Goal: Task Accomplishment & Management: Manage account settings

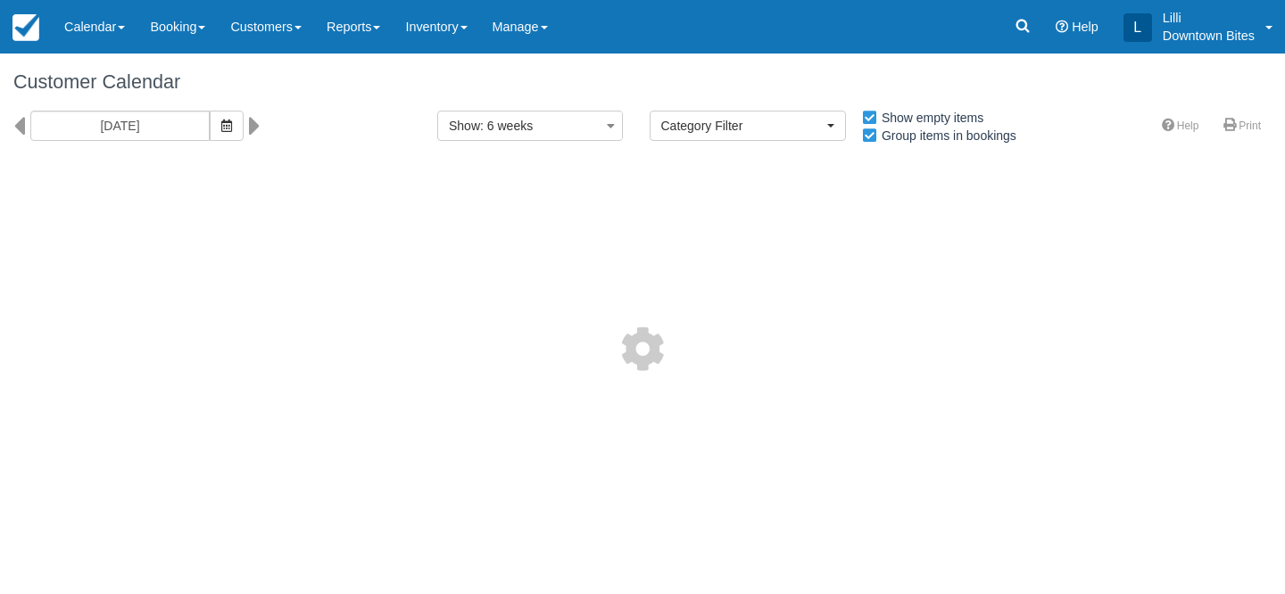
select select
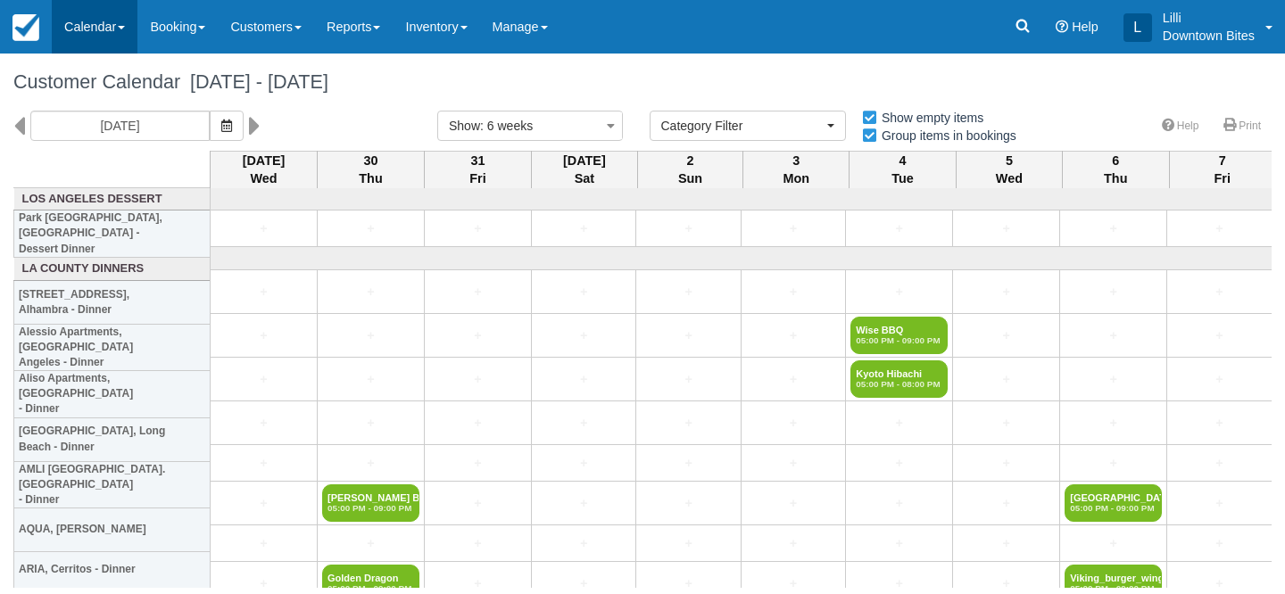
click at [98, 25] on link "Calendar" at bounding box center [95, 27] width 86 height 54
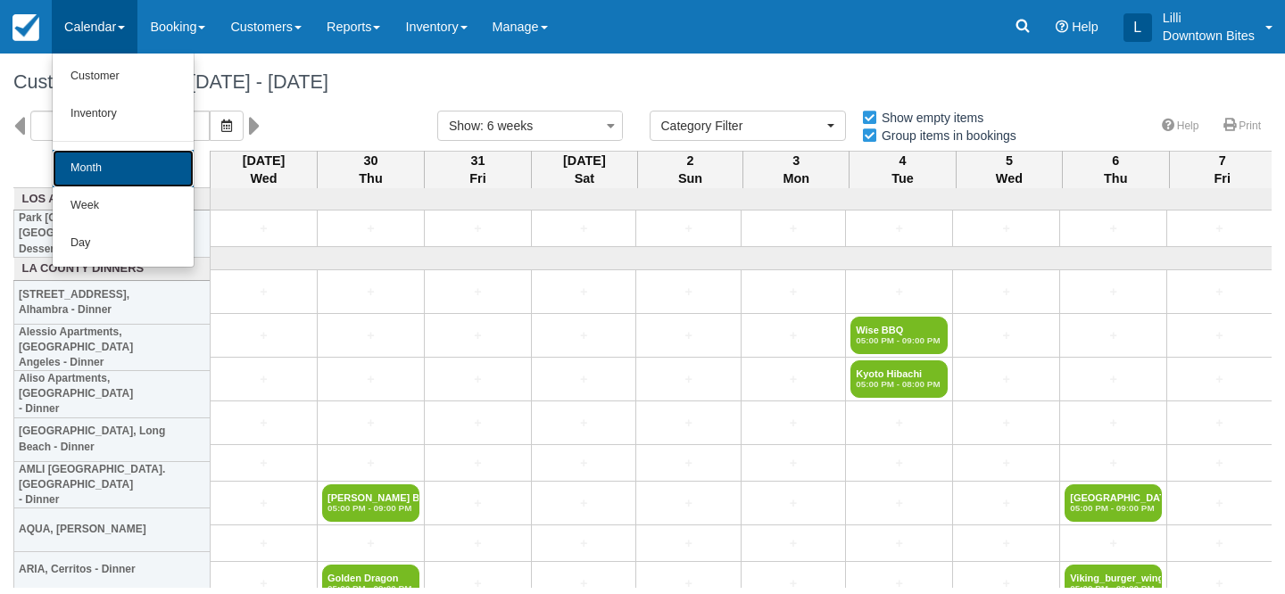
click at [99, 164] on link "Month" at bounding box center [123, 168] width 141 height 37
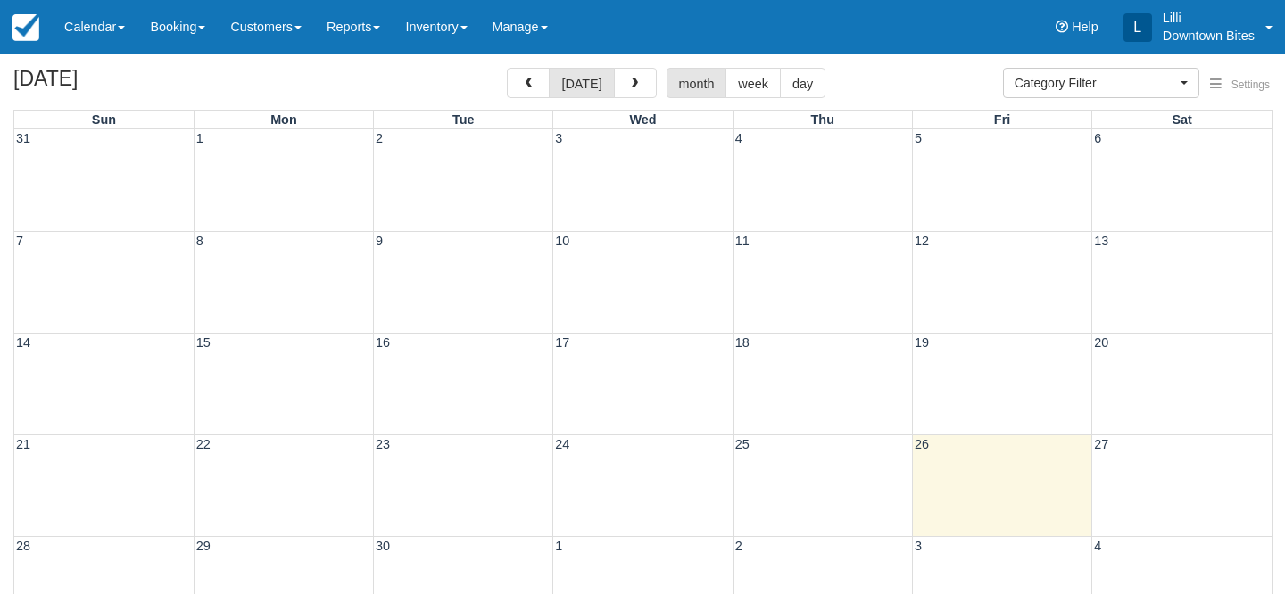
select select
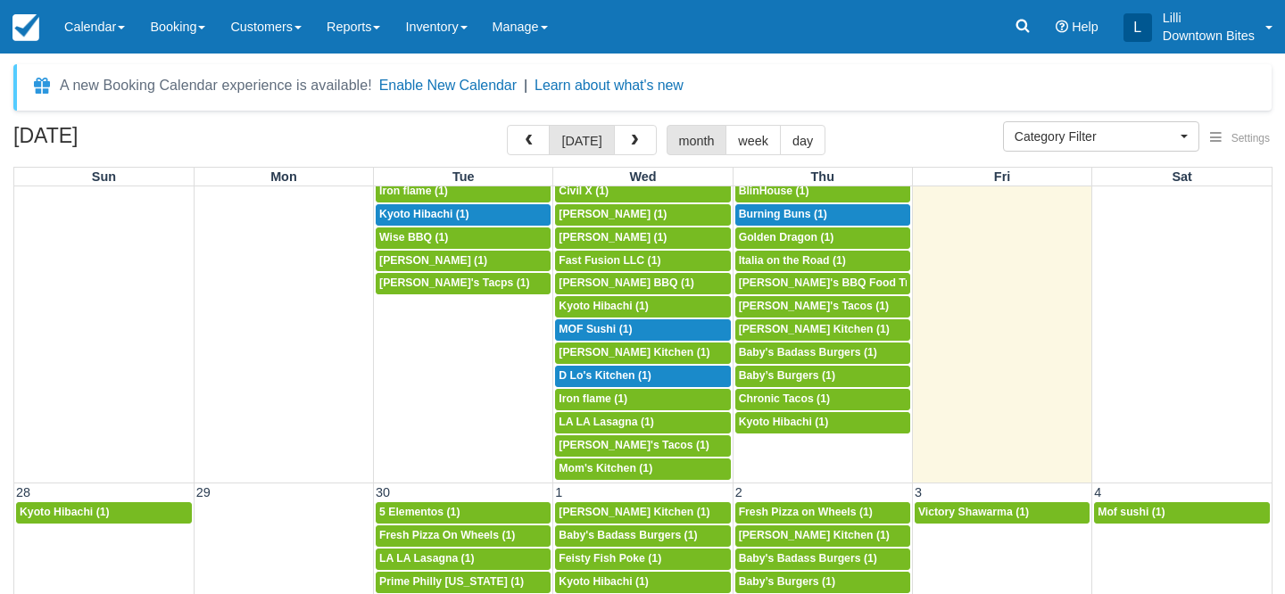
scroll to position [1132, 0]
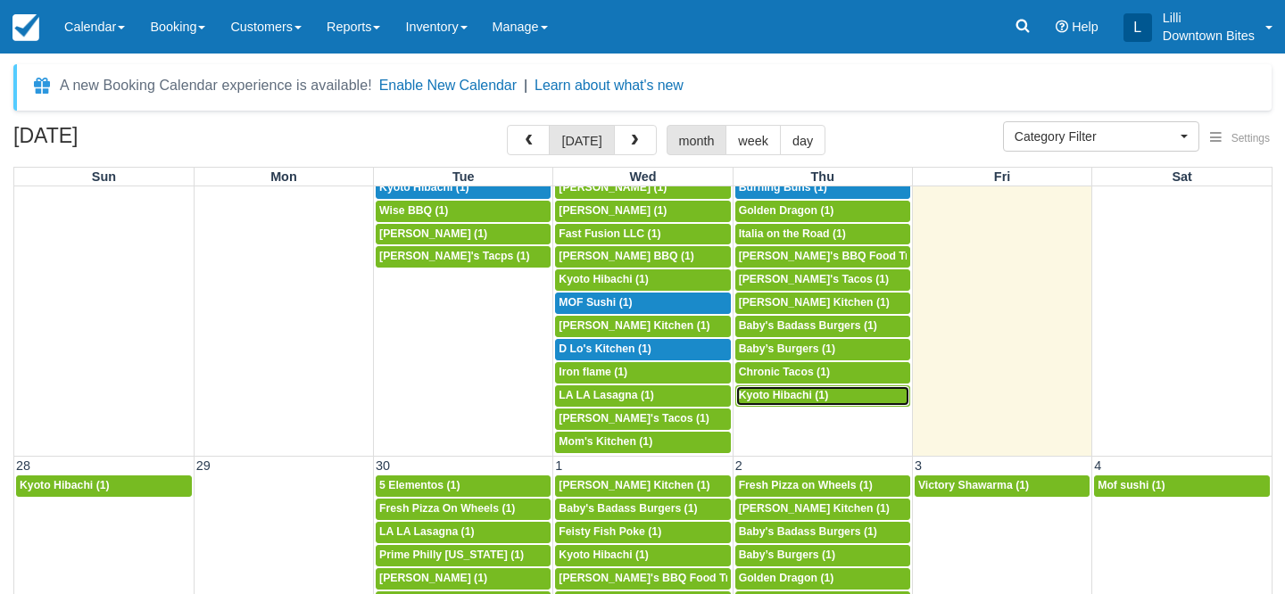
click at [783, 399] on span "Kyoto Hibachi (1)" at bounding box center [784, 395] width 90 height 12
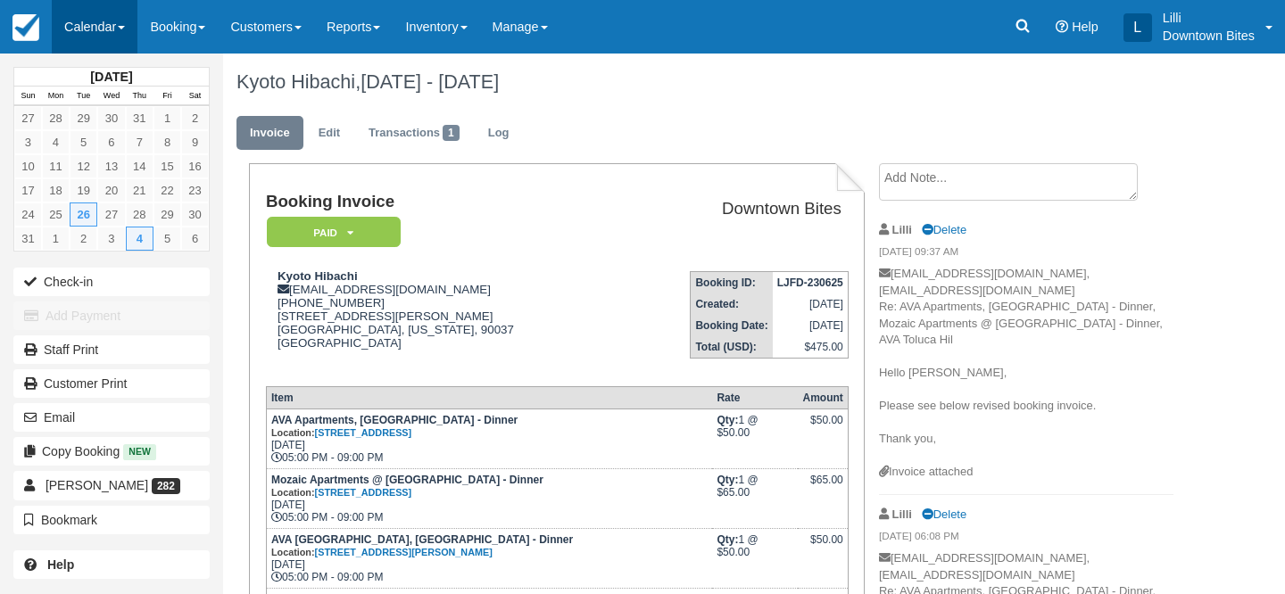
click at [102, 42] on link "Calendar" at bounding box center [95, 27] width 86 height 54
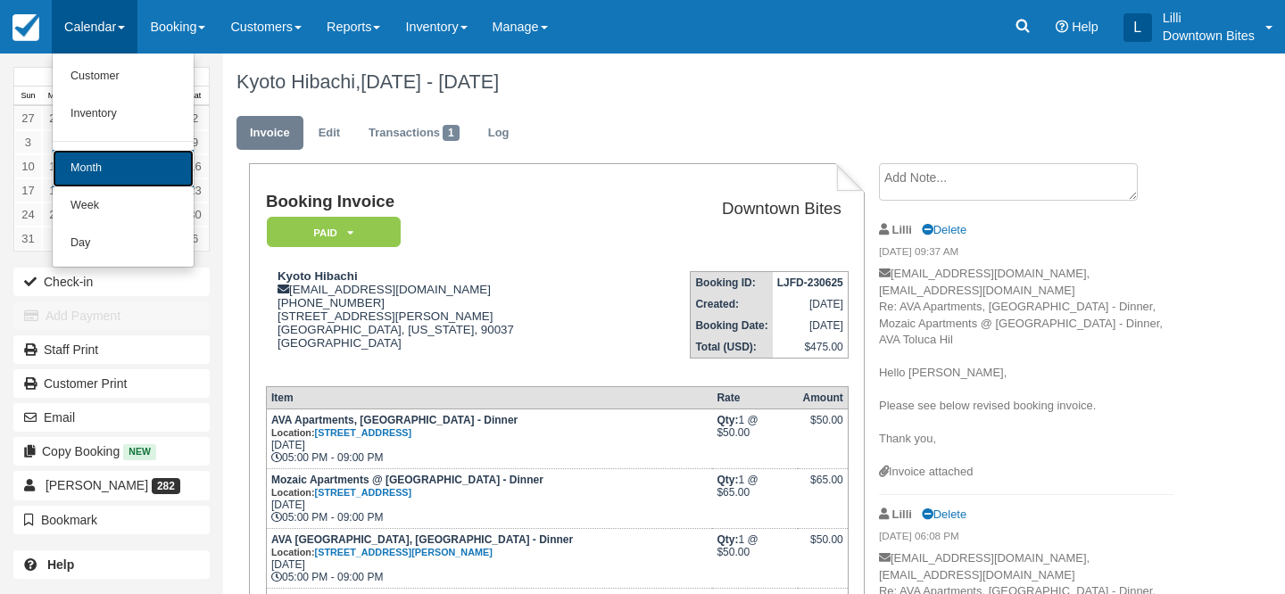
click at [107, 158] on link "Month" at bounding box center [123, 168] width 141 height 37
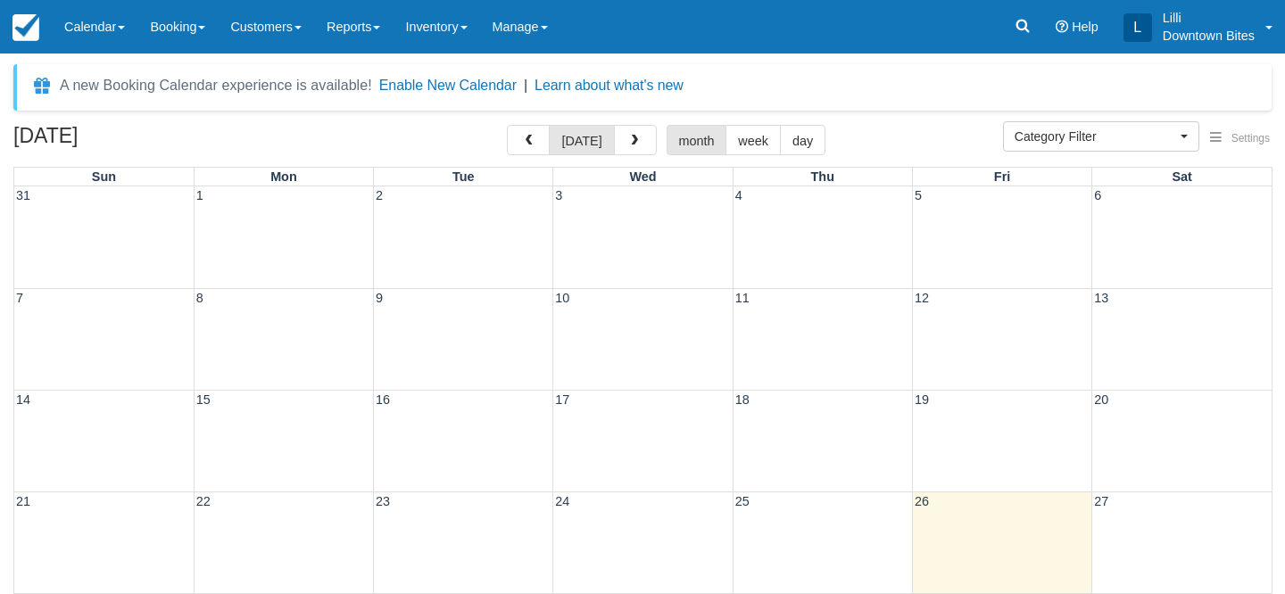
select select
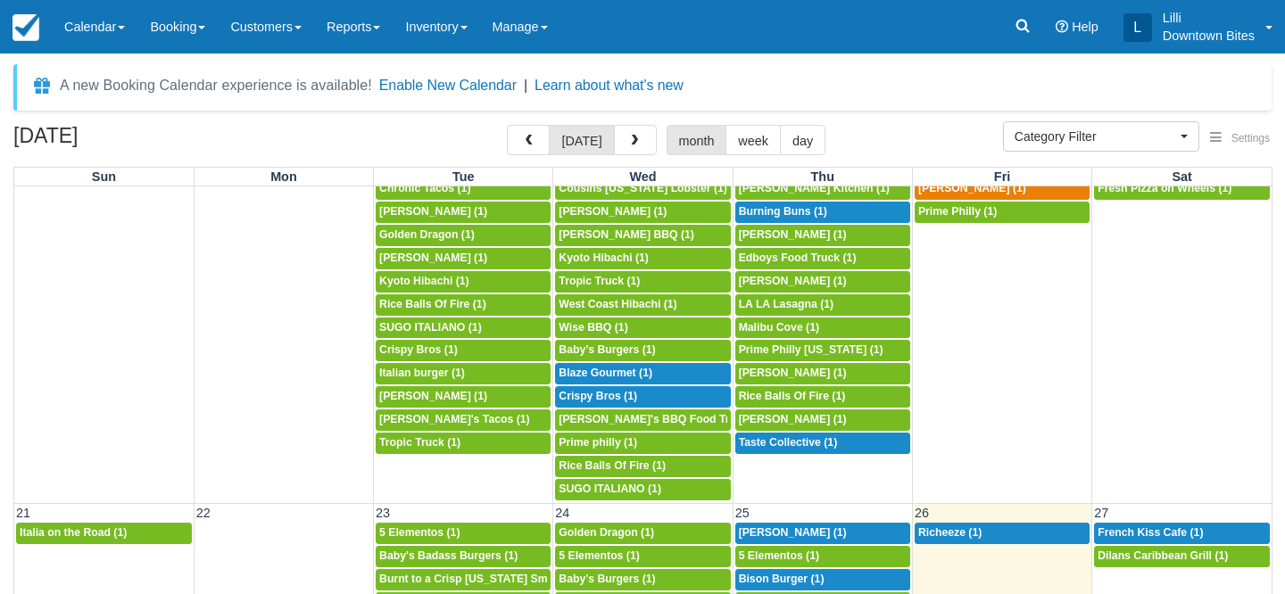
scroll to position [989, 0]
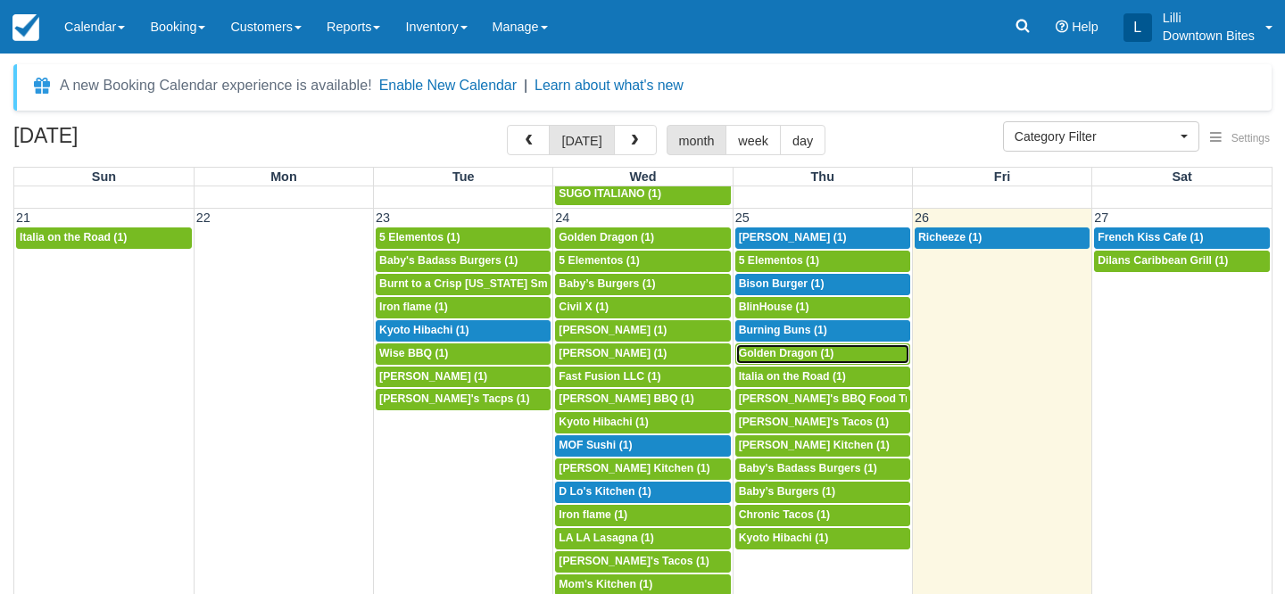
click at [797, 358] on span "Golden Dragon (1)" at bounding box center [787, 353] width 96 height 12
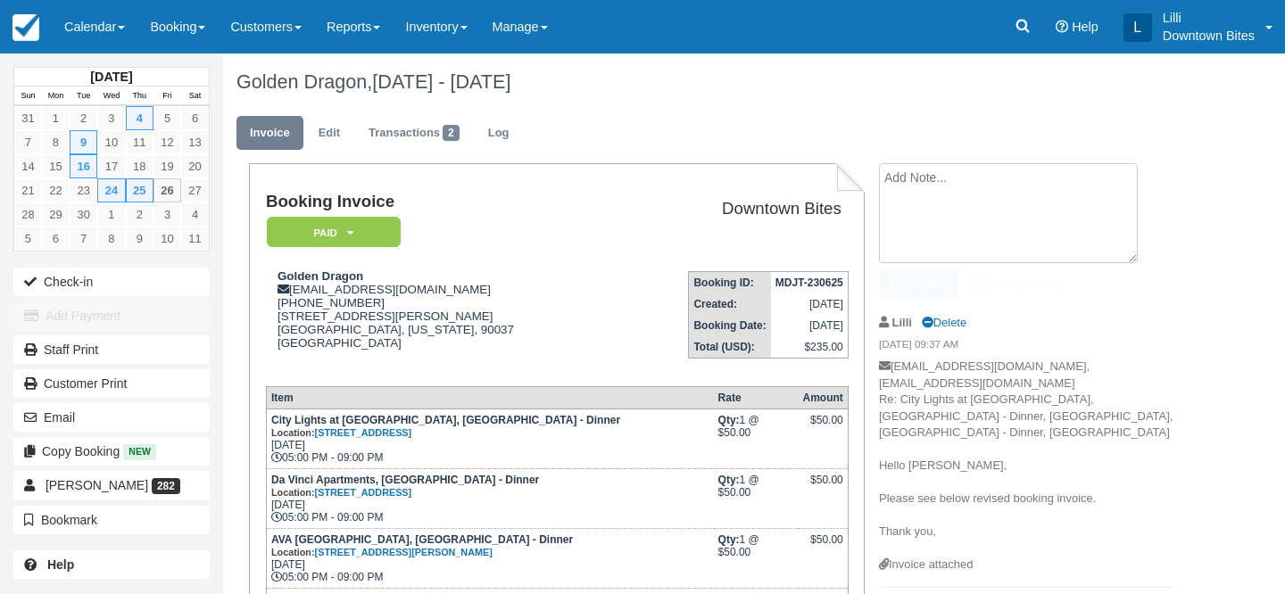
click at [935, 191] on textarea at bounding box center [1008, 213] width 259 height 100
type textarea "Slow dinner event on [DATE]"
click at [980, 285] on input "Show on invoice" at bounding box center [978, 281] width 12 height 12
checkbox input "true"
click at [919, 286] on button "Create" at bounding box center [919, 284] width 80 height 30
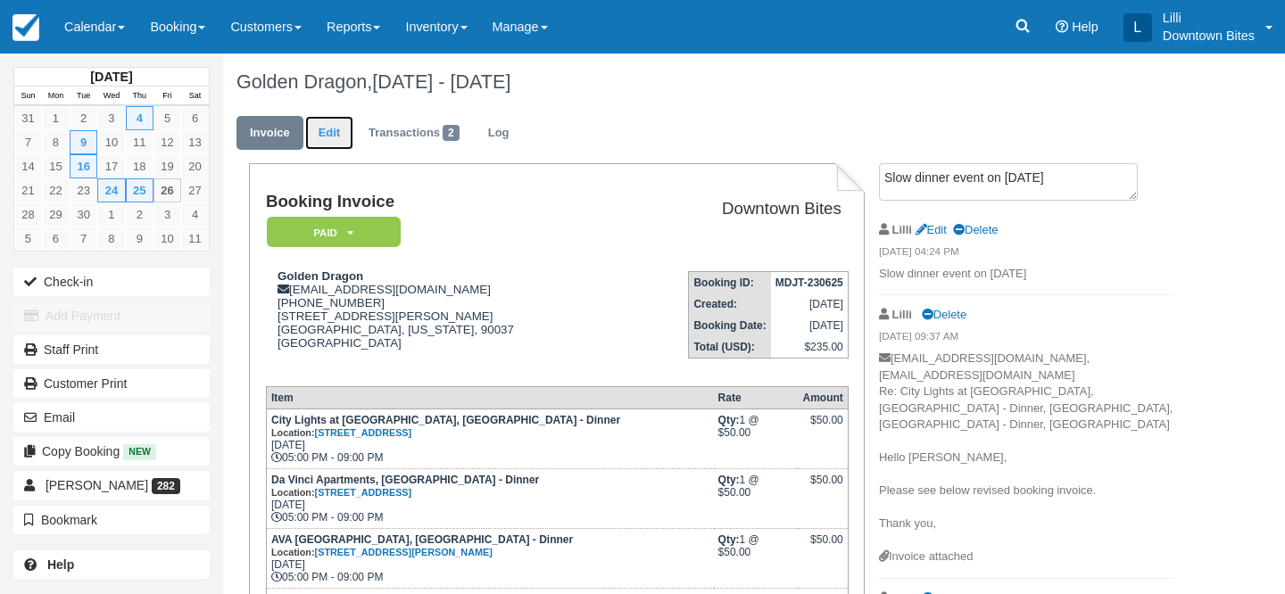
click at [330, 128] on link "Edit" at bounding box center [329, 133] width 48 height 35
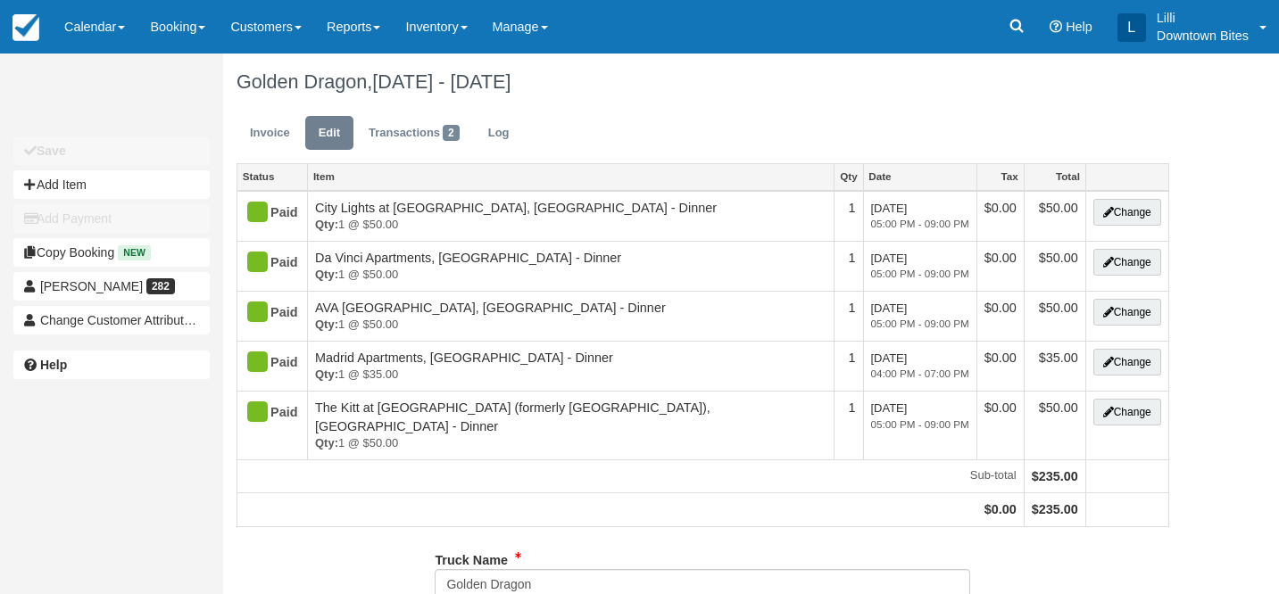
type input "(626) 677-0189"
click at [246, 124] on link "Invoice" at bounding box center [270, 133] width 67 height 35
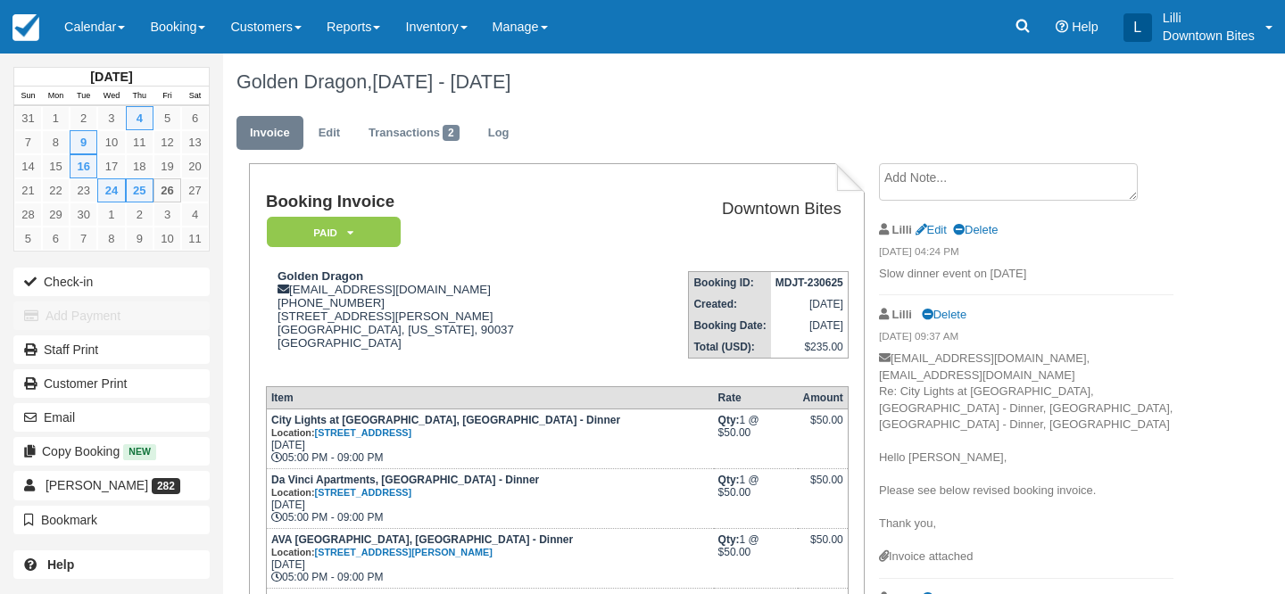
drag, startPoint x: 1077, startPoint y: 275, endPoint x: 878, endPoint y: 269, distance: 198.3
click at [879, 269] on p "Slow dinner event on 09/25/2025" at bounding box center [1026, 274] width 295 height 17
copy ul "Create Show on invoice Lilli Edit Delete 09/26/25 04:24 PM Slow dinner event on…"
click at [347, 132] on link "Edit" at bounding box center [329, 133] width 48 height 35
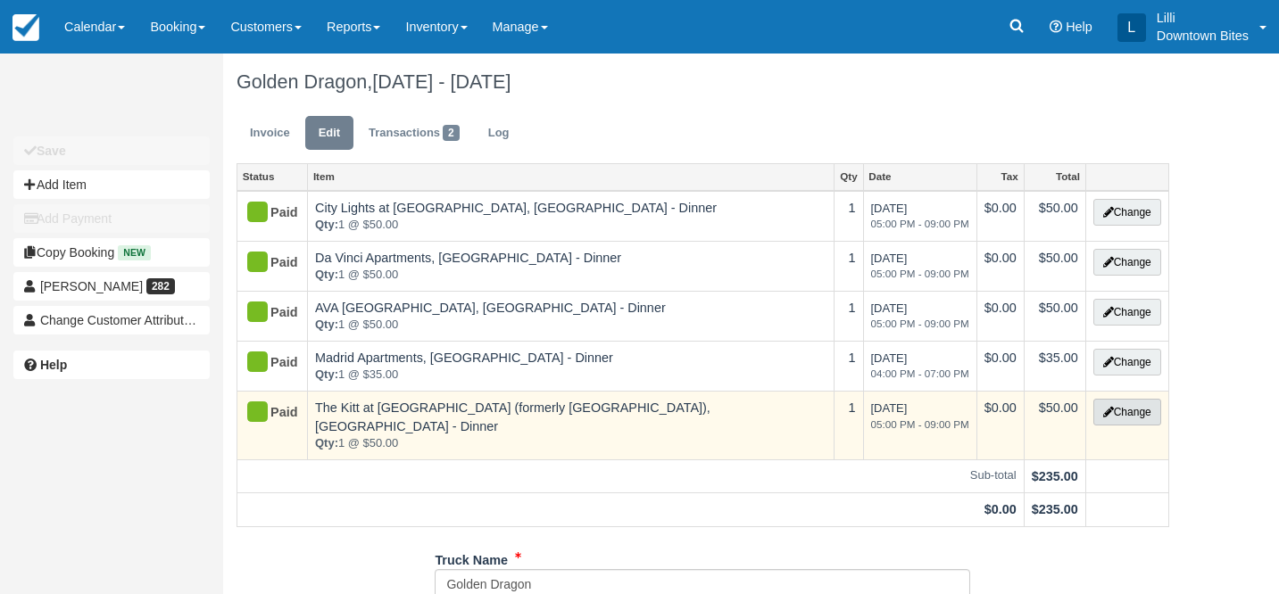
click at [1144, 407] on button "Change" at bounding box center [1127, 412] width 68 height 27
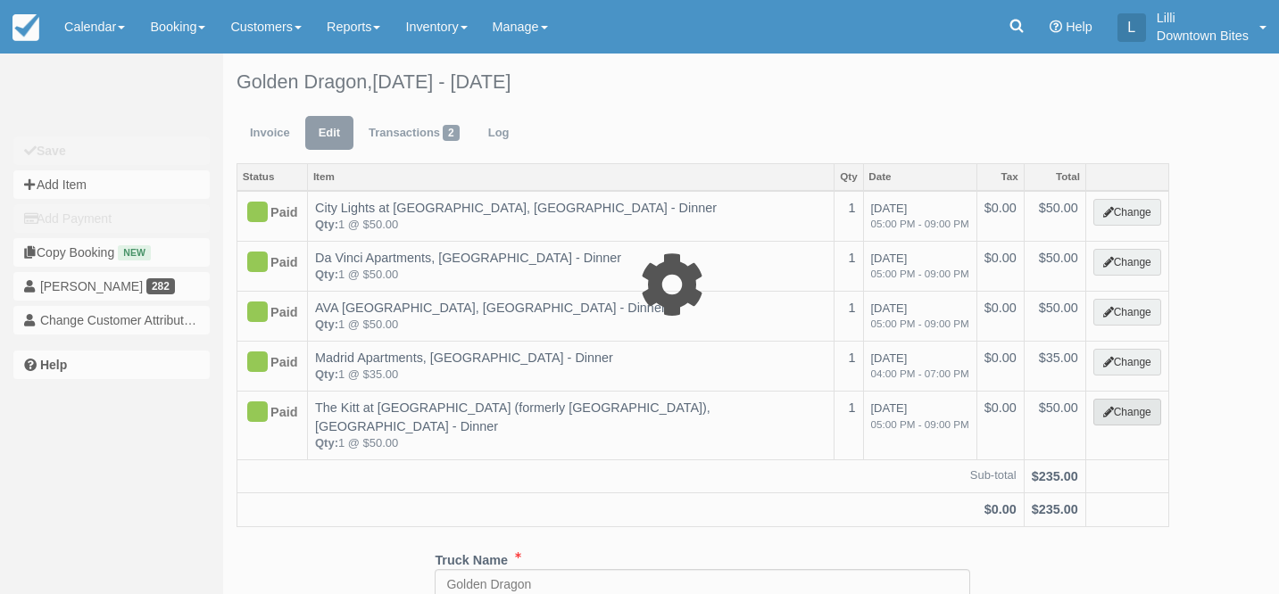
select select "2"
type input "50.00"
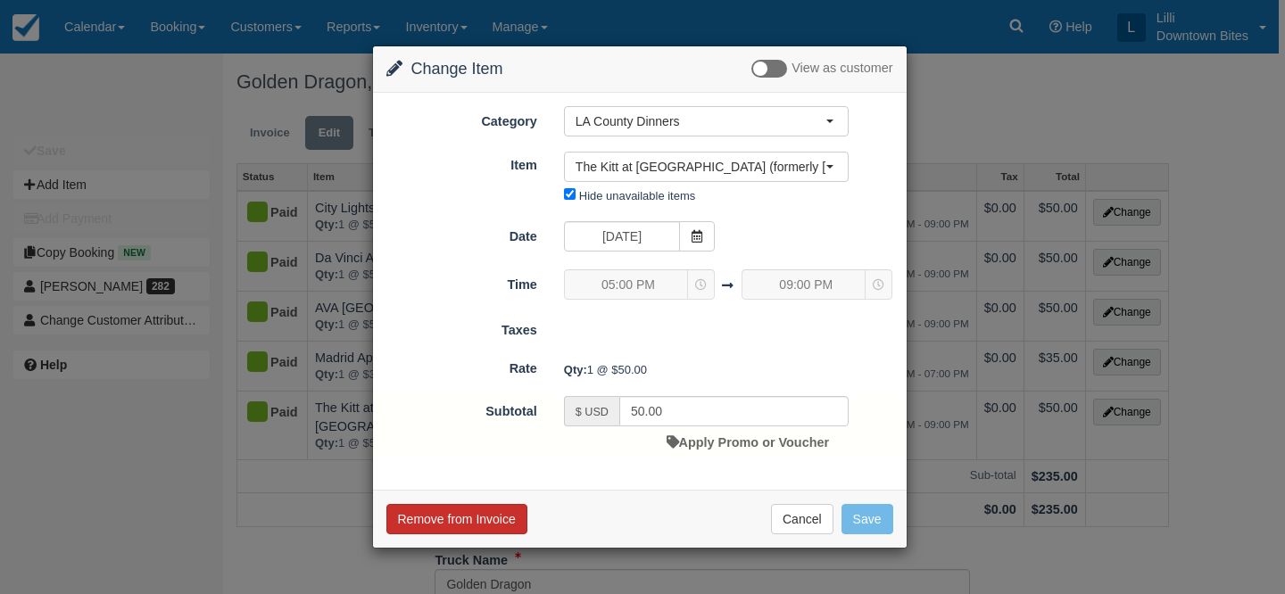
click at [490, 523] on button "Remove from Invoice" at bounding box center [457, 519] width 141 height 30
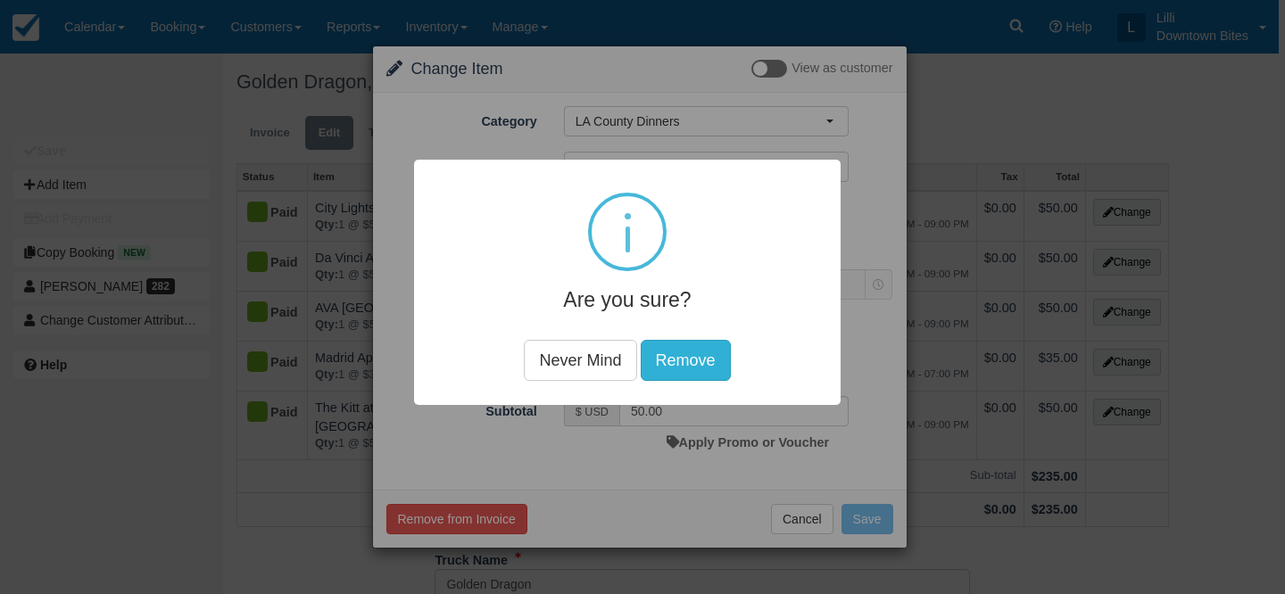
click at [686, 347] on button "Remove" at bounding box center [686, 360] width 90 height 41
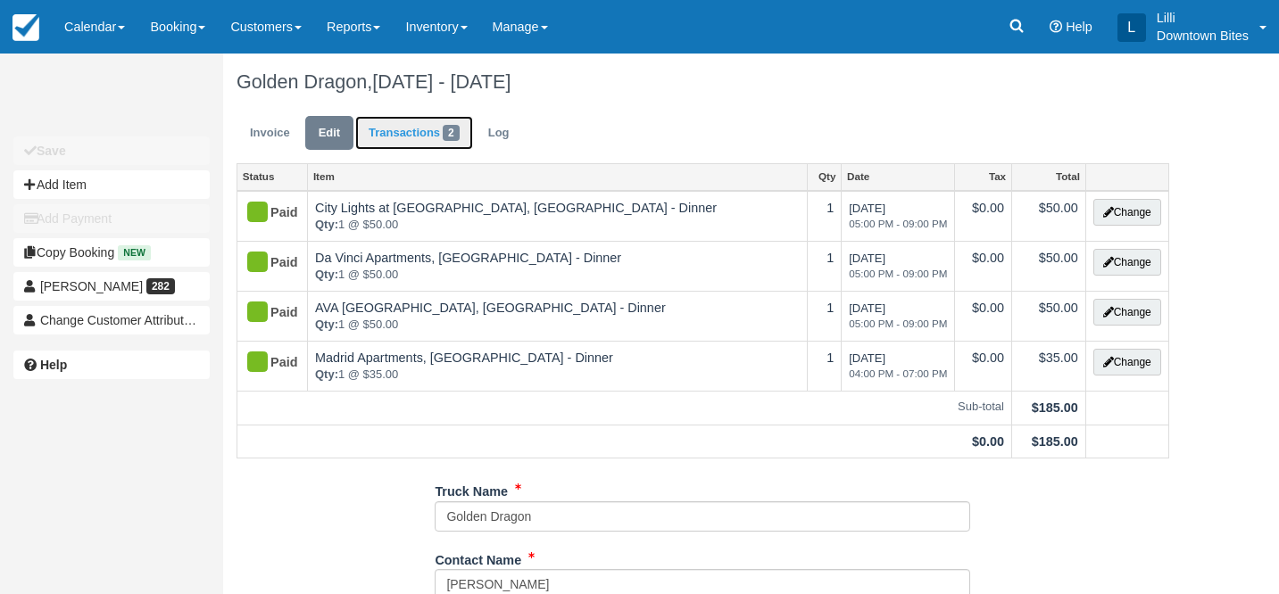
click at [412, 130] on link "Transactions 2" at bounding box center [414, 133] width 118 height 35
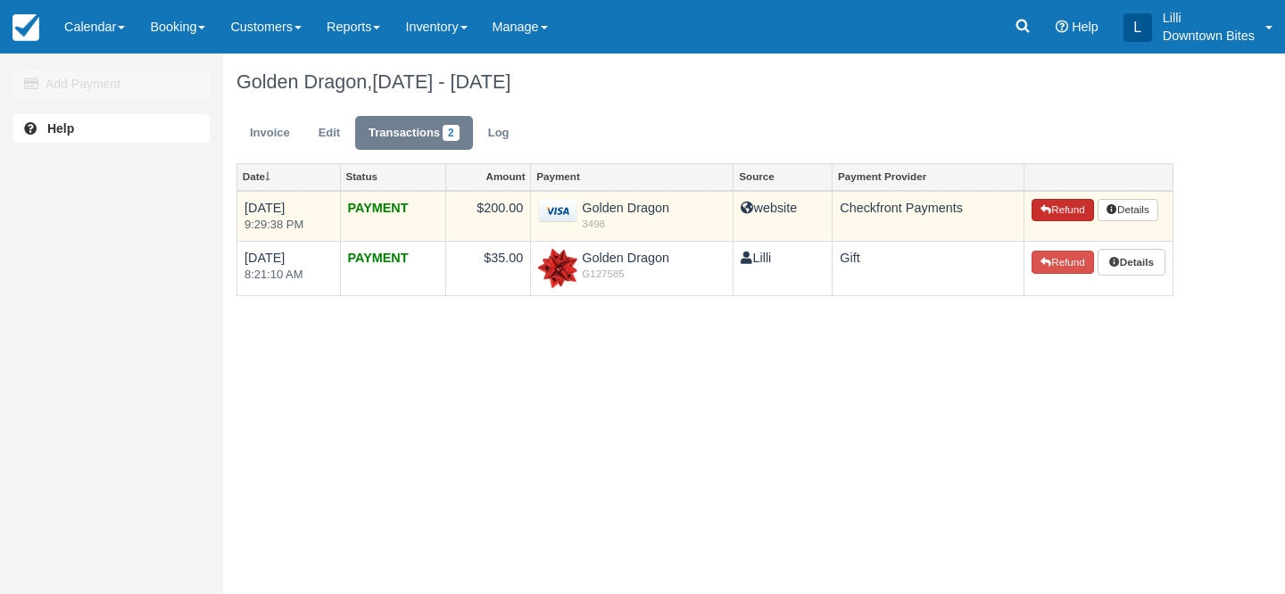
click at [1060, 207] on button "Refund" at bounding box center [1063, 210] width 62 height 23
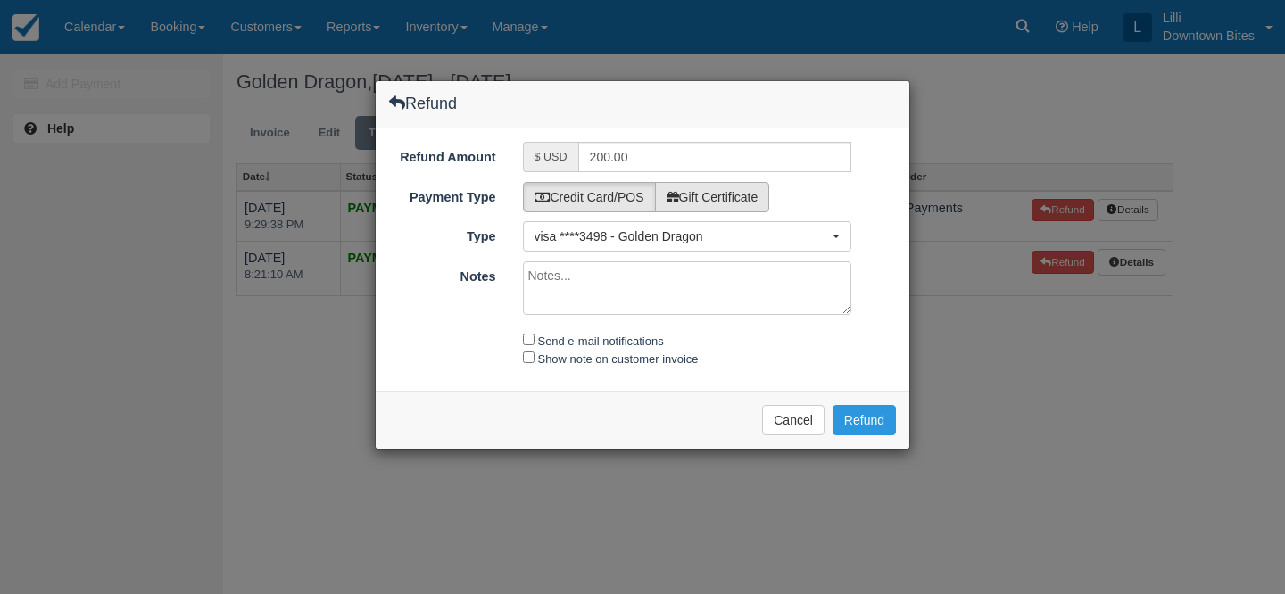
click at [757, 200] on label "Gift Certificate" at bounding box center [712, 197] width 115 height 30
radio input "true"
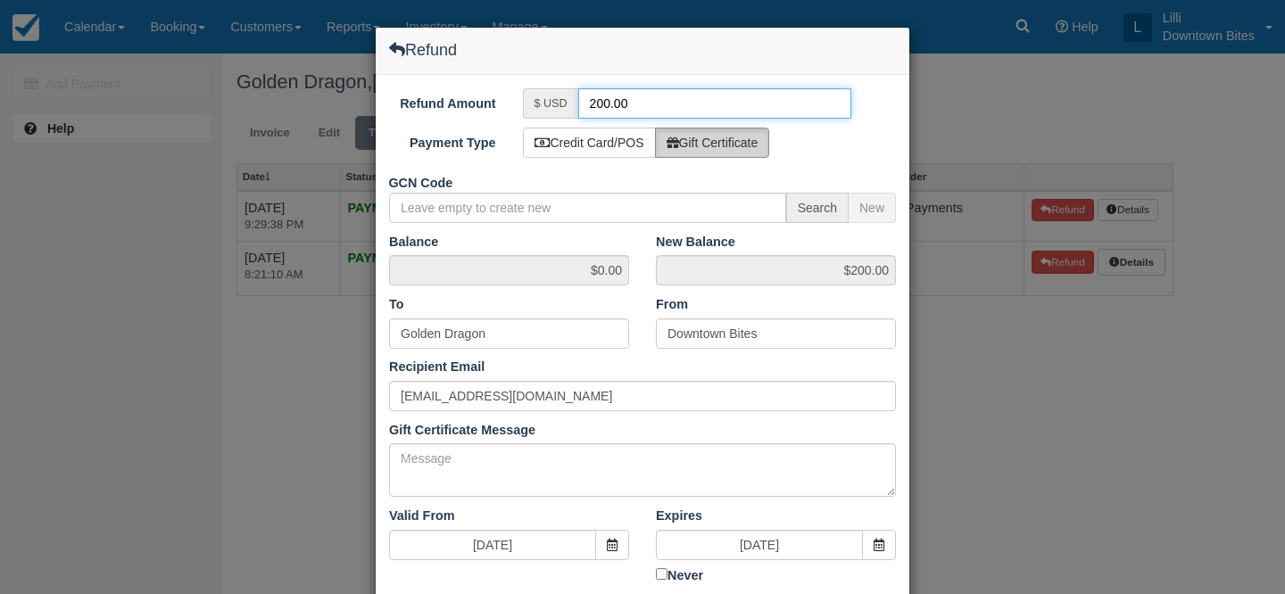
click at [598, 104] on input "200.00" at bounding box center [715, 103] width 274 height 30
type input "50.00"
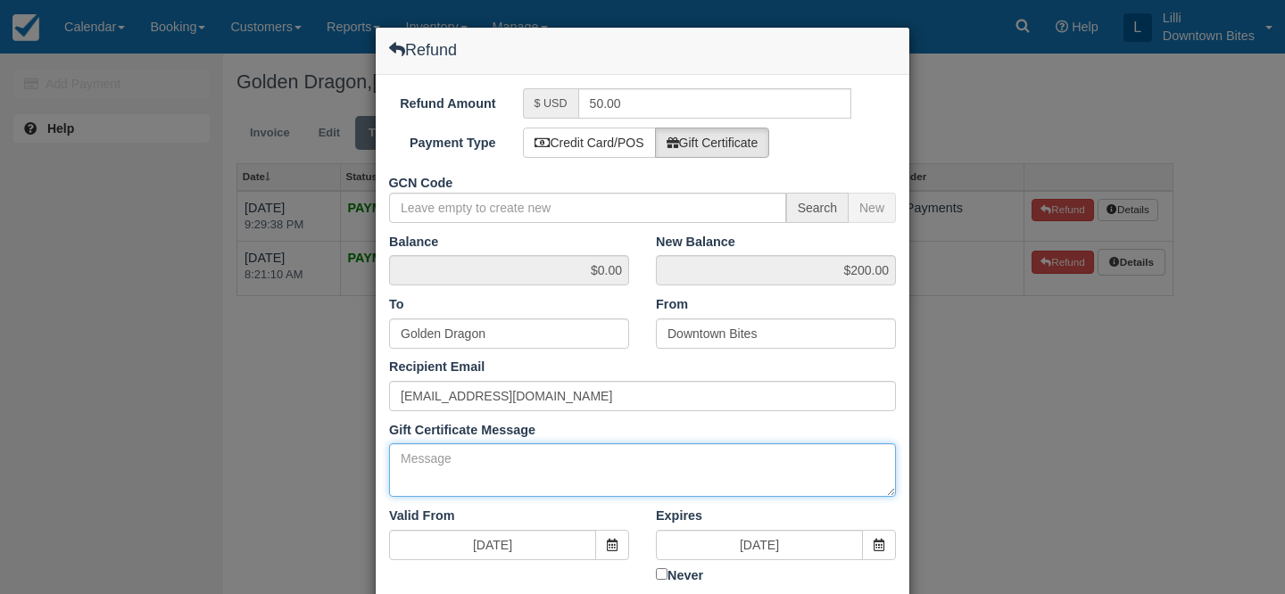
click at [485, 475] on textarea "Gift Certificate Message" at bounding box center [642, 471] width 507 height 54
paste textarea "Add Note... Lilli Edit Delete 09/26/25 04:24 PM Slow dinner event on 09/25/2025"
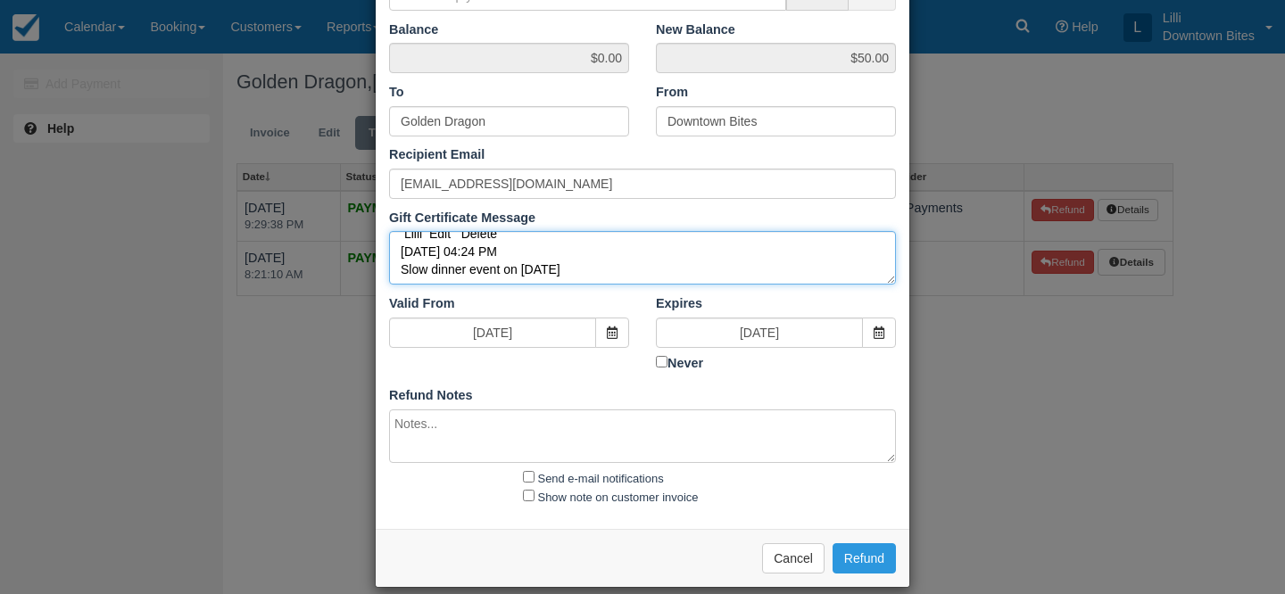
scroll to position [231, 0]
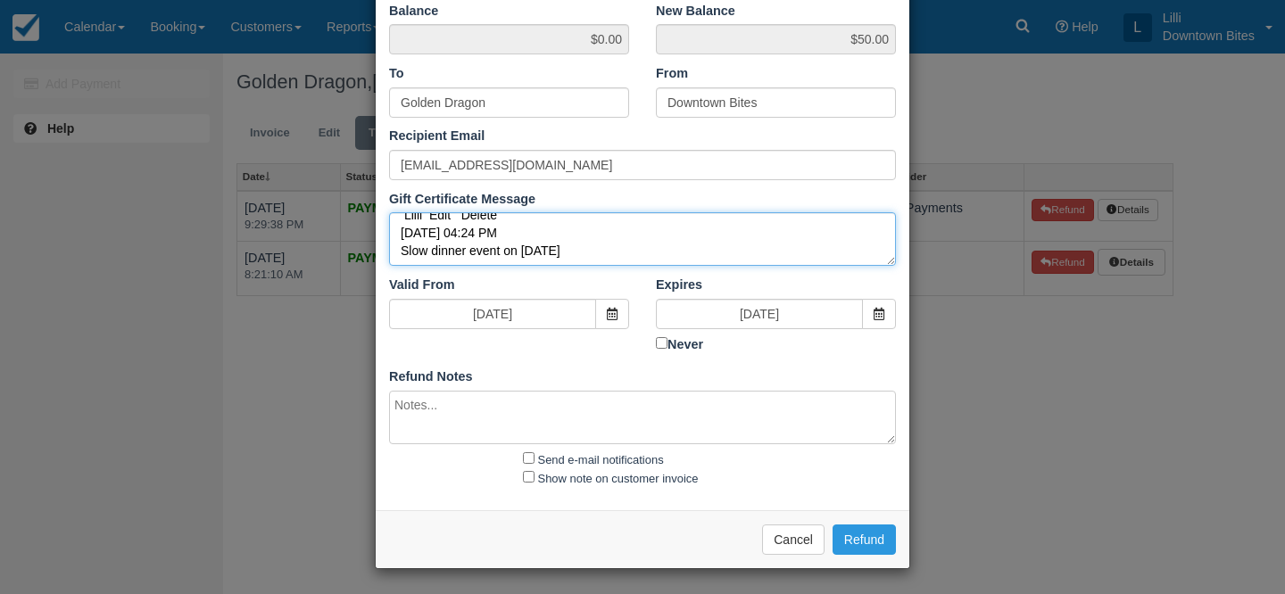
type textarea "Add Note... Lilli Edit Delete 09/26/25 04:24 PM Slow dinner event on 09/25/2025"
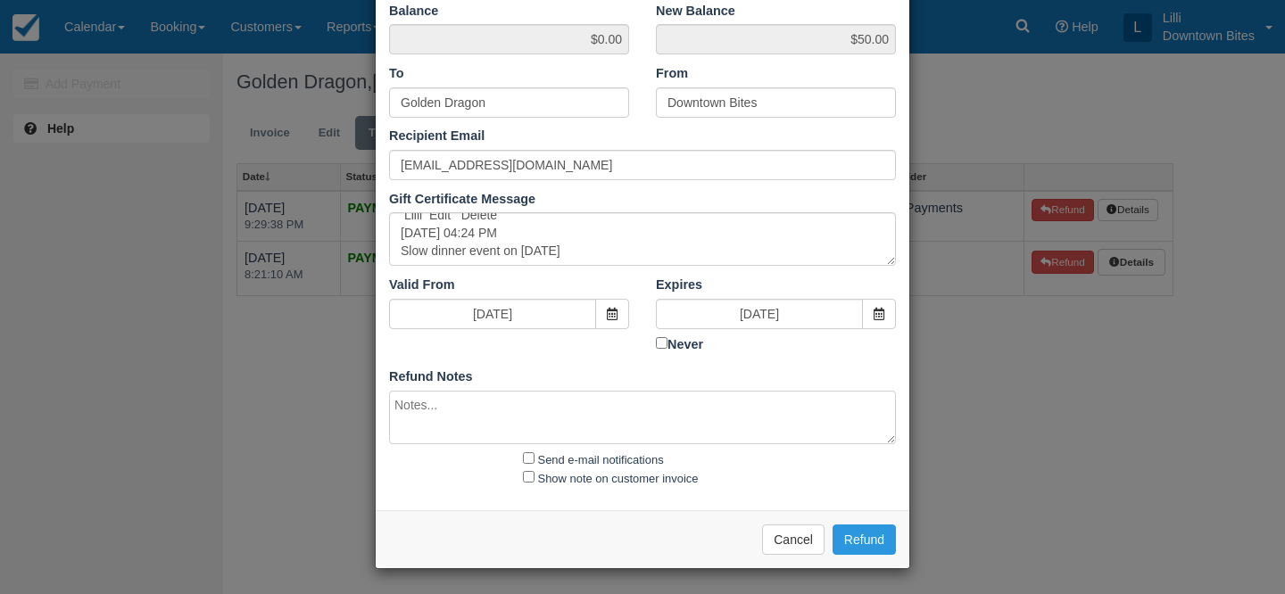
click at [418, 406] on textarea at bounding box center [642, 418] width 507 height 54
paste textarea "Add Note... Lilli Edit Delete 09/26/25 04:24 PM Slow dinner event on 09/25/2025"
type textarea "Add Note... Lilli Edit Delete 09/26/25 04:24 PM Slow dinner event on 09/25/2025"
click at [528, 460] on input "Send e-mail notifications" at bounding box center [529, 459] width 12 height 12
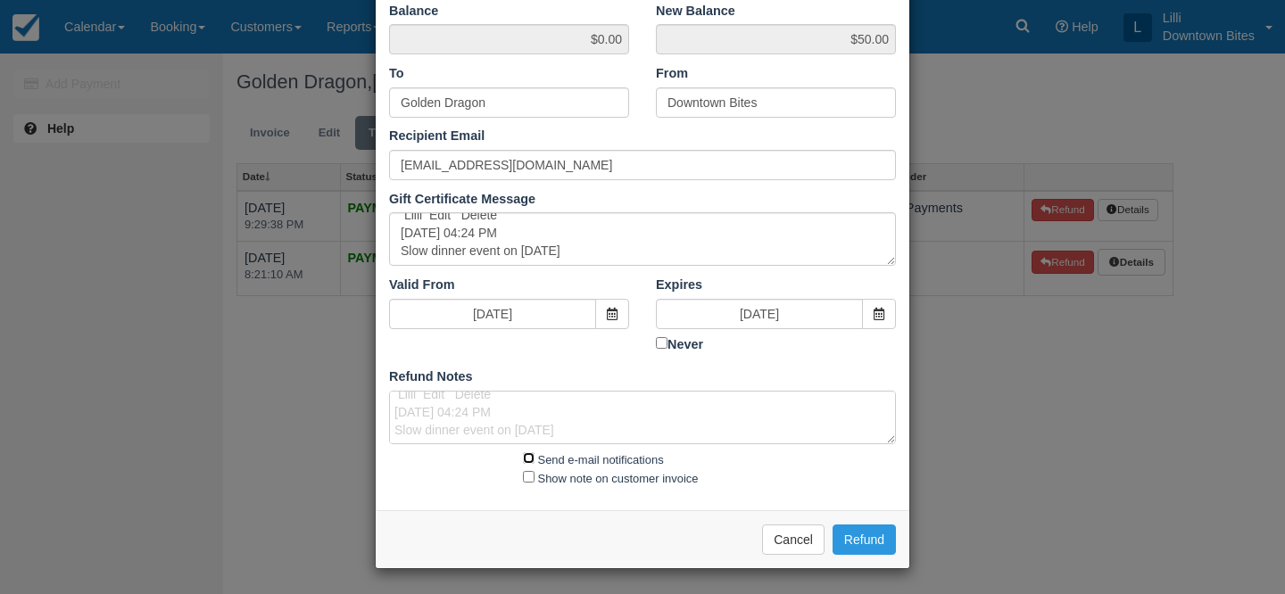
checkbox input "true"
click at [528, 479] on input "Show note on customer invoice" at bounding box center [529, 477] width 12 height 12
checkbox input "true"
click at [859, 534] on button "Refund" at bounding box center [864, 540] width 63 height 30
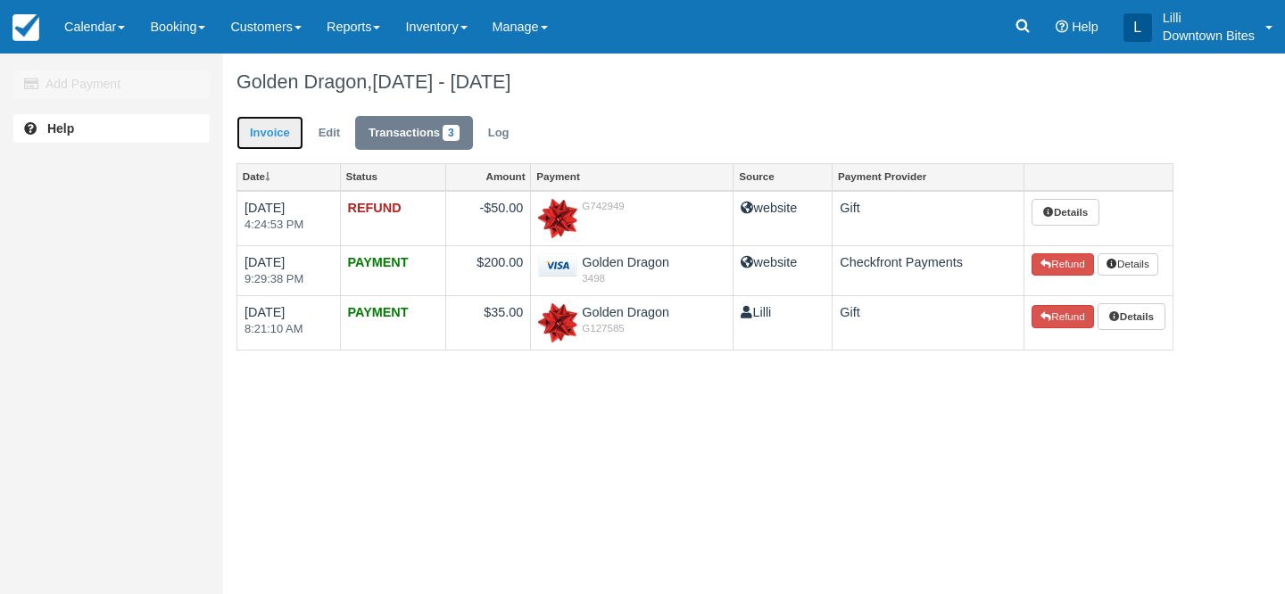
click at [248, 139] on link "Invoice" at bounding box center [270, 133] width 67 height 35
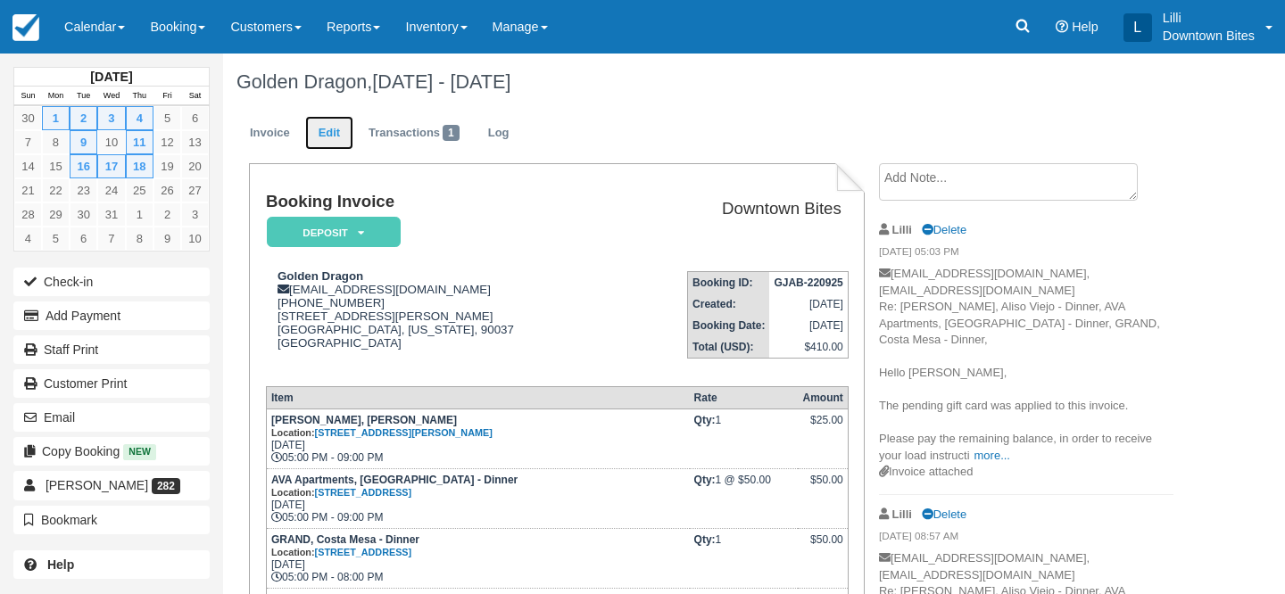
click at [327, 137] on link "Edit" at bounding box center [329, 133] width 48 height 35
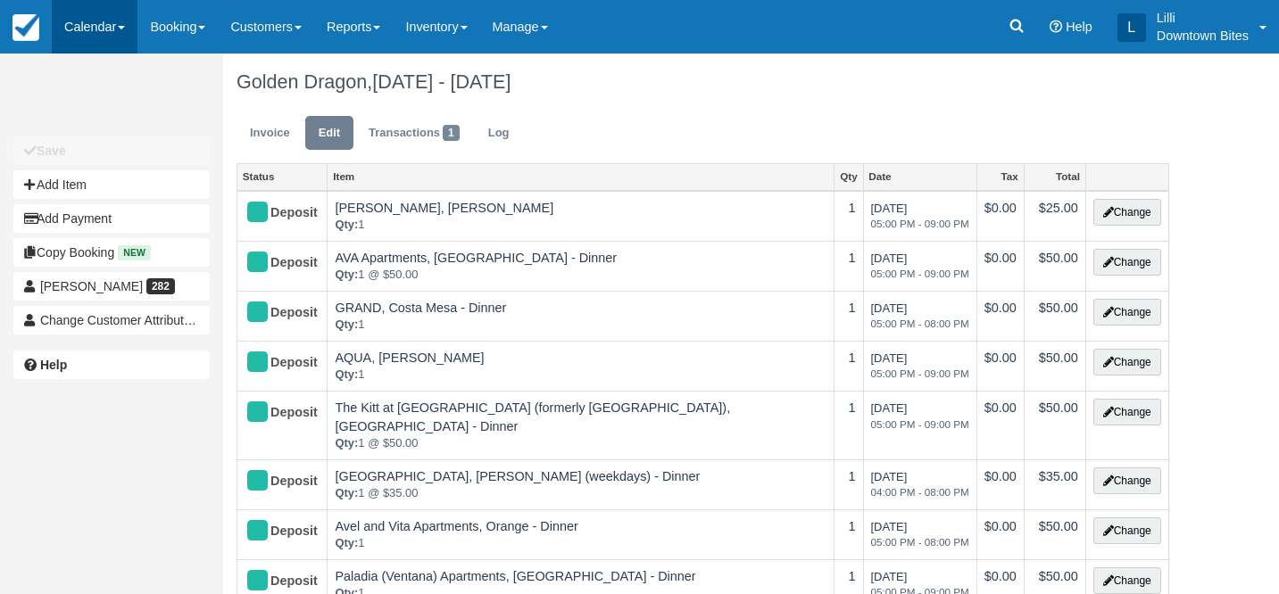
click at [74, 29] on link "Calendar" at bounding box center [95, 27] width 86 height 54
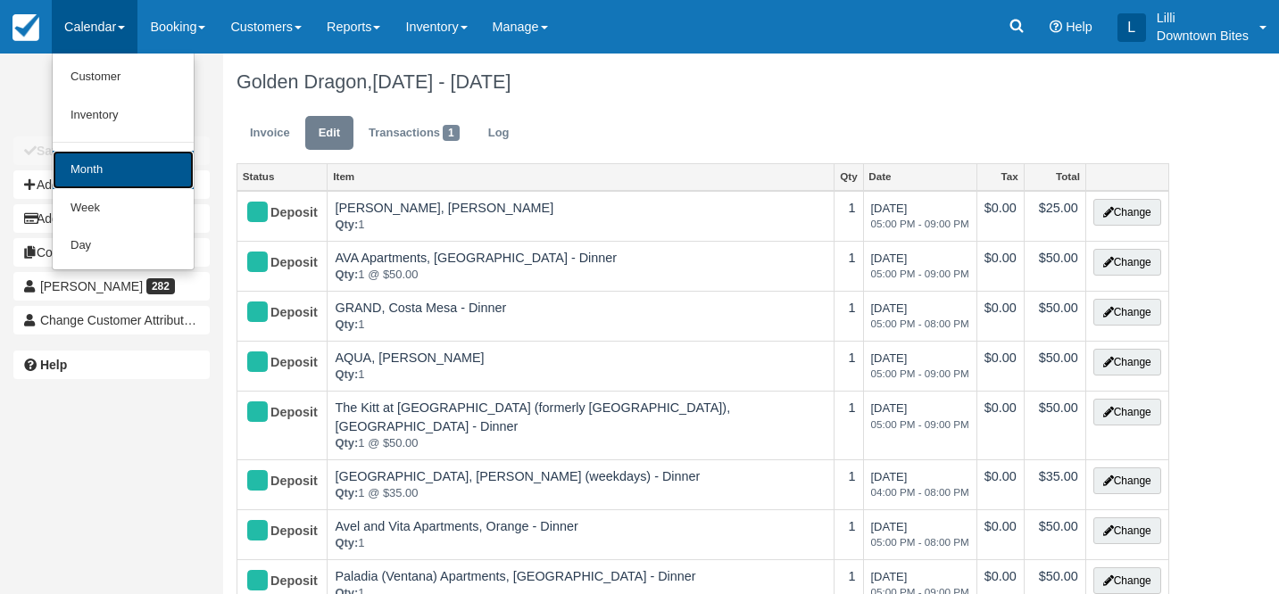
click at [91, 164] on link "Month" at bounding box center [123, 170] width 141 height 38
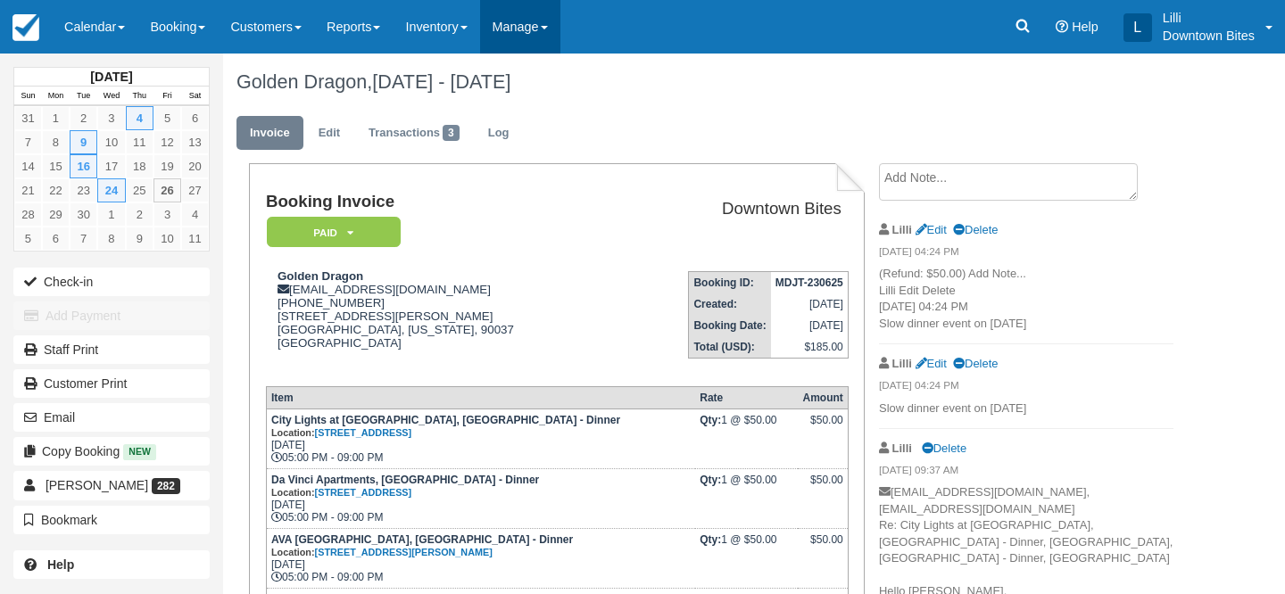
click at [533, 26] on link "Manage" at bounding box center [520, 27] width 80 height 54
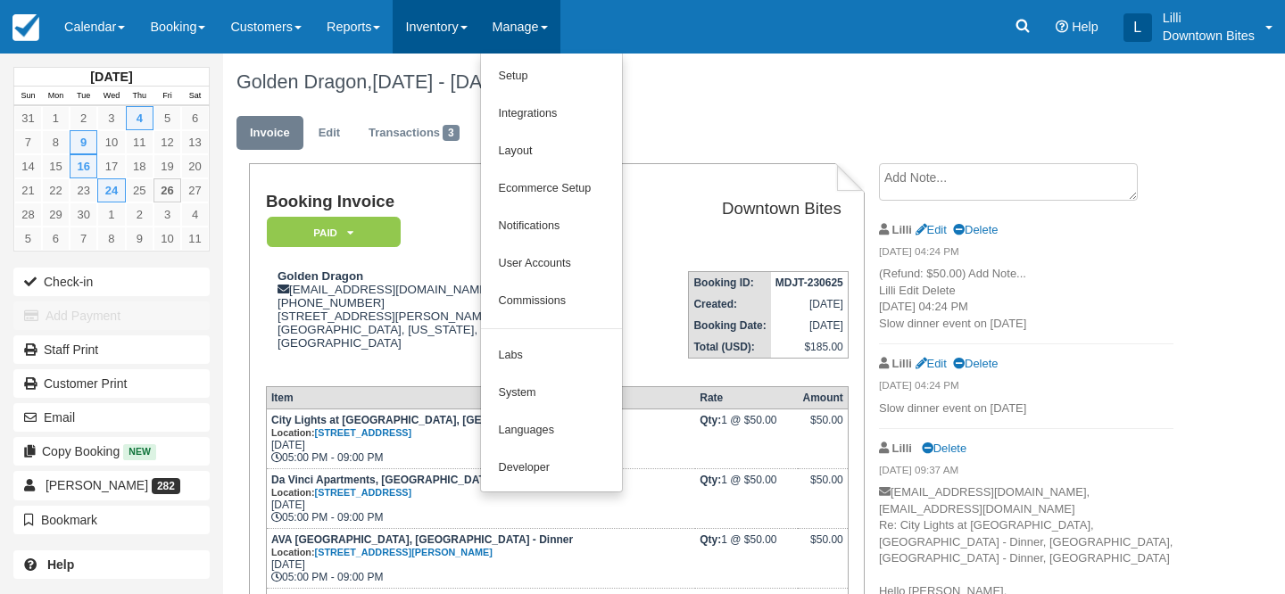
click at [443, 29] on link "Inventory" at bounding box center [436, 27] width 87 height 54
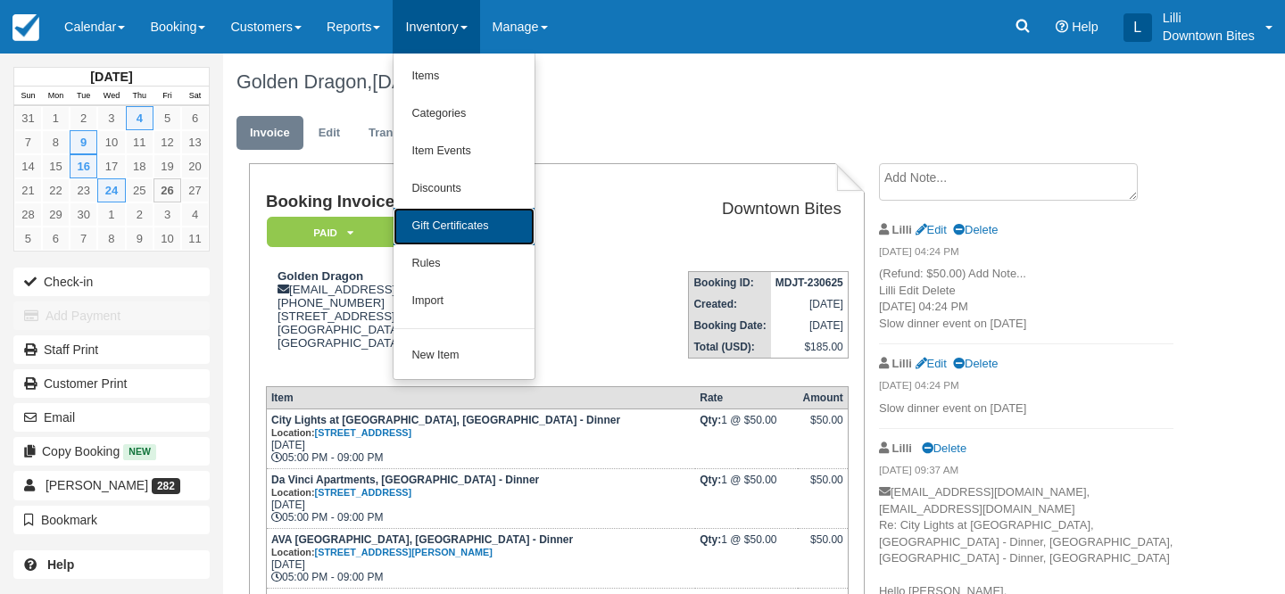
click at [464, 223] on link "Gift Certificates" at bounding box center [464, 226] width 141 height 37
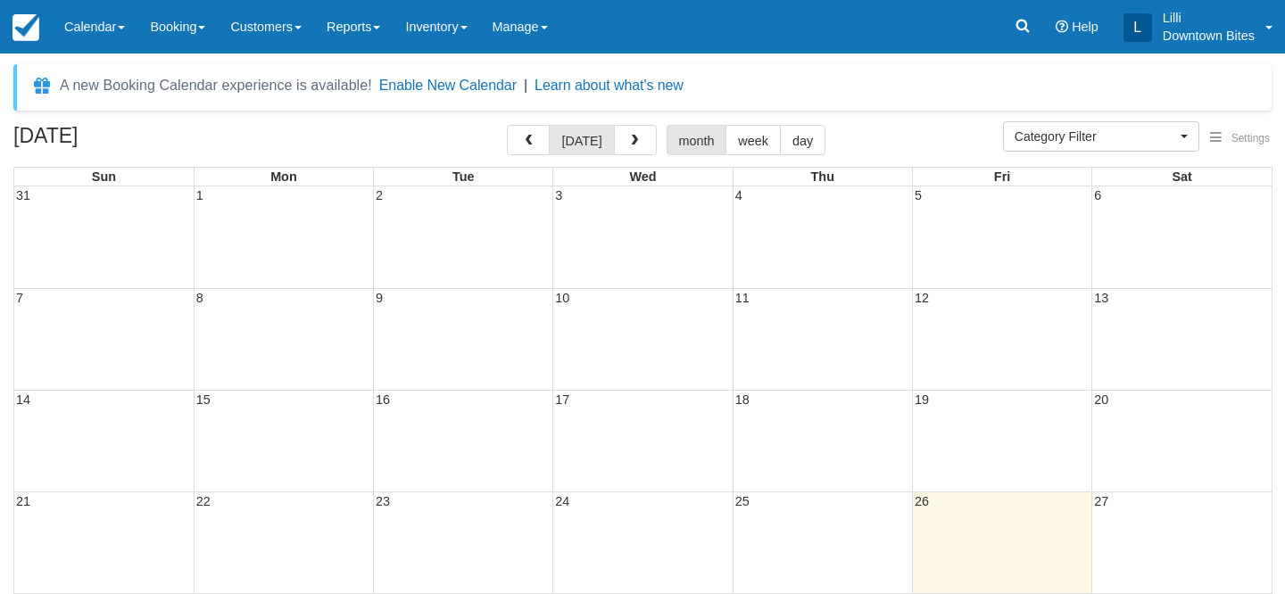
select select
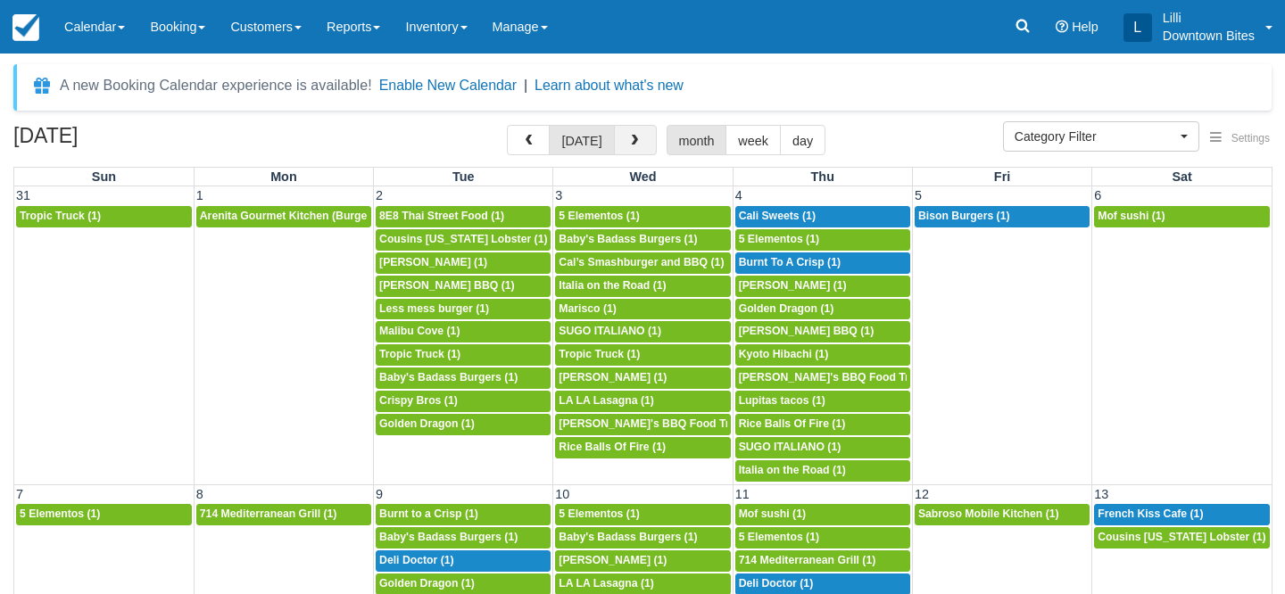
click at [638, 142] on button "button" at bounding box center [635, 140] width 43 height 30
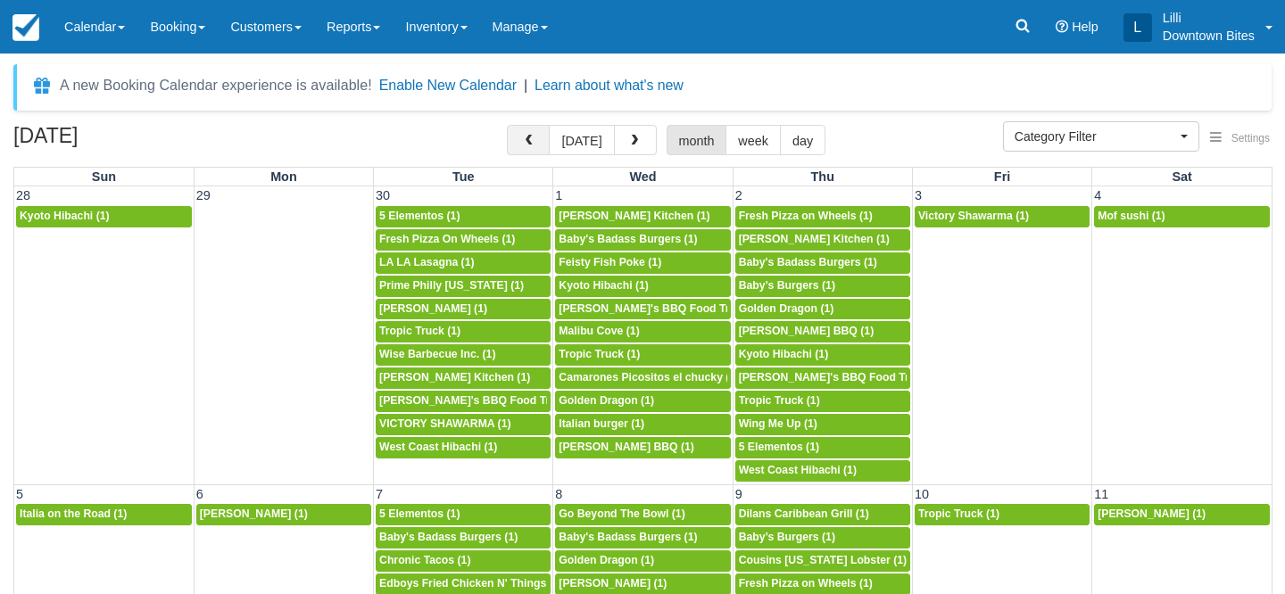
click at [535, 141] on span "button" at bounding box center [528, 141] width 12 height 12
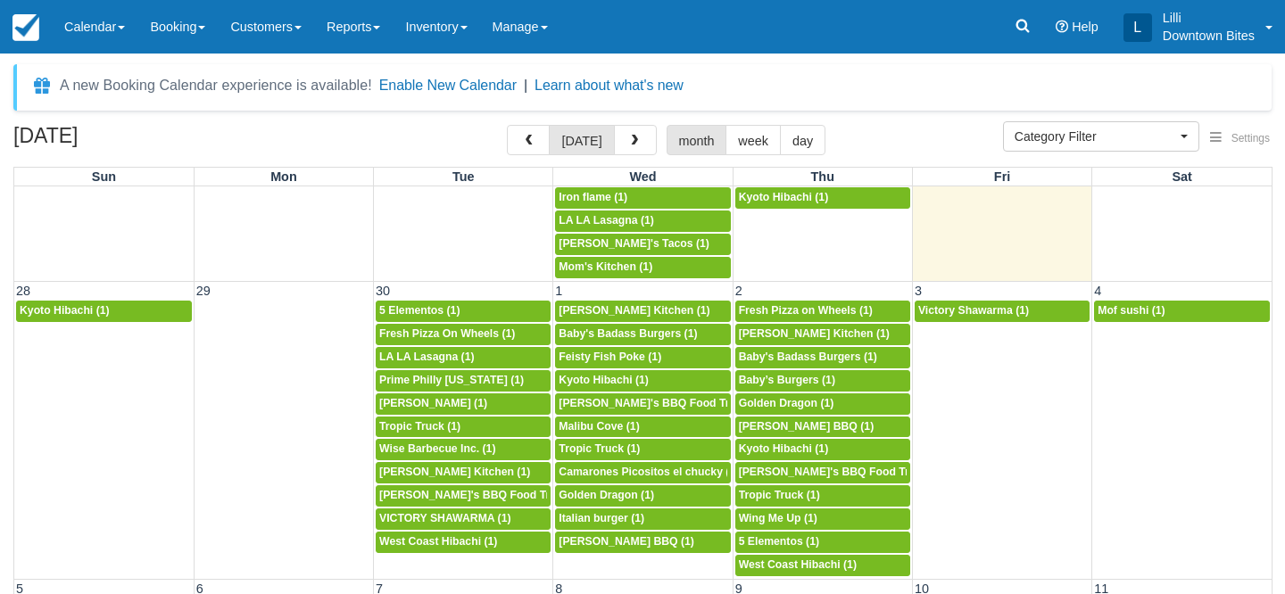
scroll to position [1201, 0]
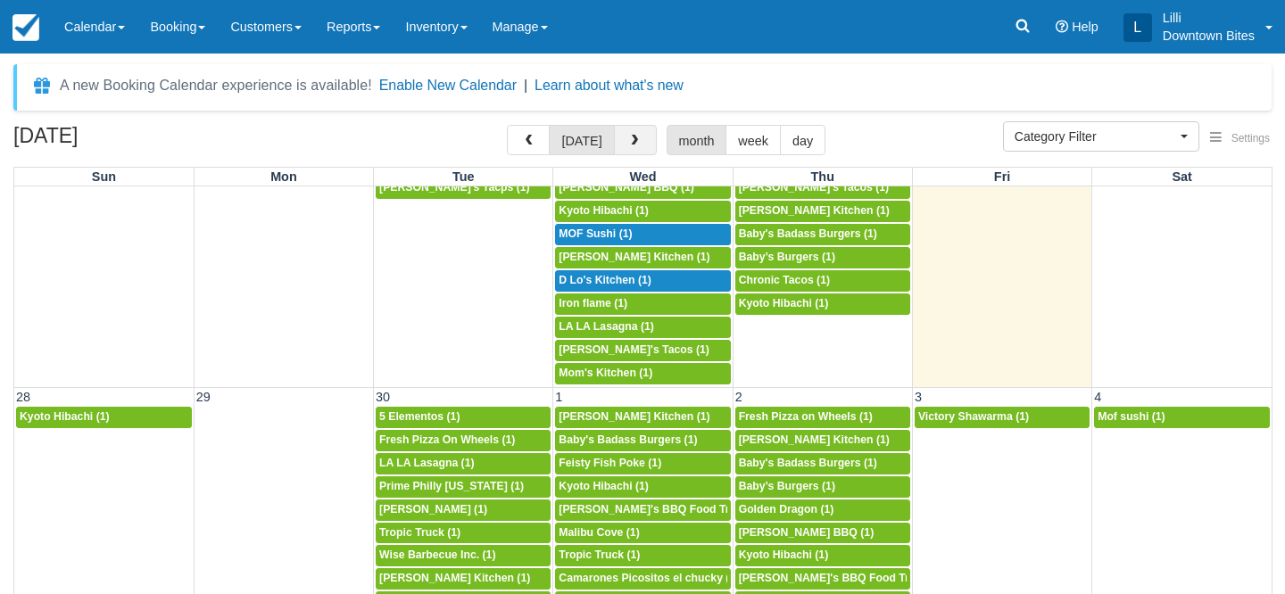
click at [635, 138] on span "button" at bounding box center [634, 141] width 12 height 12
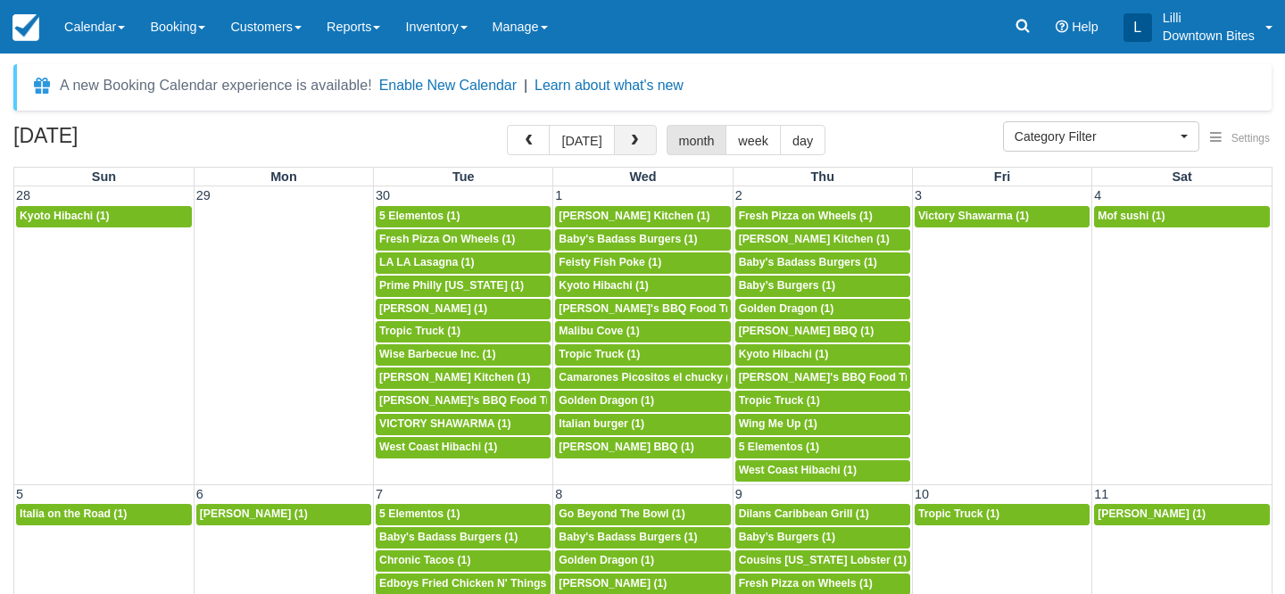
click at [635, 139] on span "button" at bounding box center [634, 141] width 12 height 12
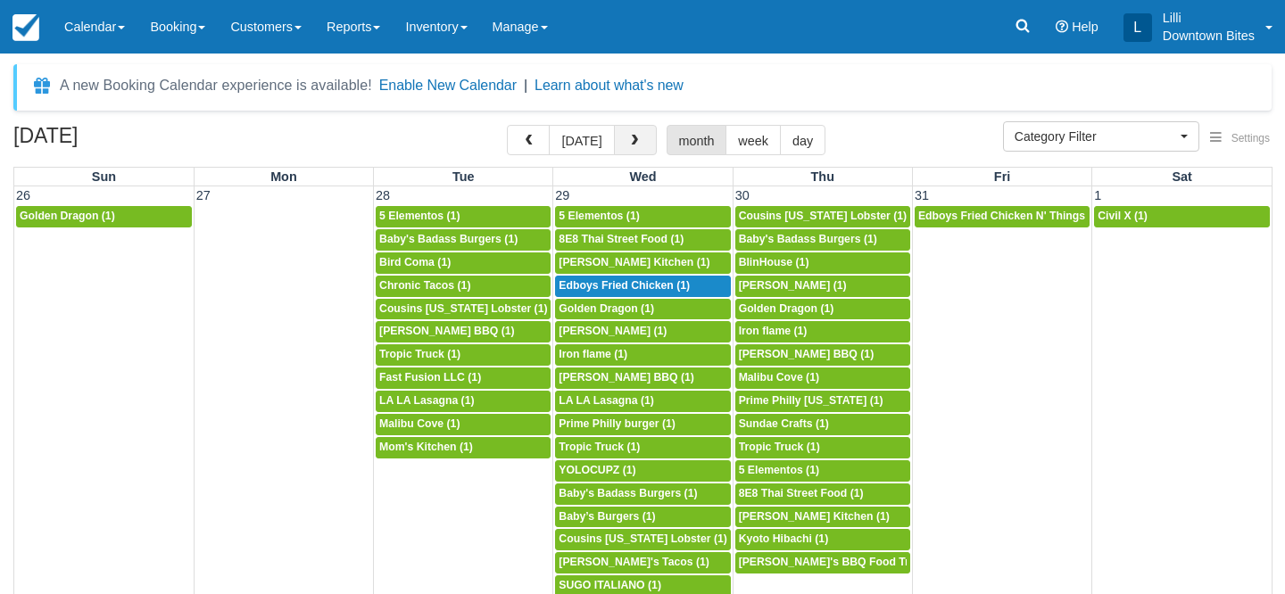
click at [635, 139] on span "button" at bounding box center [634, 141] width 12 height 12
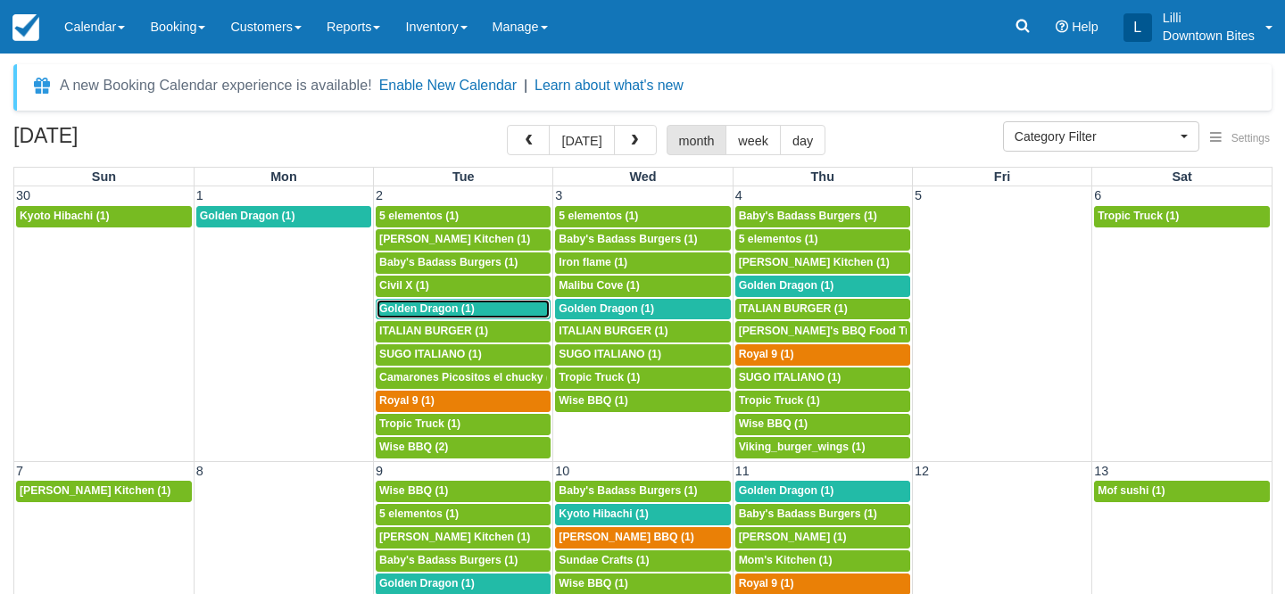
click at [457, 302] on link "5p Golden Dragon (1)" at bounding box center [463, 309] width 175 height 21
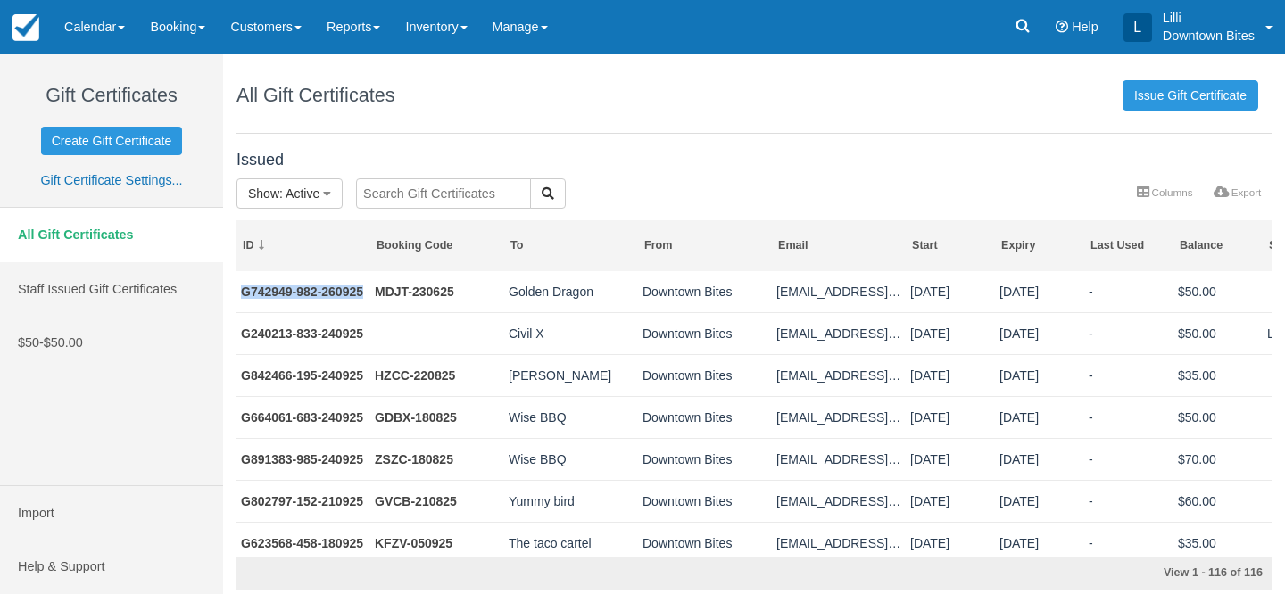
drag, startPoint x: 366, startPoint y: 292, endPoint x: 228, endPoint y: 291, distance: 138.4
click at [228, 291] on div "Issued Show : Active All Active Depleted Expired Void More Columns Export Colum…" at bounding box center [754, 367] width 1062 height 448
copy div "G742949-982-260925"
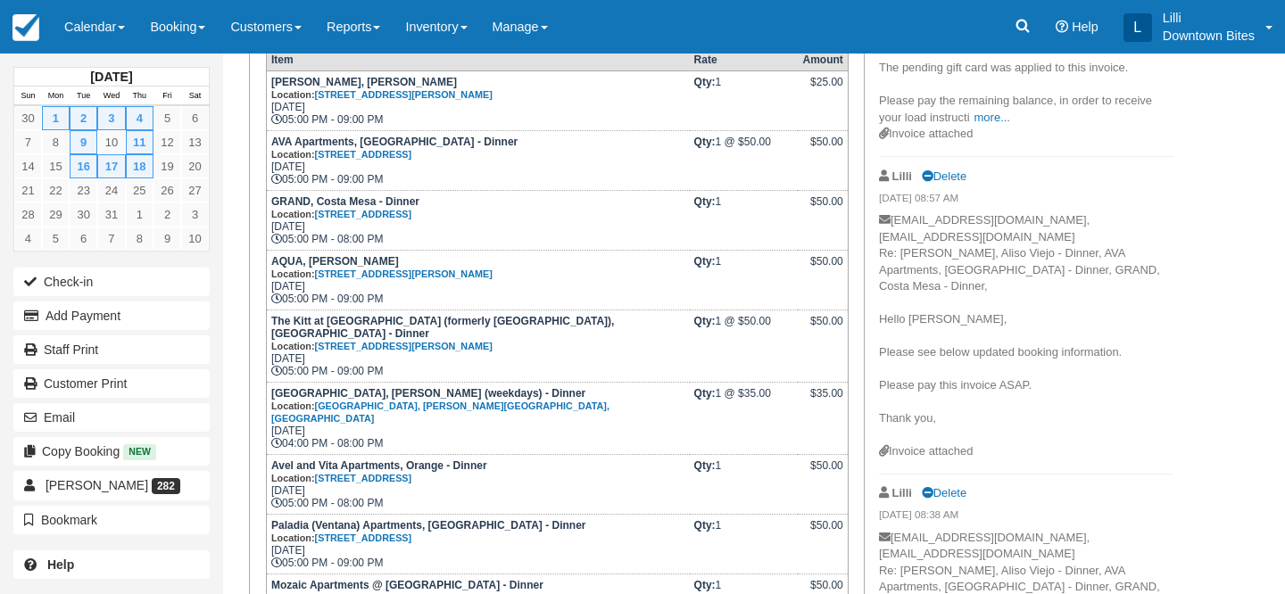
scroll to position [598, 0]
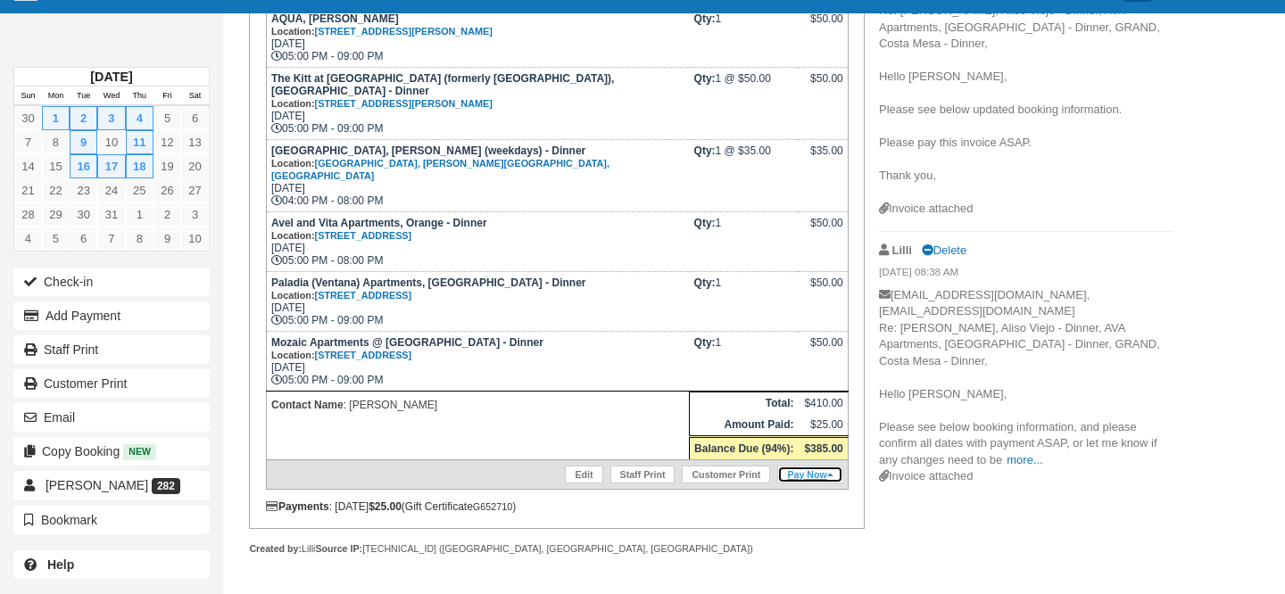
click at [802, 474] on link "Pay Now" at bounding box center [809, 475] width 65 height 18
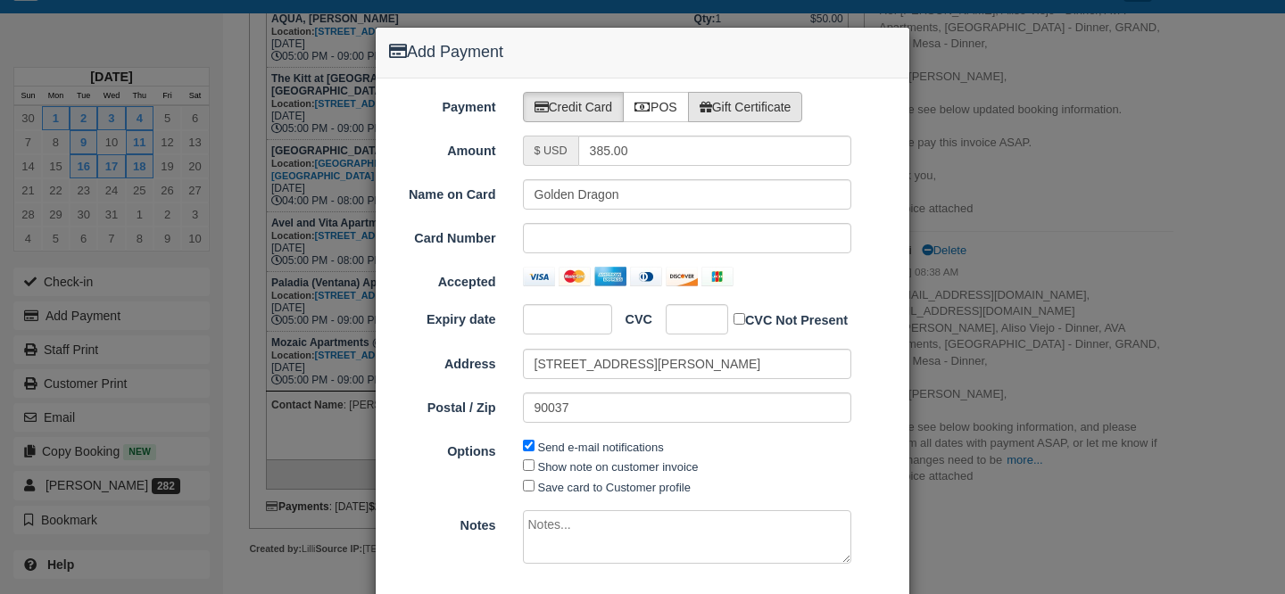
click at [752, 95] on label "Gift Certificate" at bounding box center [745, 107] width 115 height 30
radio input "true"
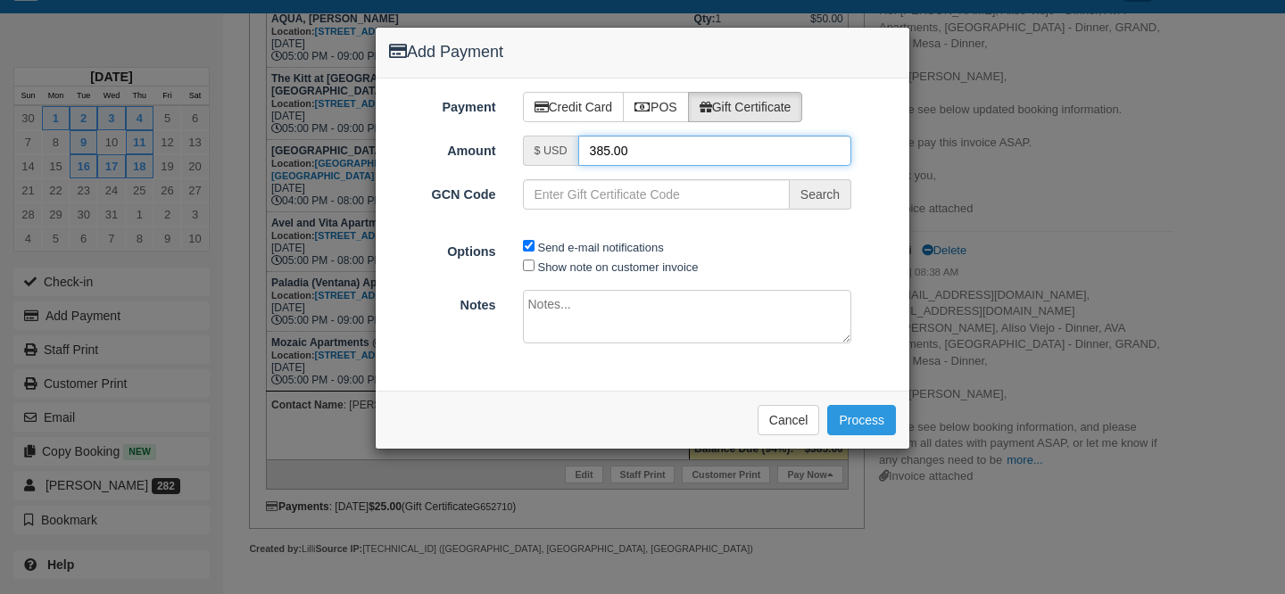
click at [611, 149] on input "385.00" at bounding box center [715, 151] width 274 height 30
type input ".00"
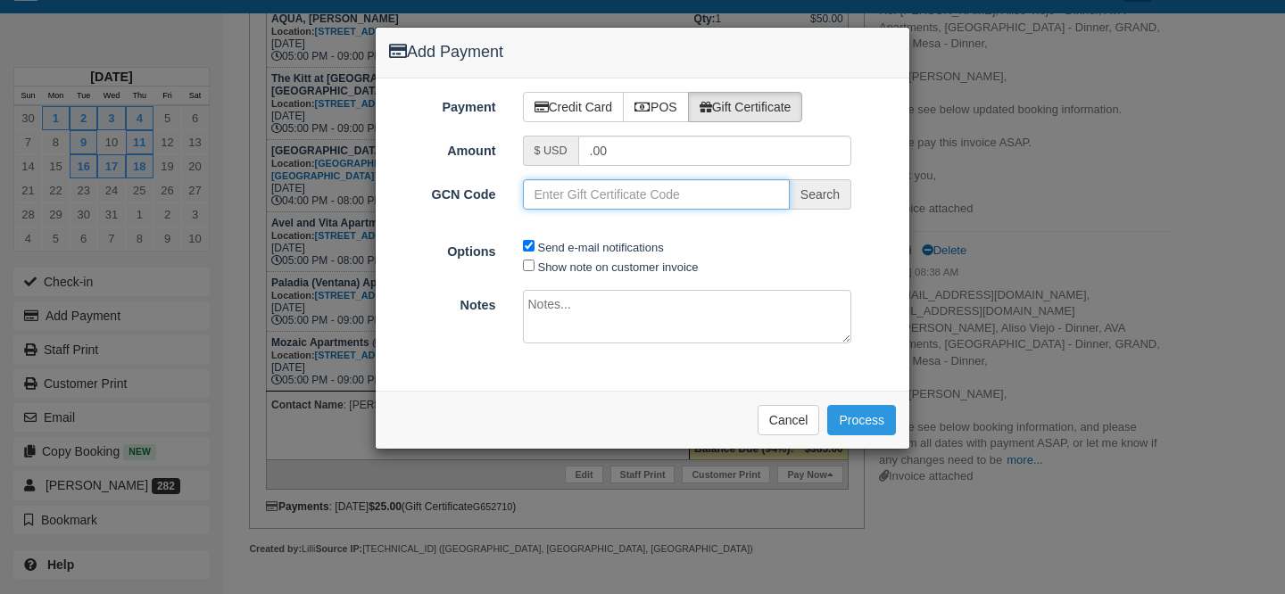
click at [655, 190] on input "GCN Code" at bounding box center [656, 194] width 267 height 30
paste input "G742949-982-260925"
type input "G742949-982-260925"
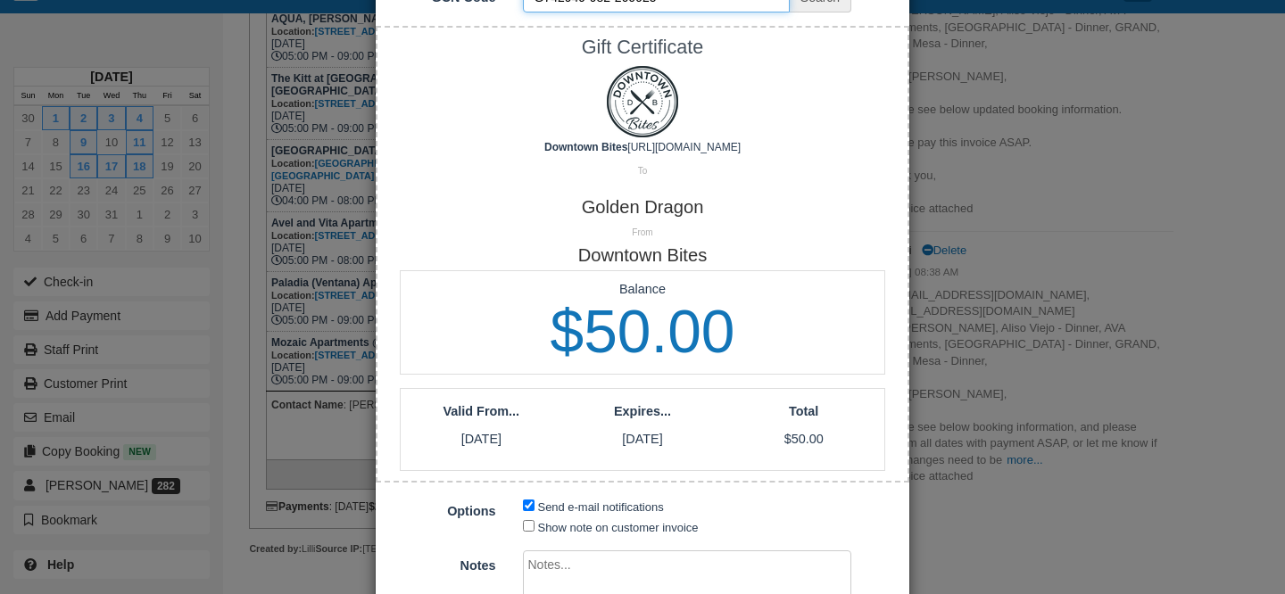
scroll to position [338, 0]
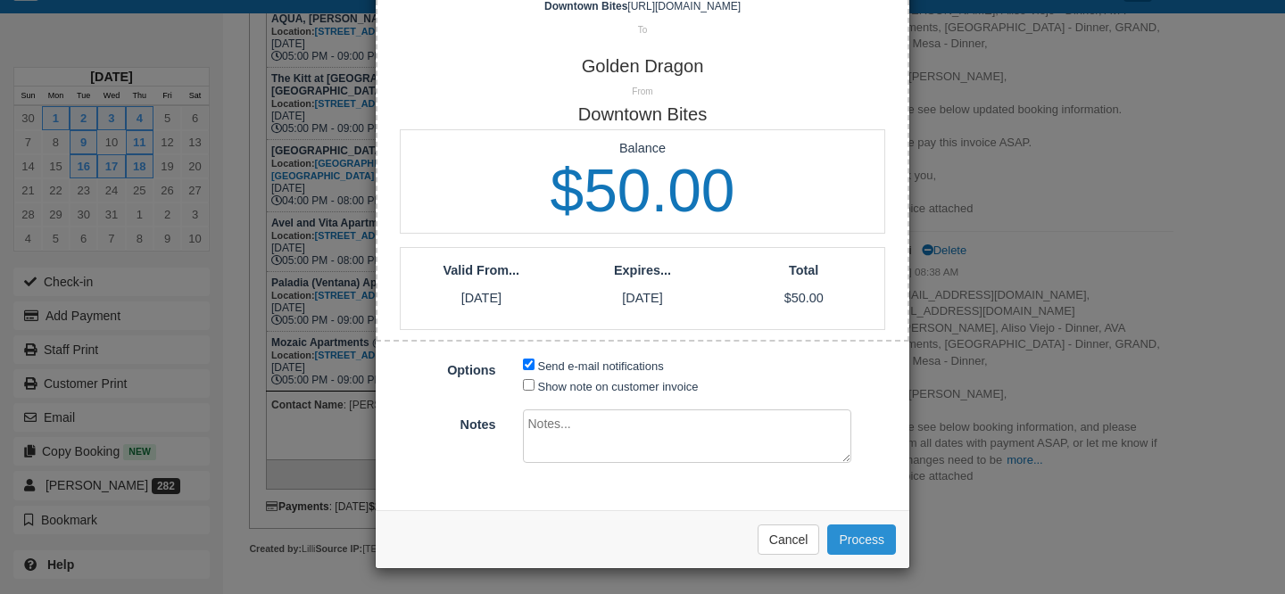
click at [872, 538] on button "Process" at bounding box center [861, 540] width 69 height 30
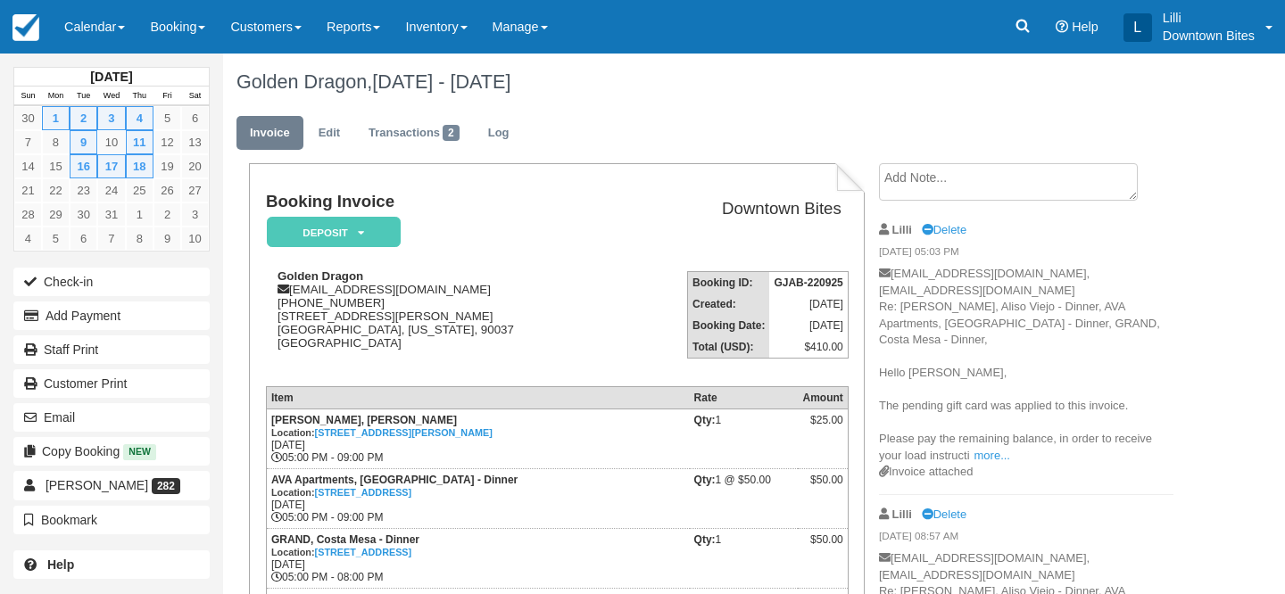
scroll to position [598, 0]
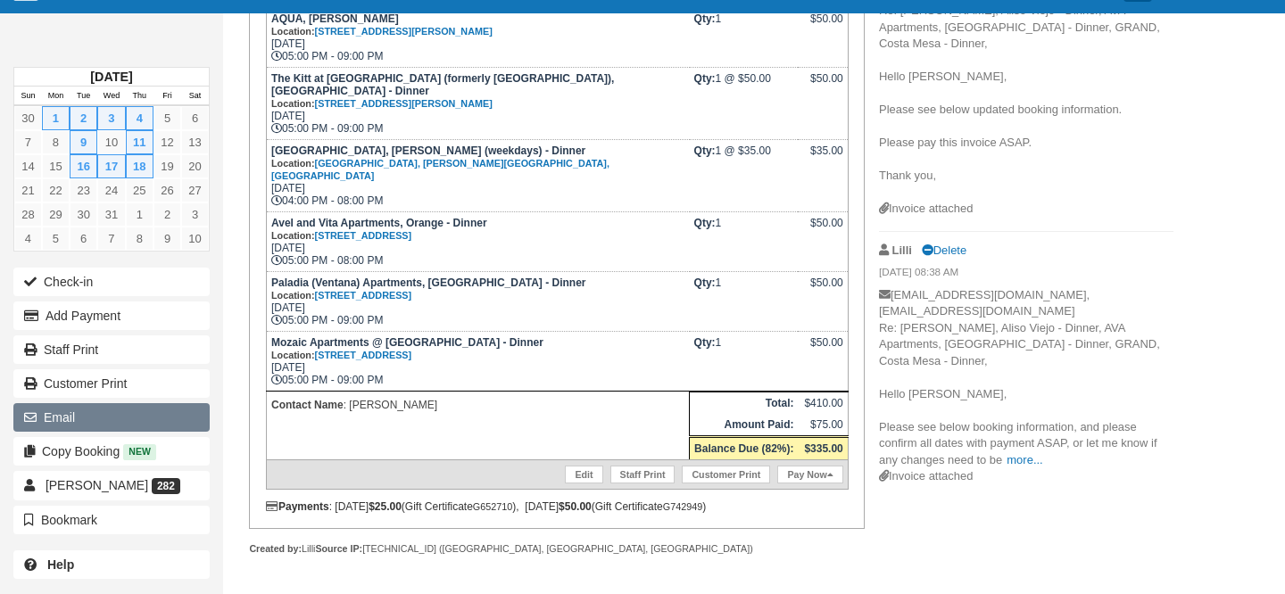
click at [122, 421] on button "Email" at bounding box center [111, 417] width 196 height 29
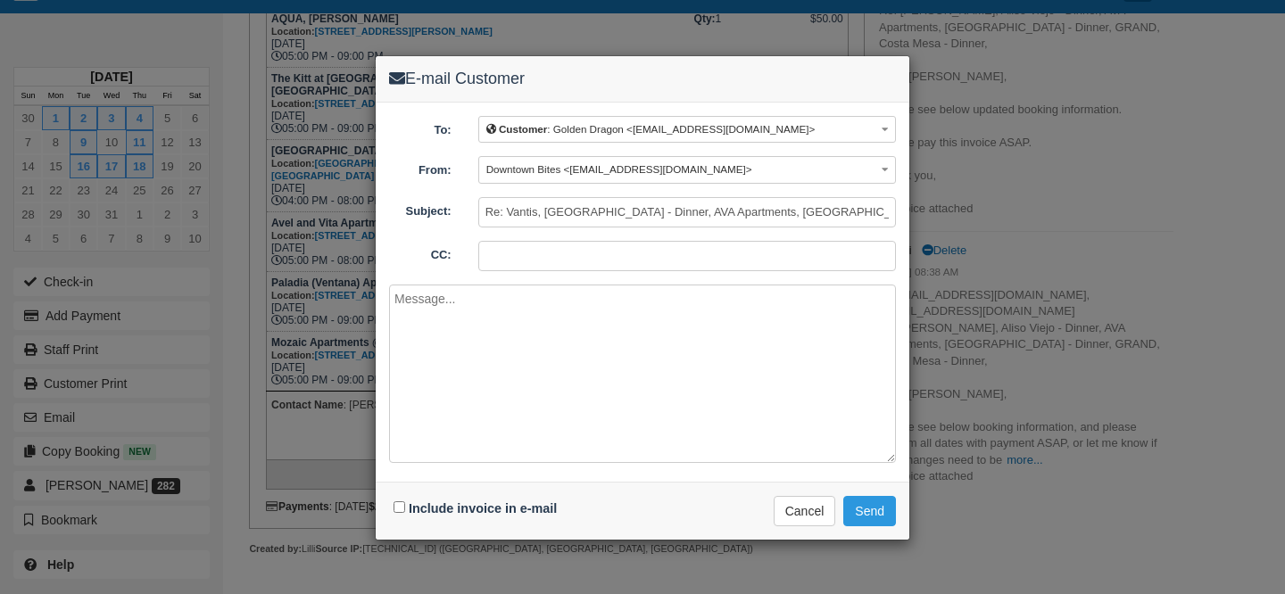
click at [550, 255] on input "CC:" at bounding box center [687, 256] width 418 height 30
type input "lilli@downtownbites.com"
type textarea "P"
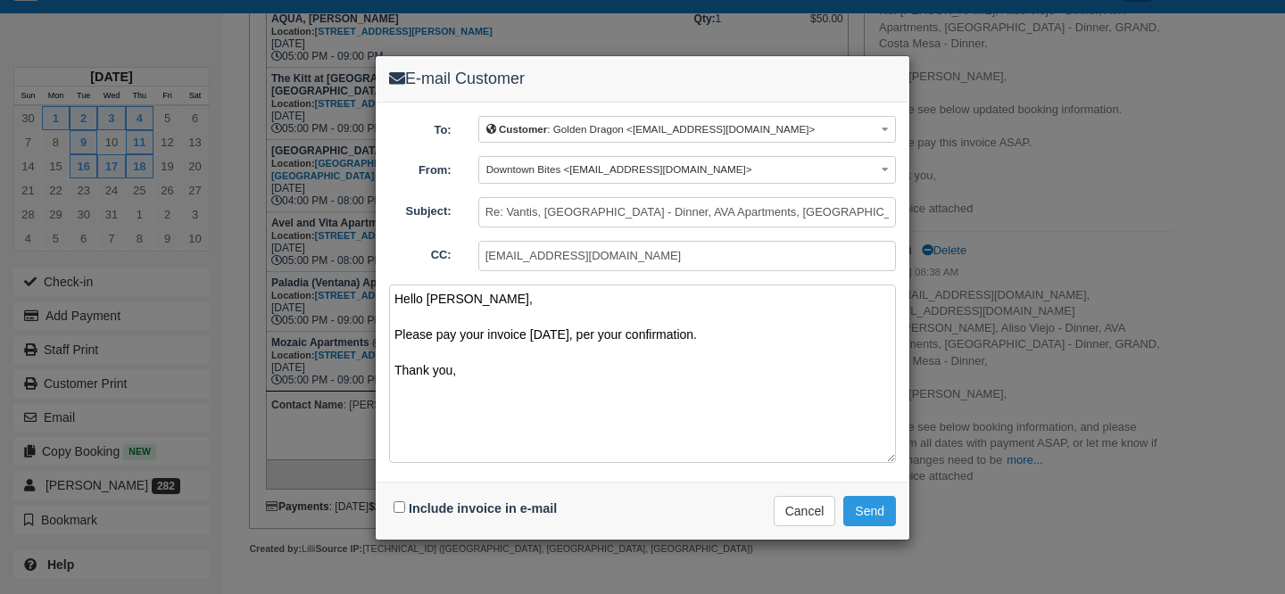
drag, startPoint x: 531, startPoint y: 353, endPoint x: 393, endPoint y: 328, distance: 140.6
click at [393, 328] on textarea "Hello [PERSON_NAME], Please pay your invoice [DATE], per your confirmation. Tha…" at bounding box center [642, 374] width 507 height 179
drag, startPoint x: 470, startPoint y: 378, endPoint x: 261, endPoint y: 247, distance: 247.0
click at [261, 247] on div "E-mail Customer To: Customer : Golden Dragon <kyotohibachiusa@gmail.com> Custom…" at bounding box center [642, 297] width 1285 height 594
type textarea "Hello Josephine, Please pay your invoice today, per your confirmation. Thank yo…"
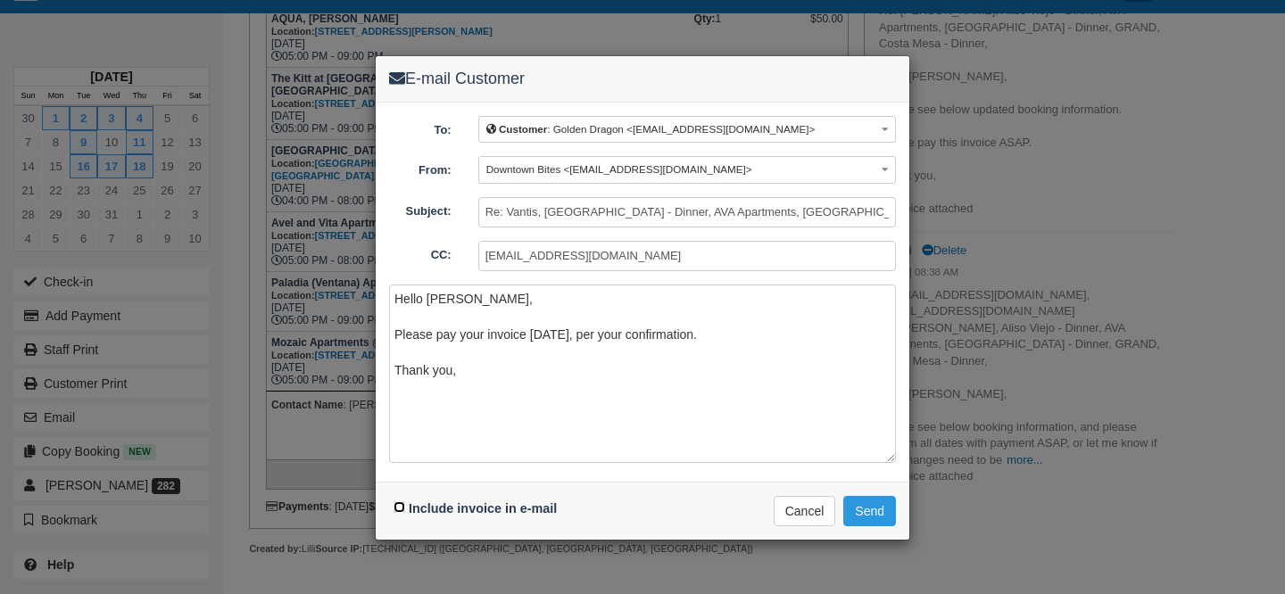
click at [400, 503] on input "Include invoice in e-mail" at bounding box center [400, 508] width 12 height 12
checkbox input "true"
click at [858, 500] on button "Send" at bounding box center [870, 511] width 53 height 30
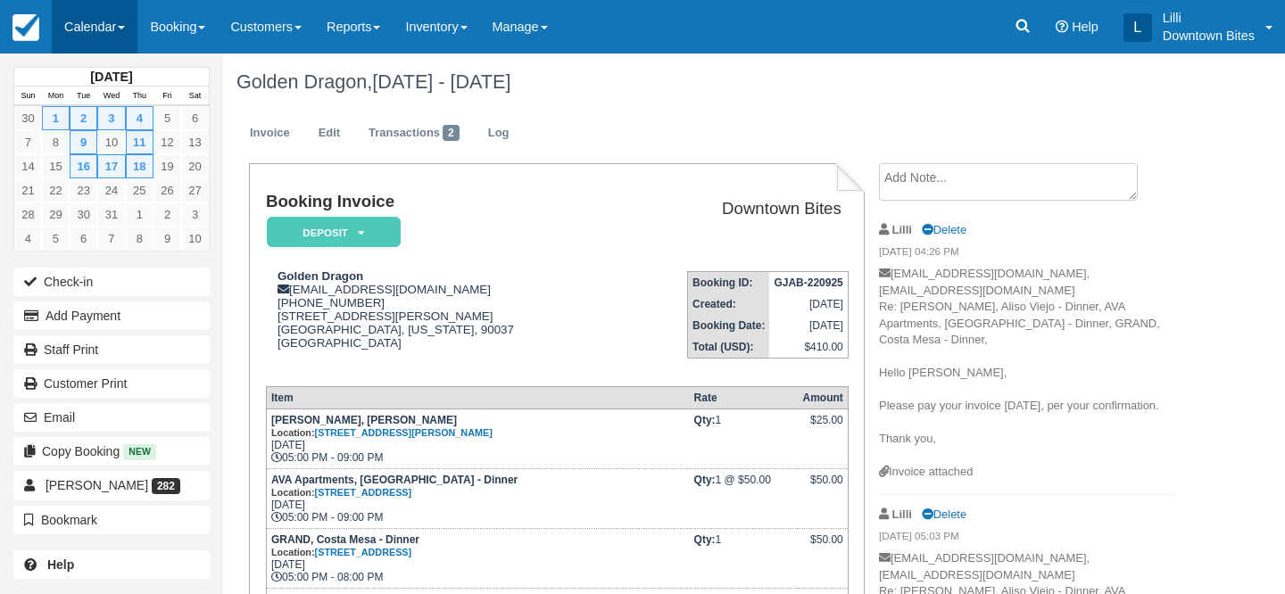
click at [100, 32] on link "Calendar" at bounding box center [95, 27] width 86 height 54
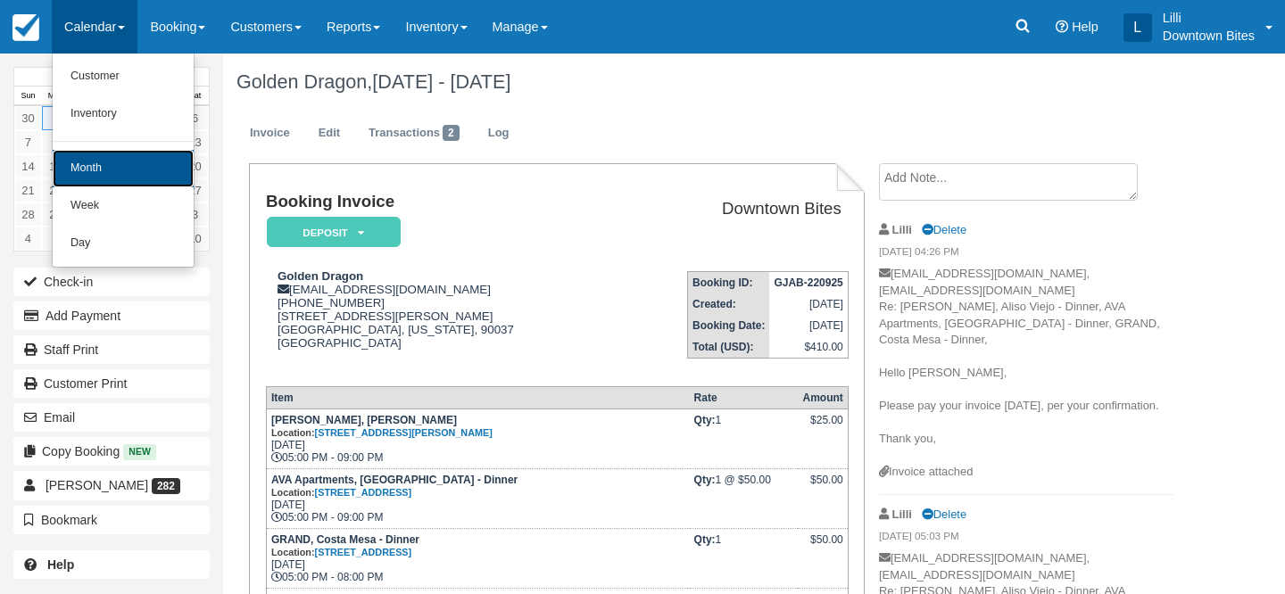
click at [121, 167] on link "Month" at bounding box center [123, 168] width 141 height 37
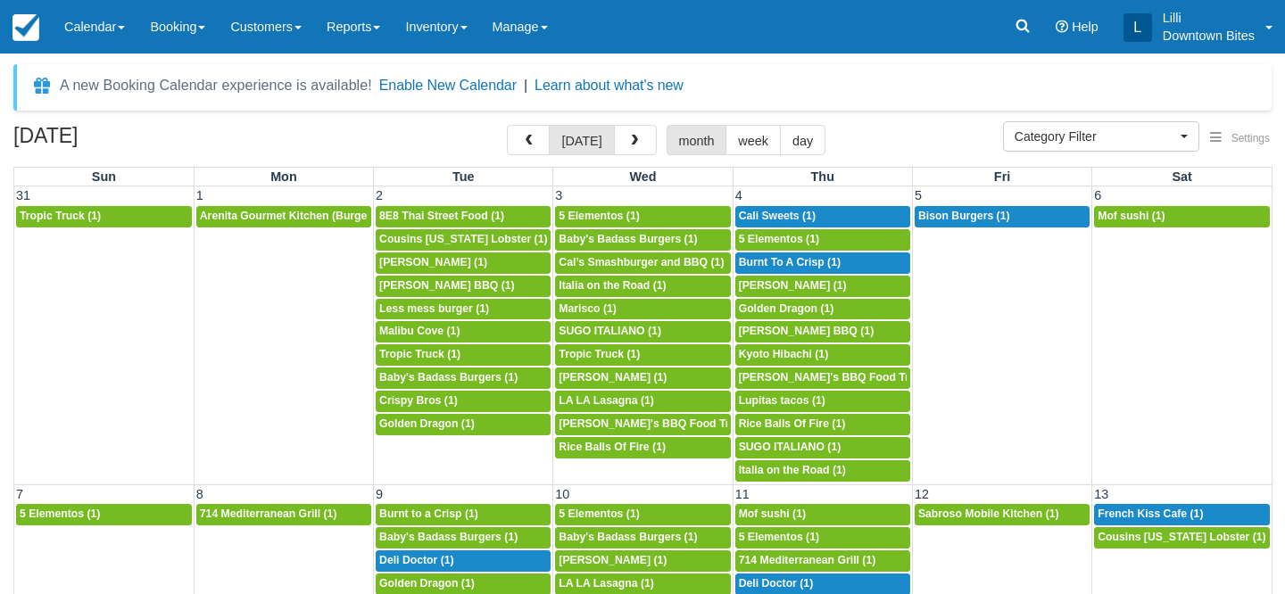
select select
click at [633, 145] on span "button" at bounding box center [634, 141] width 12 height 12
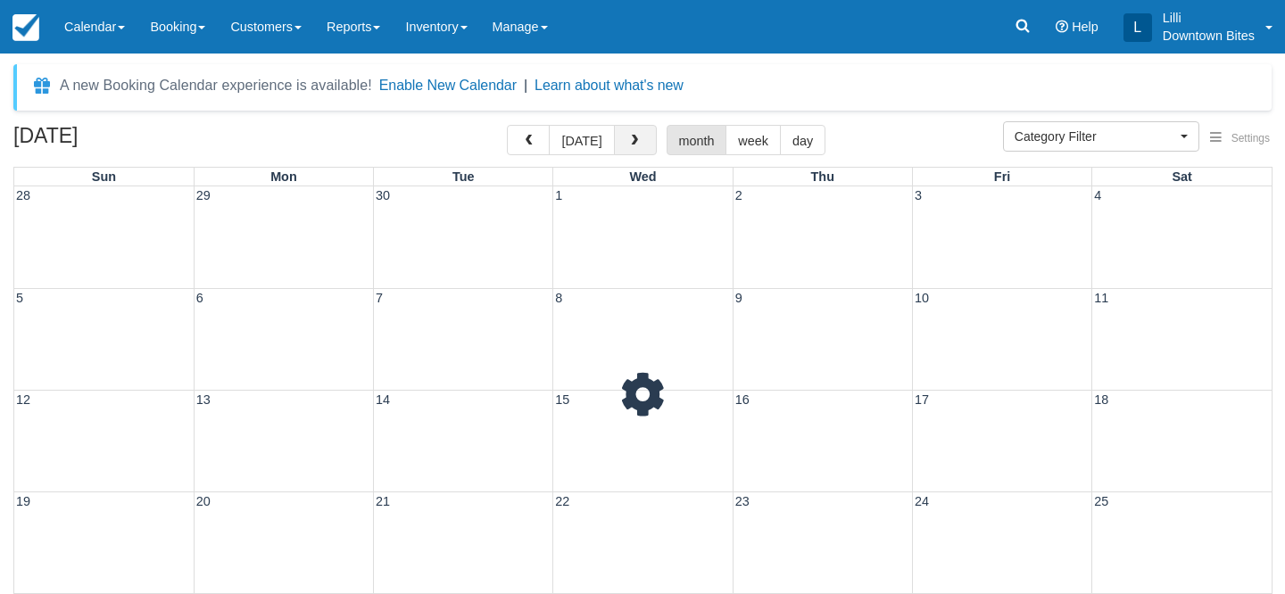
click at [633, 145] on span "button" at bounding box center [634, 141] width 12 height 12
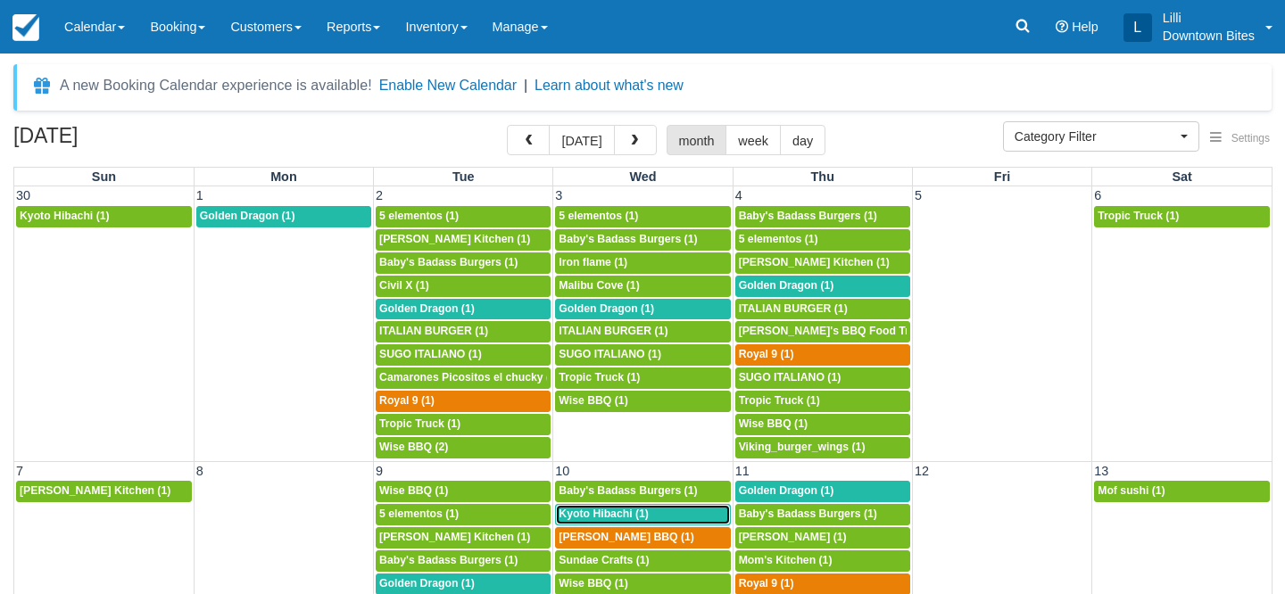
click at [615, 513] on span "Kyoto Hibachi (1)" at bounding box center [604, 514] width 90 height 12
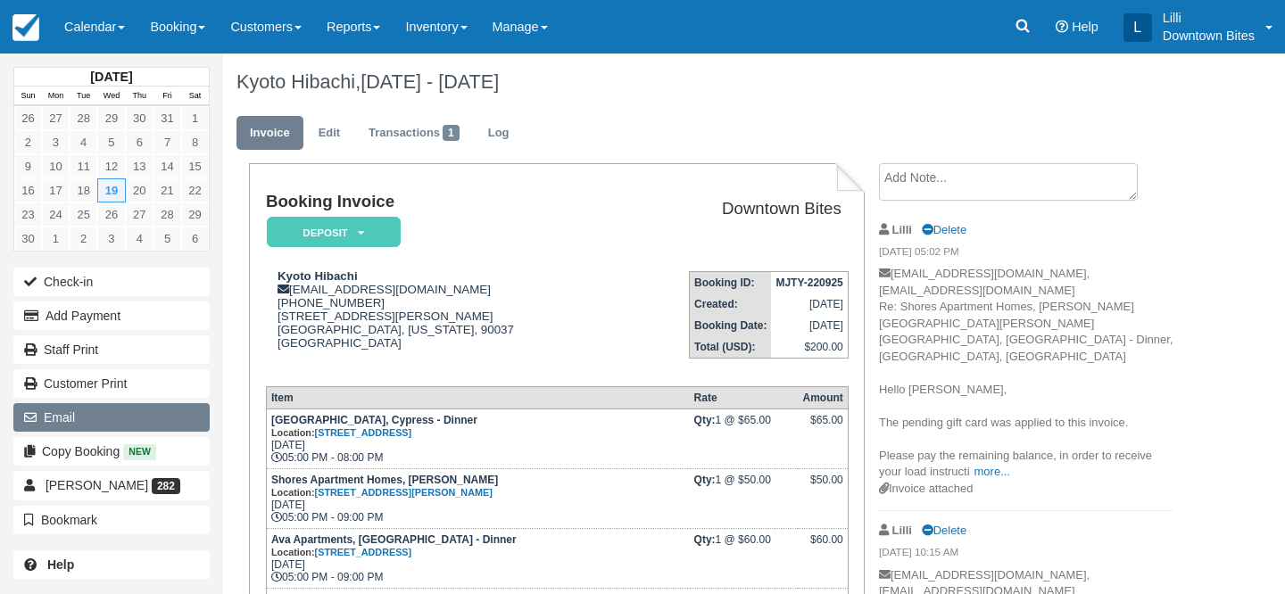
click at [121, 426] on button "Email" at bounding box center [111, 417] width 196 height 29
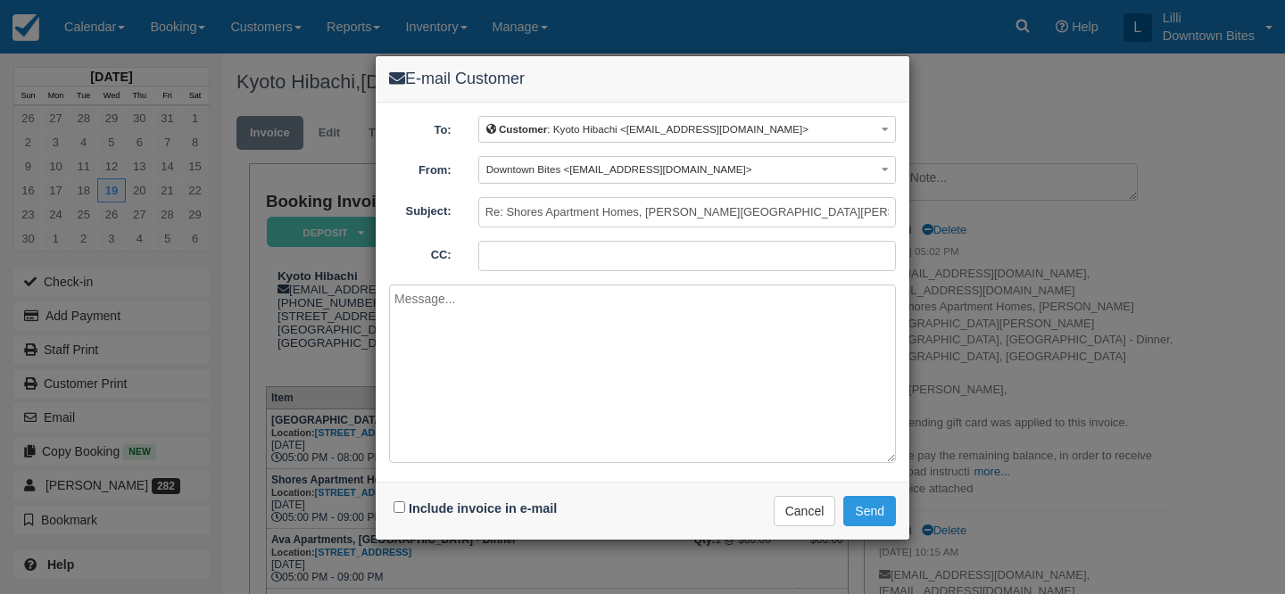
click at [479, 262] on input "CC:" at bounding box center [687, 256] width 418 height 30
type input "[EMAIL_ADDRESS][DOMAIN_NAME]"
paste textarea "Hello Josephine, Please pay your invoice today, per your confirmation. Thank yo…"
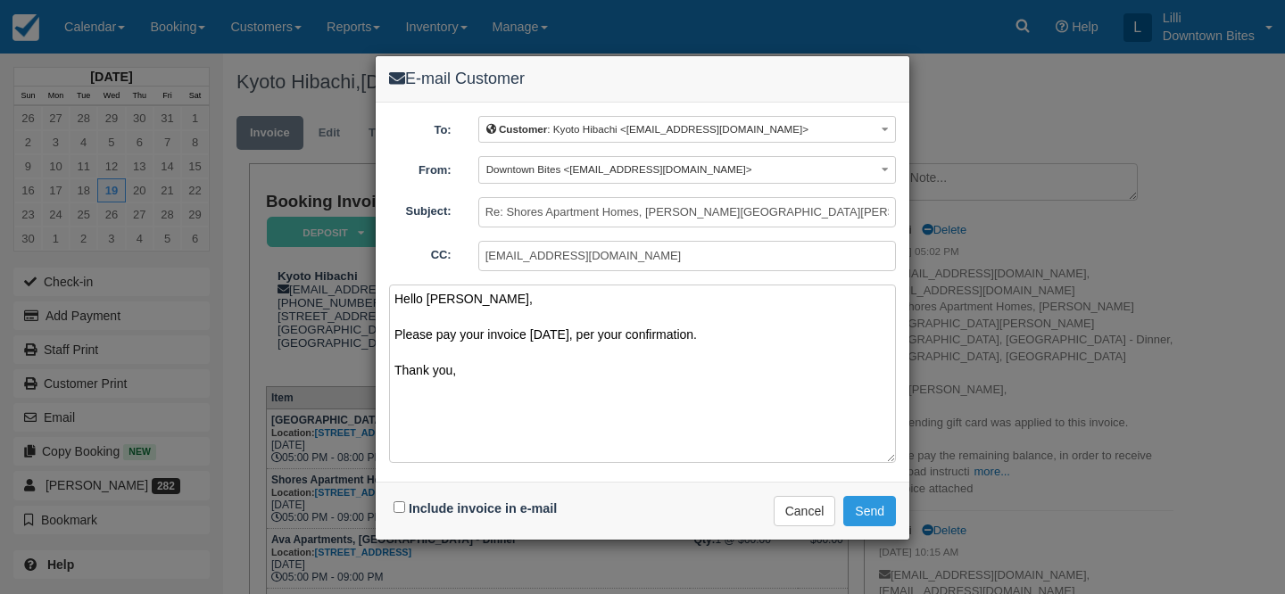
type textarea "Hello Josephine, Please pay your invoice today, per your confirmation. Thank yo…"
click at [399, 506] on input "Include invoice in e-mail" at bounding box center [400, 508] width 12 height 12
checkbox input "true"
click at [871, 505] on button "Send" at bounding box center [870, 511] width 53 height 30
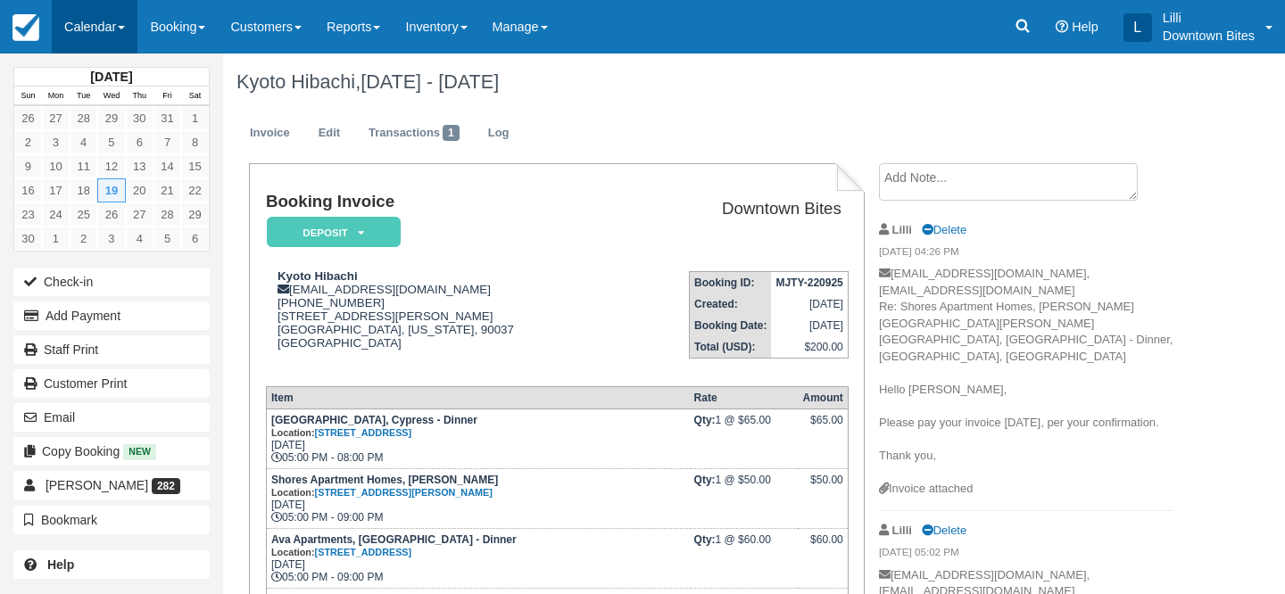
click at [74, 31] on link "Calendar" at bounding box center [95, 27] width 86 height 54
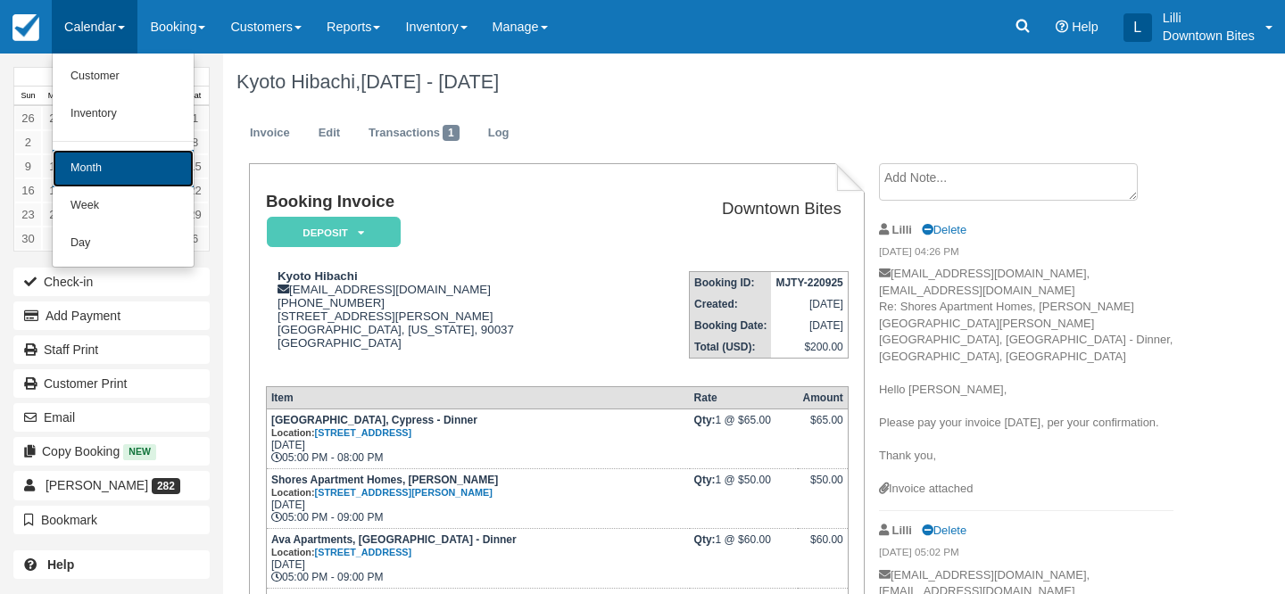
click at [96, 162] on link "Month" at bounding box center [123, 168] width 141 height 37
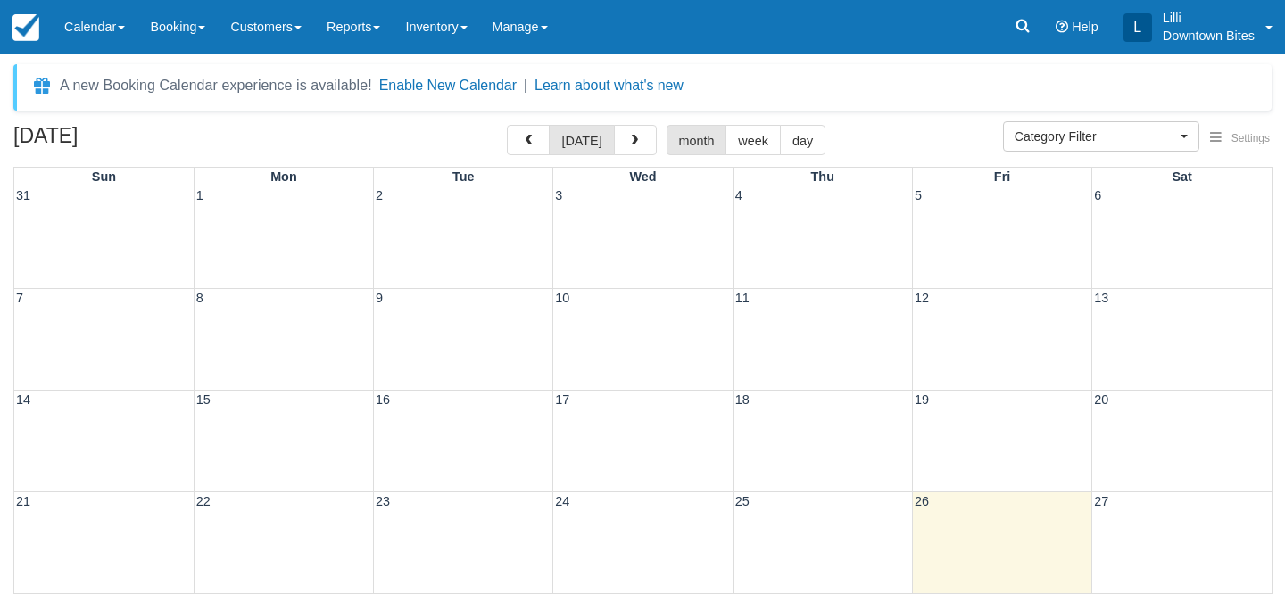
select select
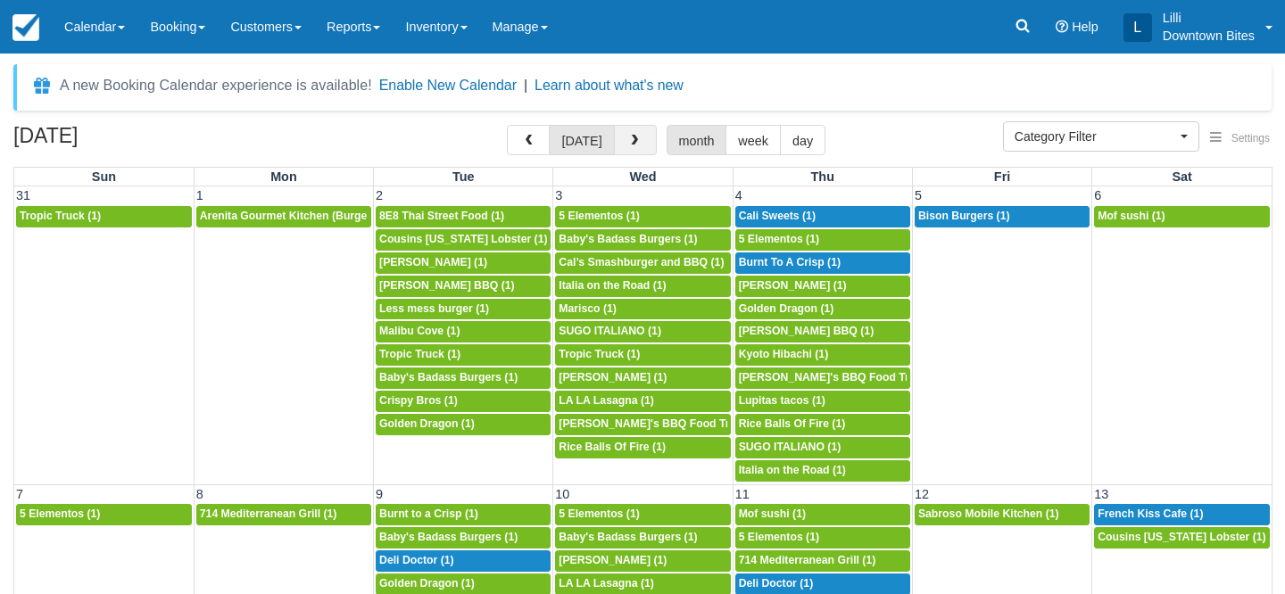
click at [623, 142] on button "button" at bounding box center [635, 140] width 43 height 30
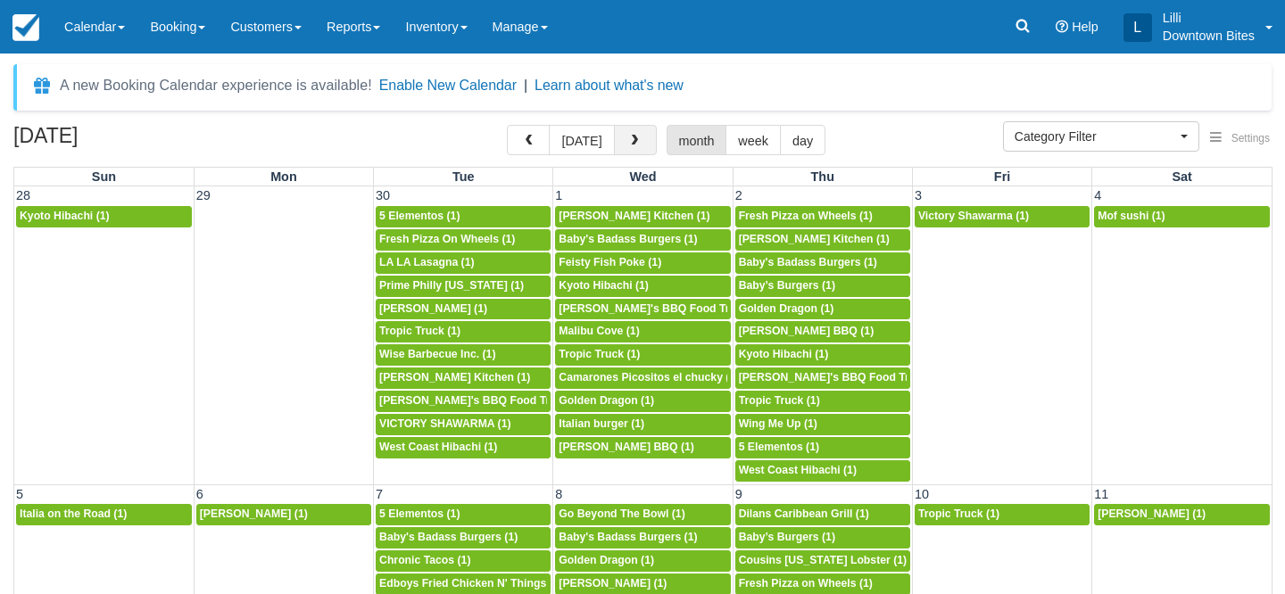
click at [623, 142] on button "button" at bounding box center [635, 140] width 43 height 30
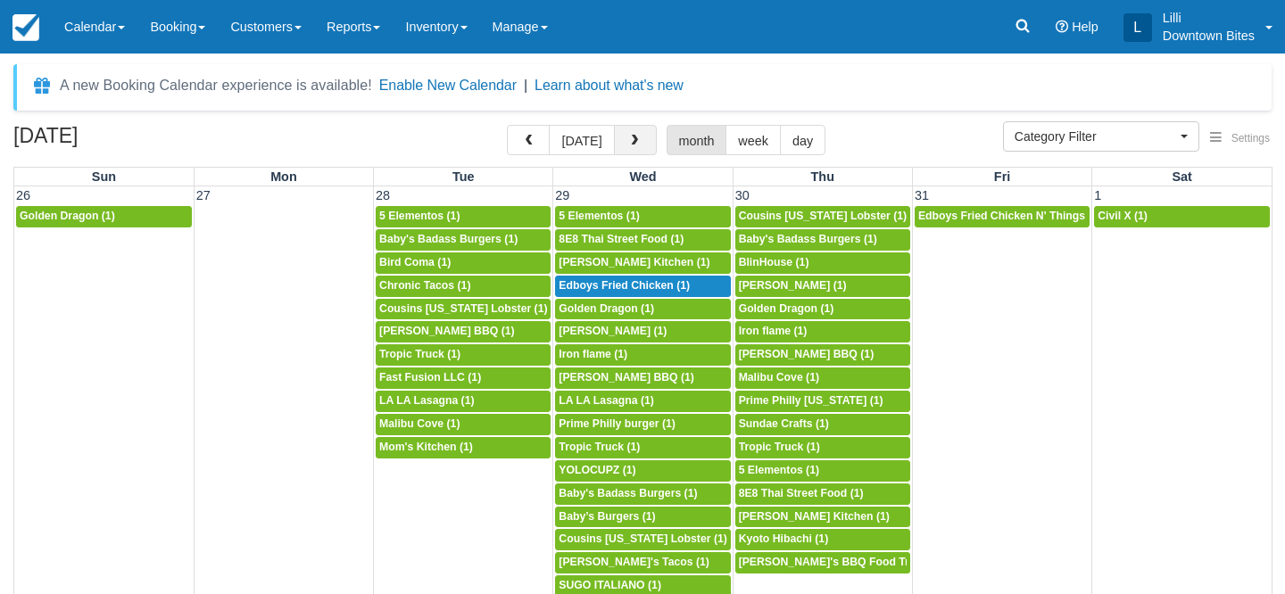
click at [636, 150] on button "button" at bounding box center [635, 140] width 43 height 30
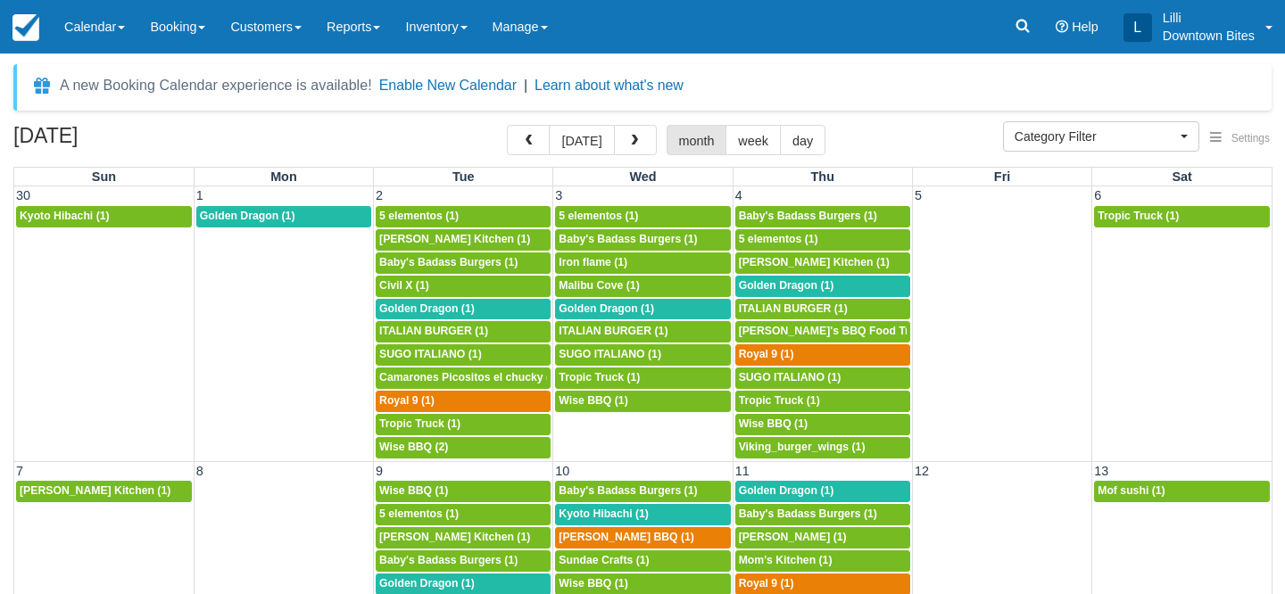
scroll to position [4, 0]
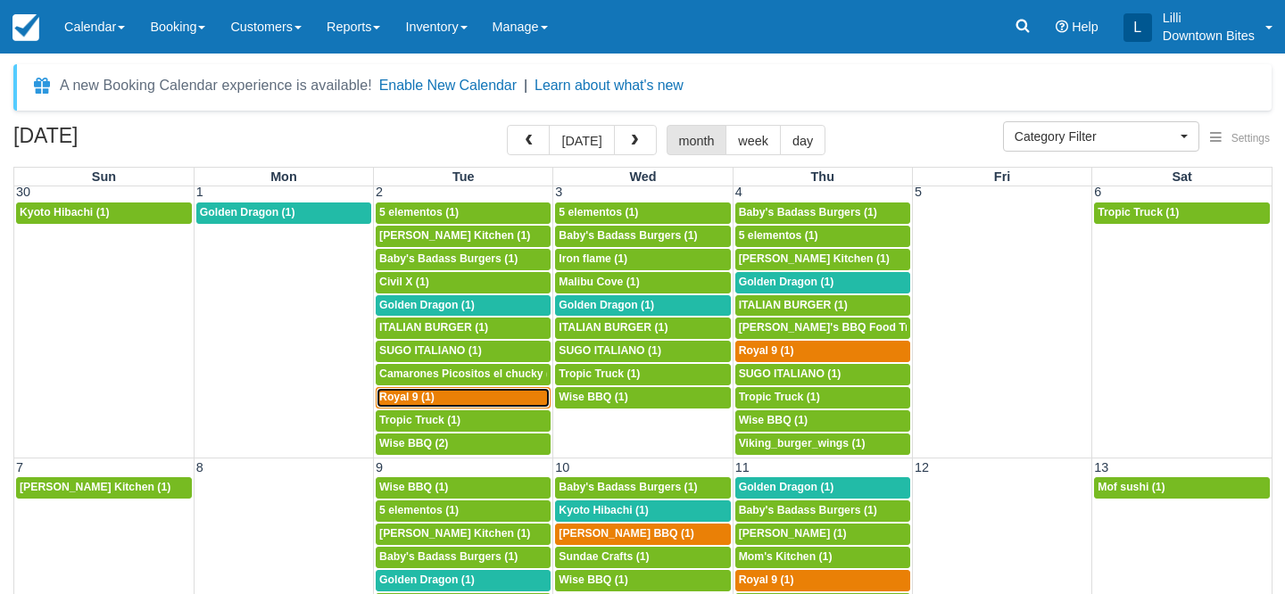
click at [505, 396] on div "5p Royal 9 (1)" at bounding box center [463, 398] width 168 height 14
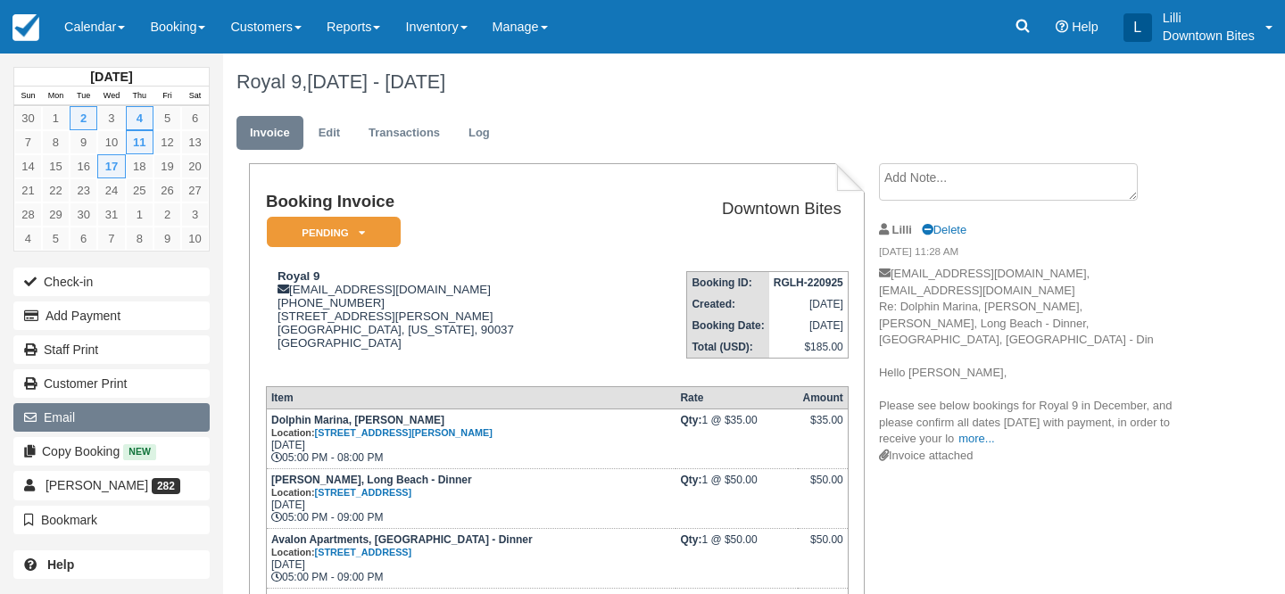
click at [121, 420] on button "Email" at bounding box center [111, 417] width 196 height 29
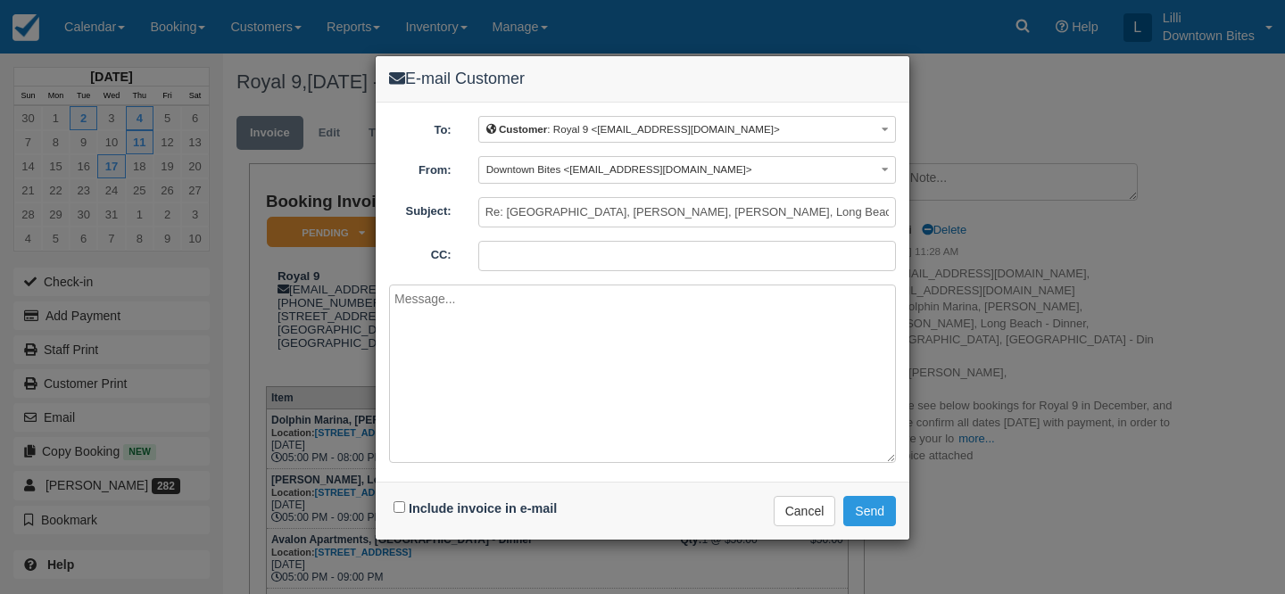
click at [515, 249] on input "CC:" at bounding box center [687, 256] width 418 height 30
type input "[EMAIL_ADDRESS][DOMAIN_NAME]"
paste textarea "Hello [PERSON_NAME], Please pay your invoice [DATE], per your confirmation. Tha…"
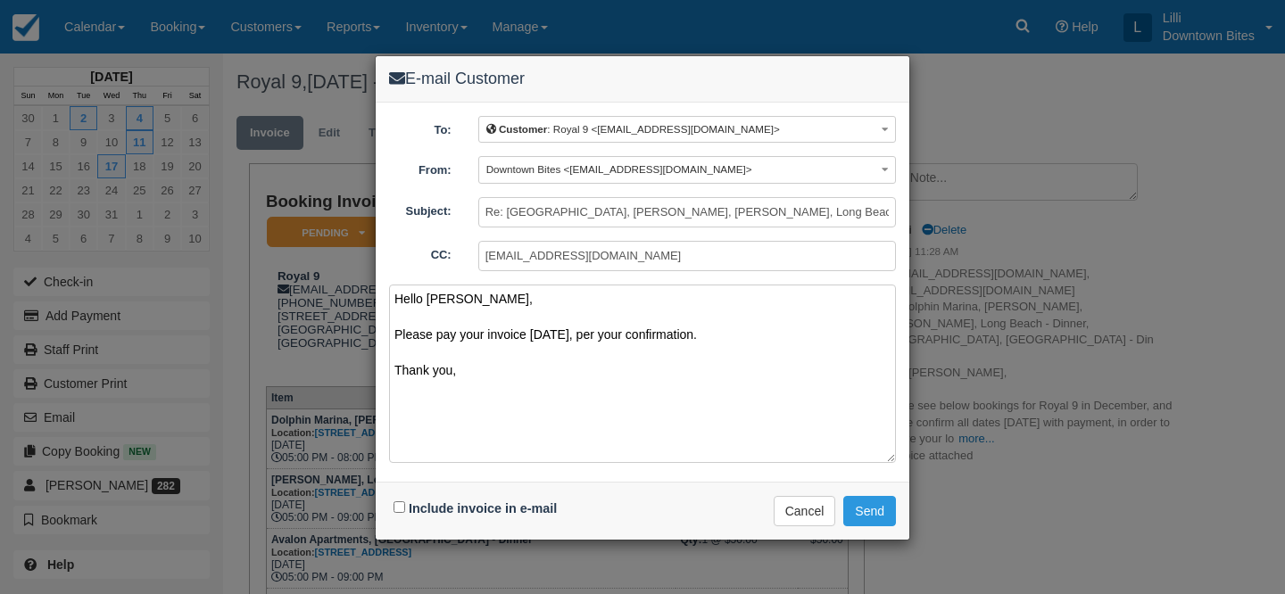
type textarea "Hello [PERSON_NAME], Please pay your invoice [DATE], per your confirmation. Tha…"
click at [400, 508] on input "Include invoice in e-mail" at bounding box center [400, 508] width 12 height 12
checkbox input "true"
click at [871, 511] on button "Send" at bounding box center [870, 511] width 53 height 30
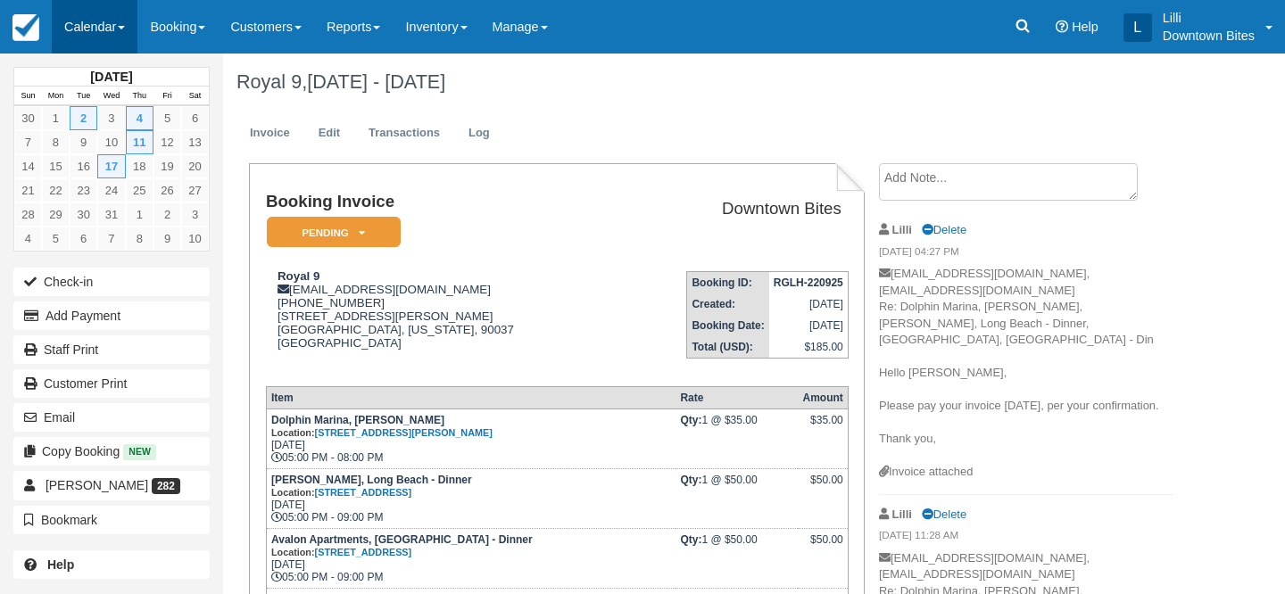
click at [79, 29] on link "Calendar" at bounding box center [95, 27] width 86 height 54
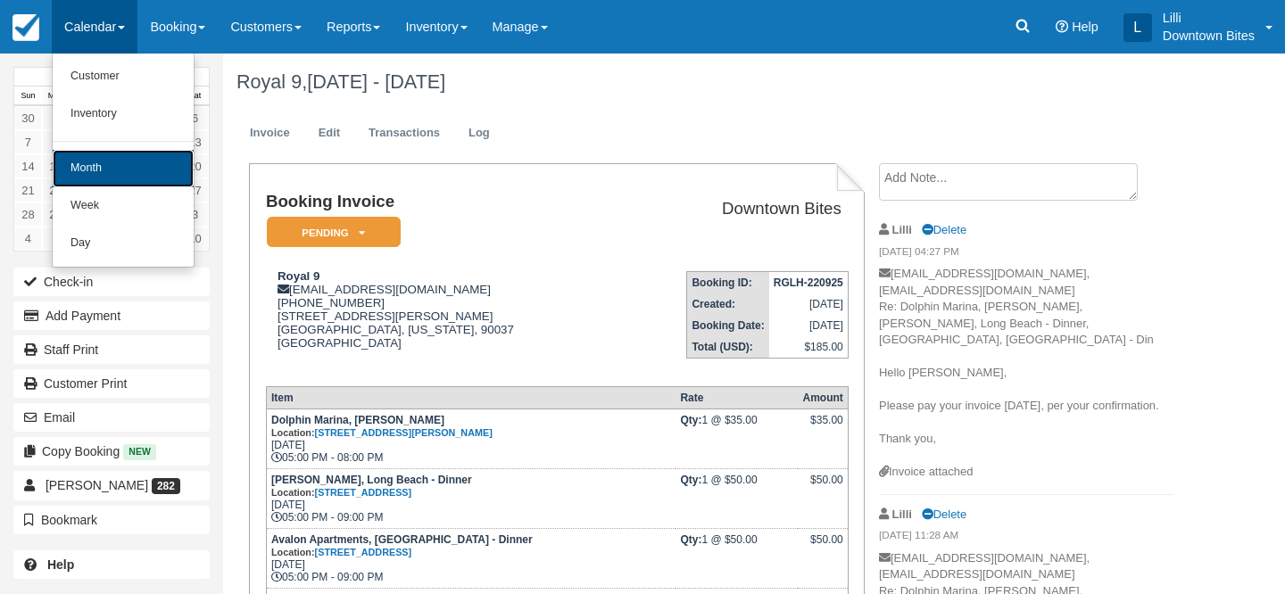
click at [80, 175] on link "Month" at bounding box center [123, 168] width 141 height 37
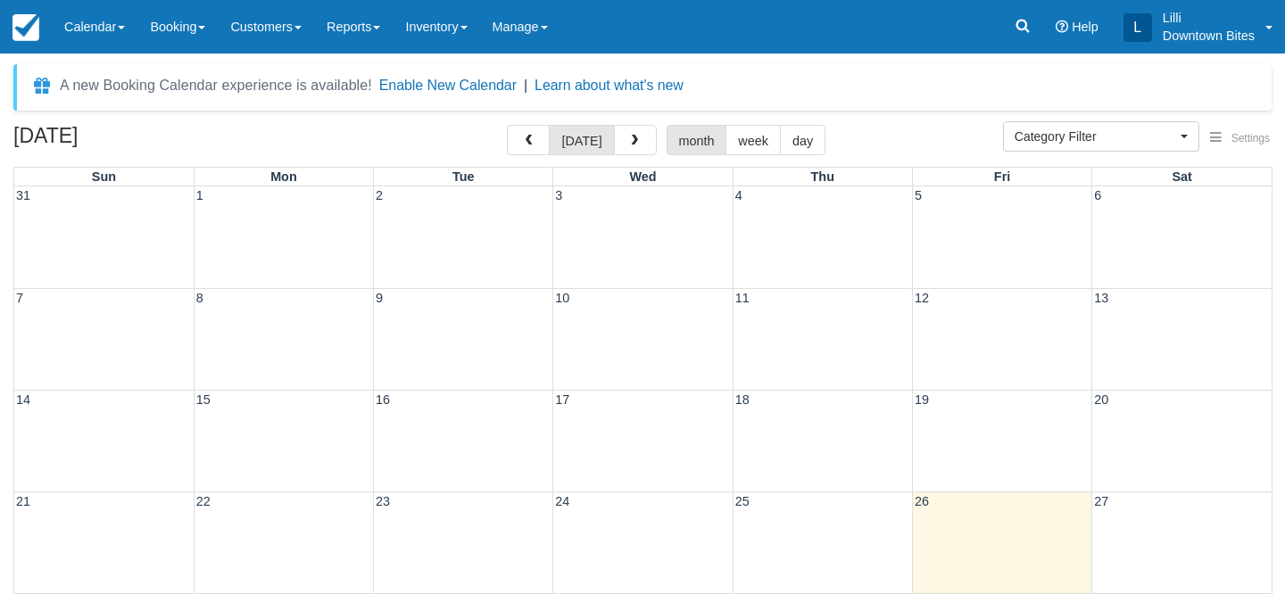
select select
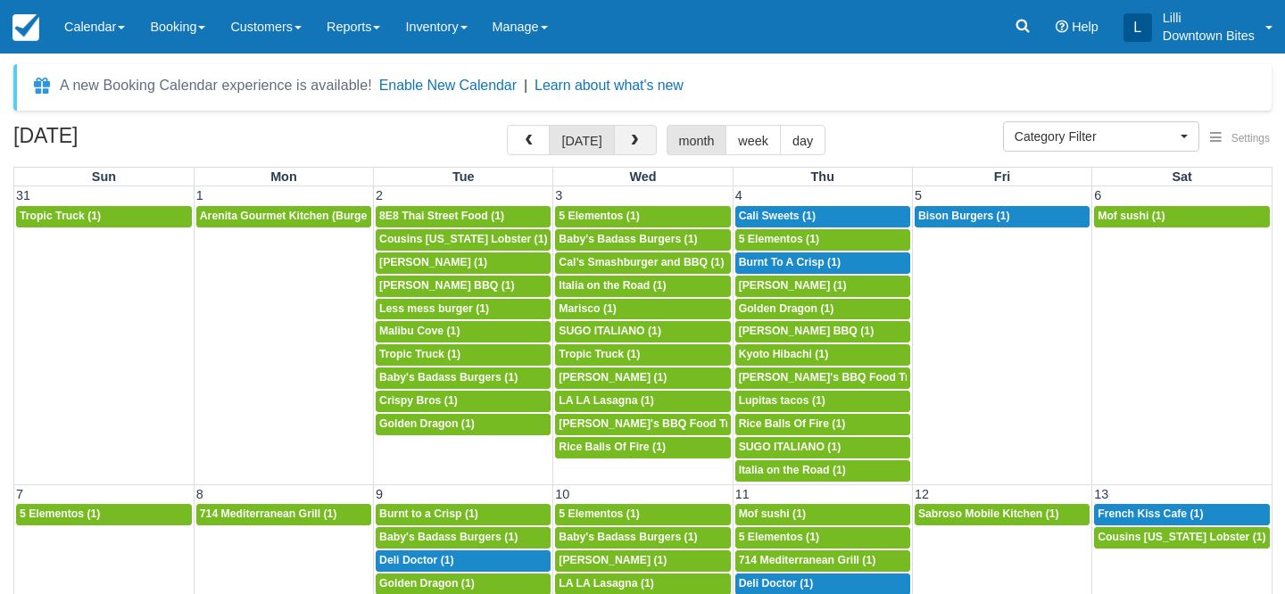
click at [635, 131] on button "button" at bounding box center [635, 140] width 43 height 30
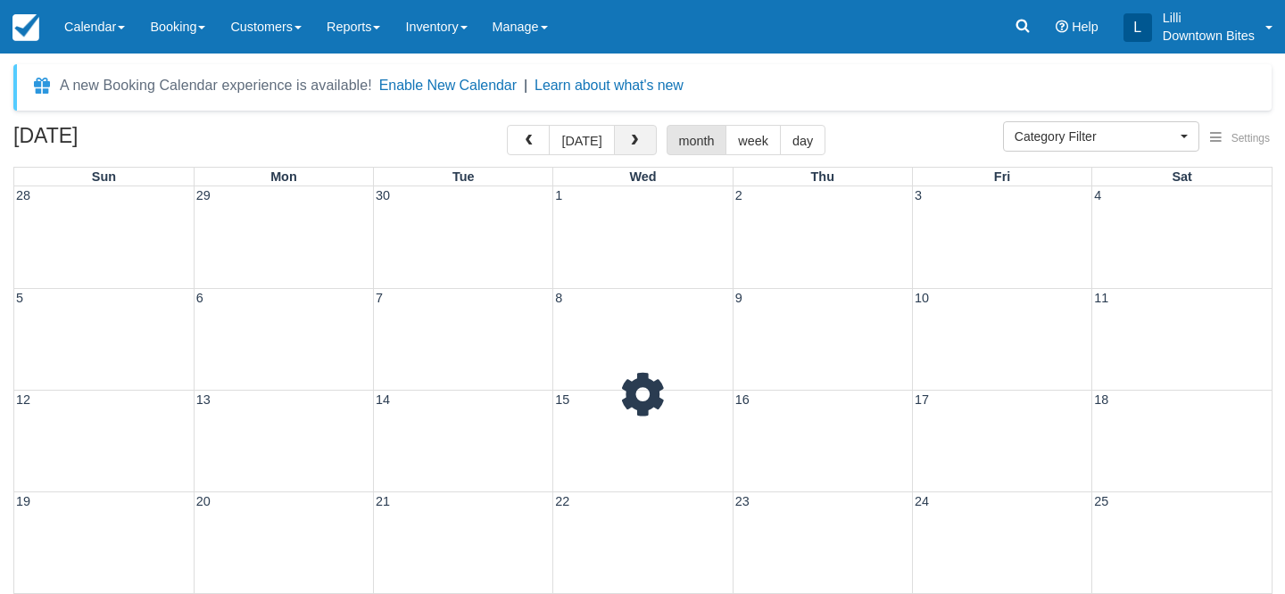
click at [635, 131] on button "button" at bounding box center [635, 140] width 43 height 30
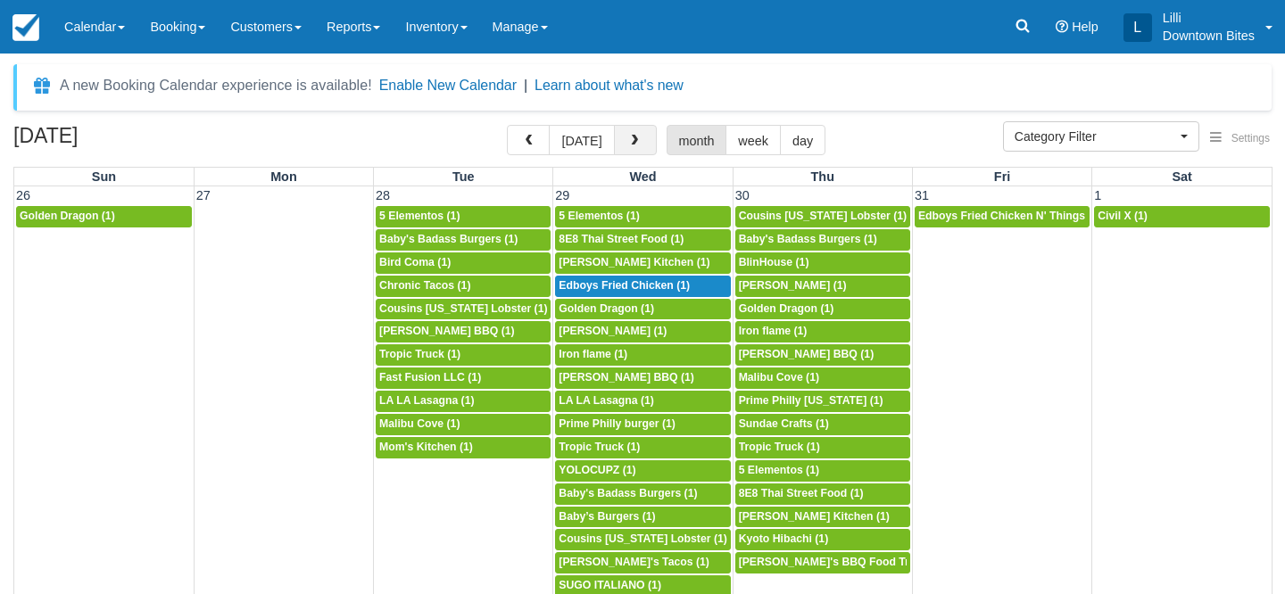
click at [635, 131] on button "button" at bounding box center [635, 140] width 43 height 30
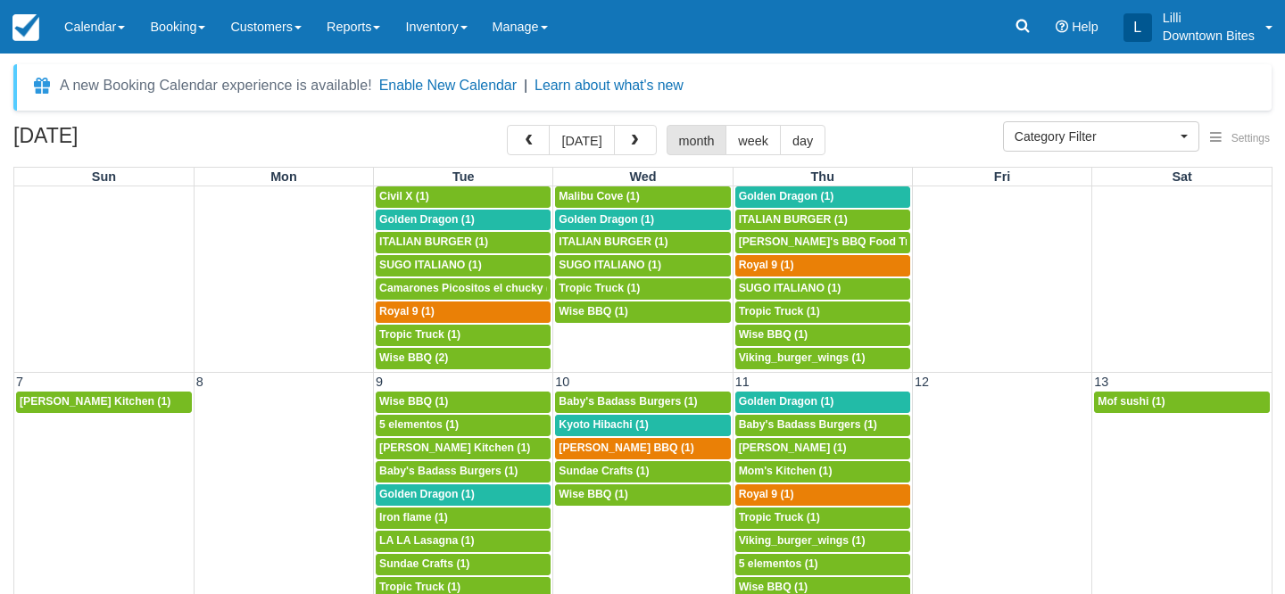
scroll to position [92, 0]
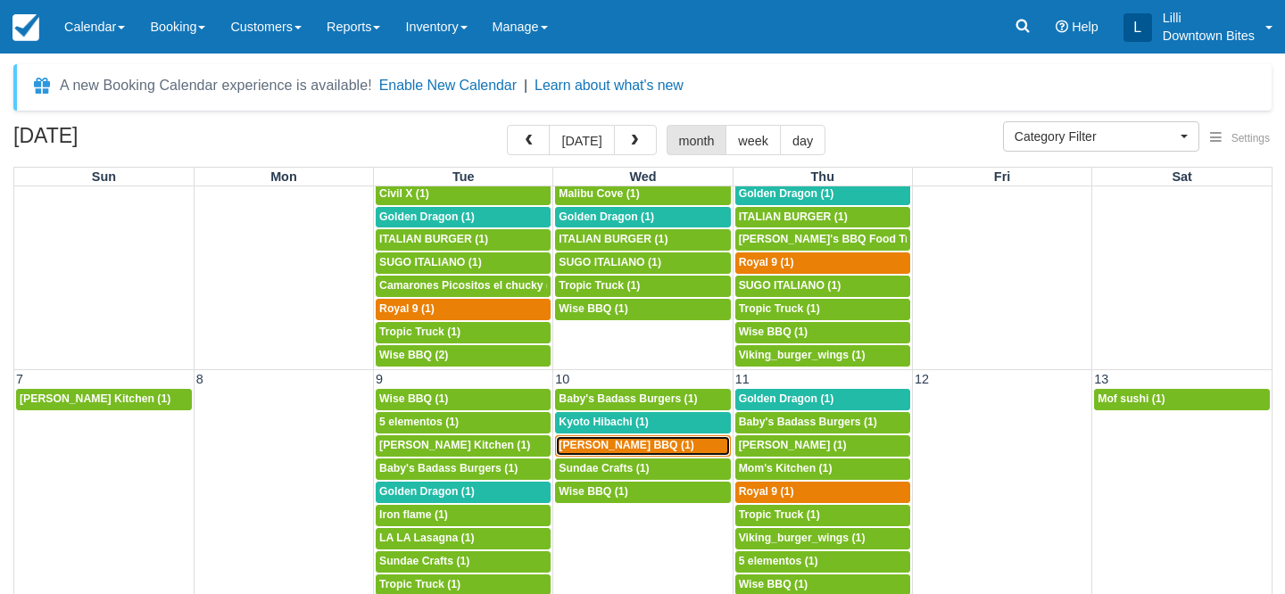
click at [699, 443] on div "5p Kammy's BBQ (1)" at bounding box center [643, 446] width 168 height 14
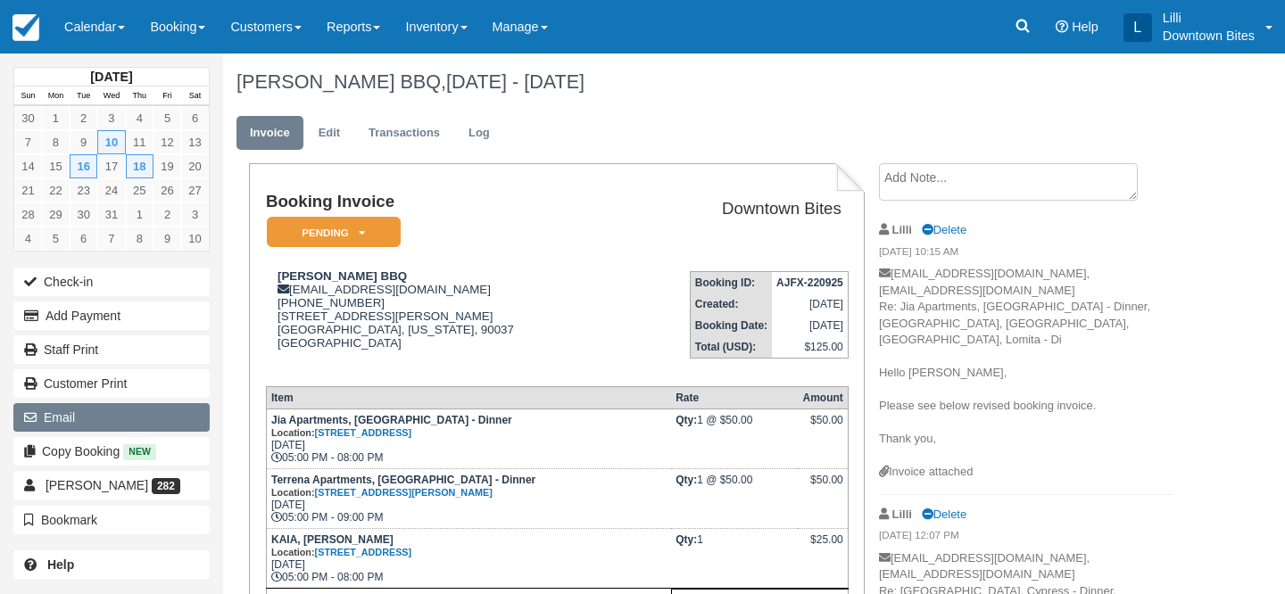
click at [65, 425] on button "Email" at bounding box center [111, 417] width 196 height 29
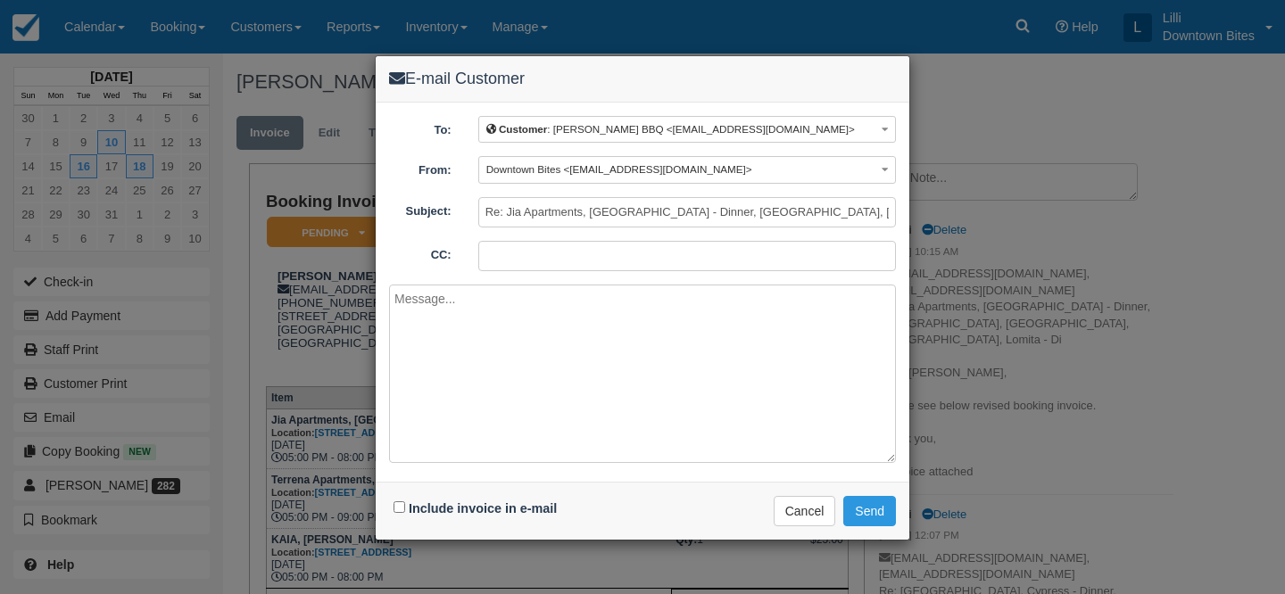
click at [497, 263] on input "CC:" at bounding box center [687, 256] width 418 height 30
type input "lilli@downtownbites.com"
click at [480, 323] on textarea at bounding box center [642, 374] width 507 height 179
paste textarea "Hello Josephine, Please pay your invoice today, per your confirmation. Thank yo…"
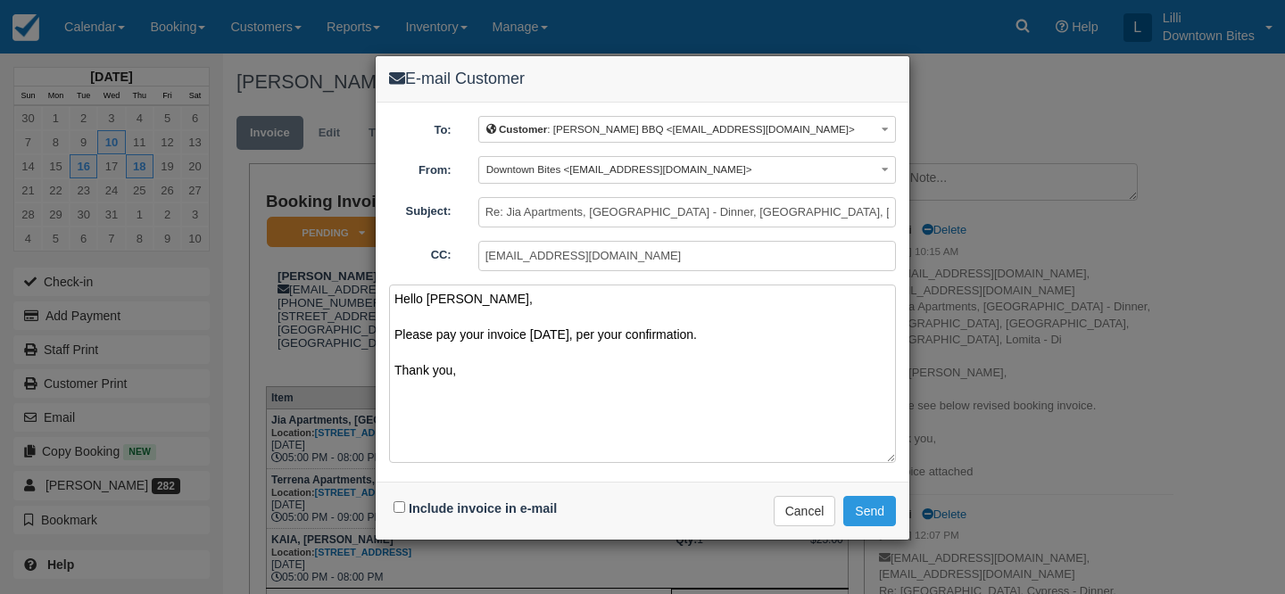
type textarea "Hello Josephine, Please pay your invoice today, per your confirmation. Thank yo…"
click at [398, 508] on input "Include invoice in e-mail" at bounding box center [400, 508] width 12 height 12
checkbox input "true"
click at [864, 511] on button "Send" at bounding box center [870, 511] width 53 height 30
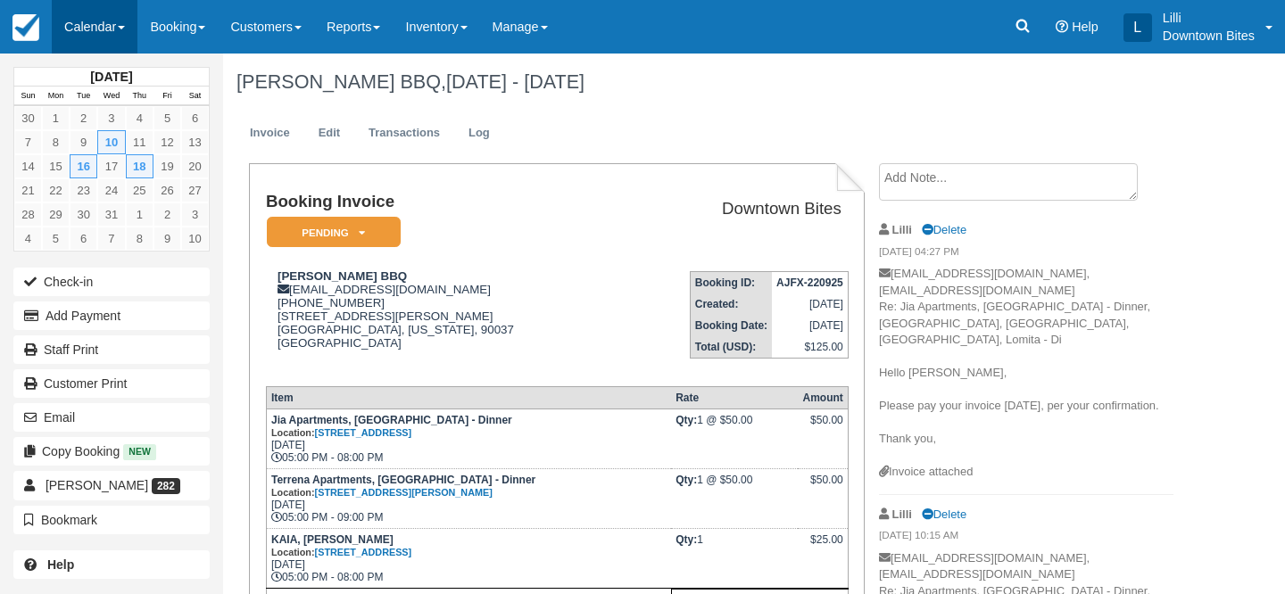
click at [91, 26] on link "Calendar" at bounding box center [95, 27] width 86 height 54
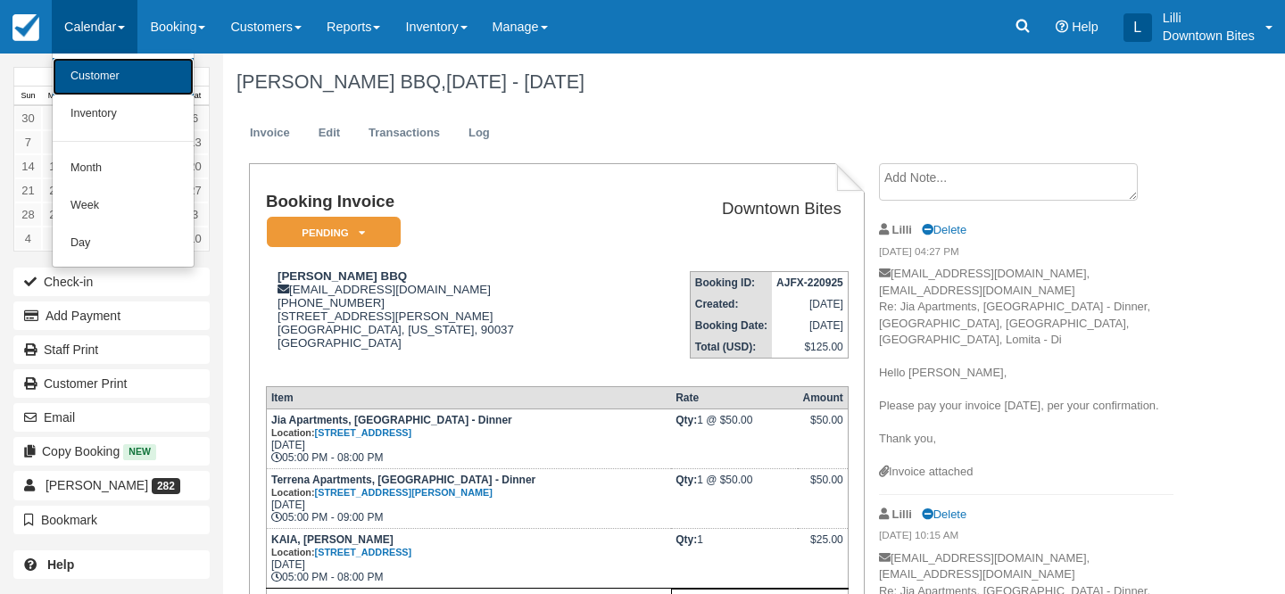
click at [91, 72] on link "Customer" at bounding box center [123, 76] width 141 height 37
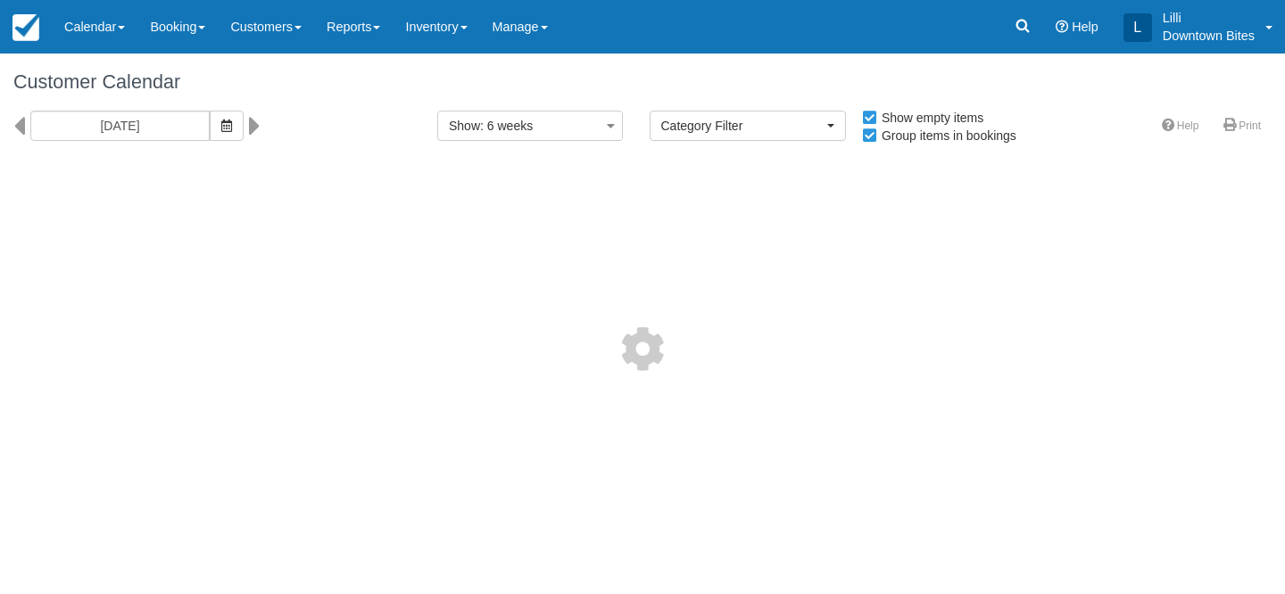
select select
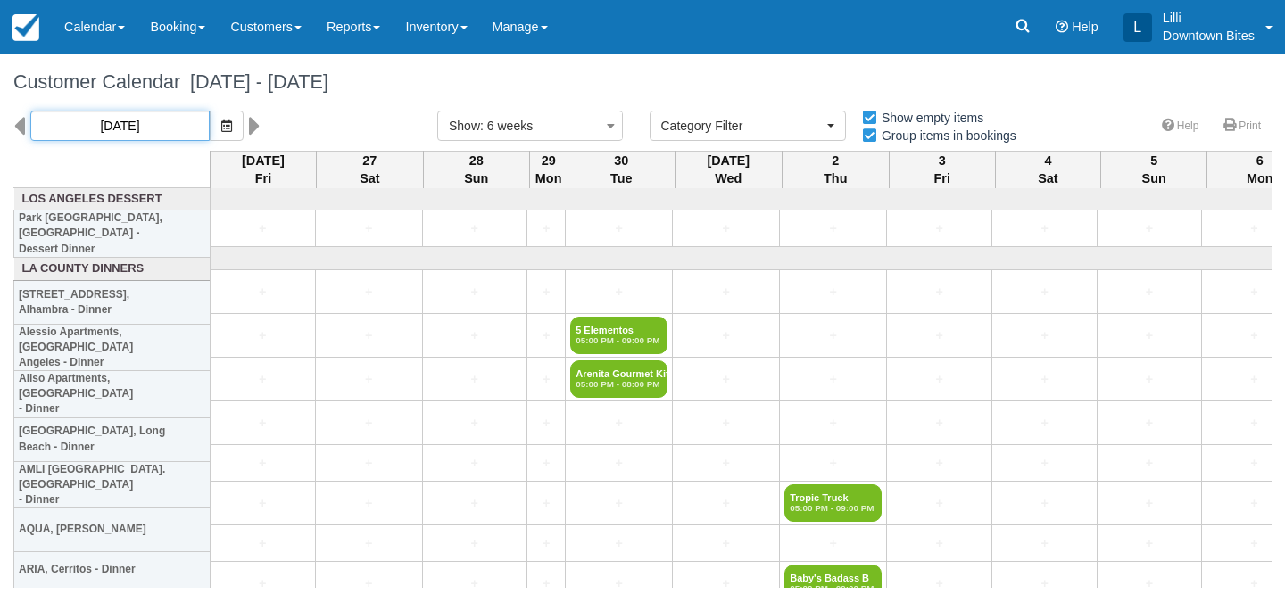
click at [162, 124] on input "[DATE]" at bounding box center [119, 126] width 179 height 30
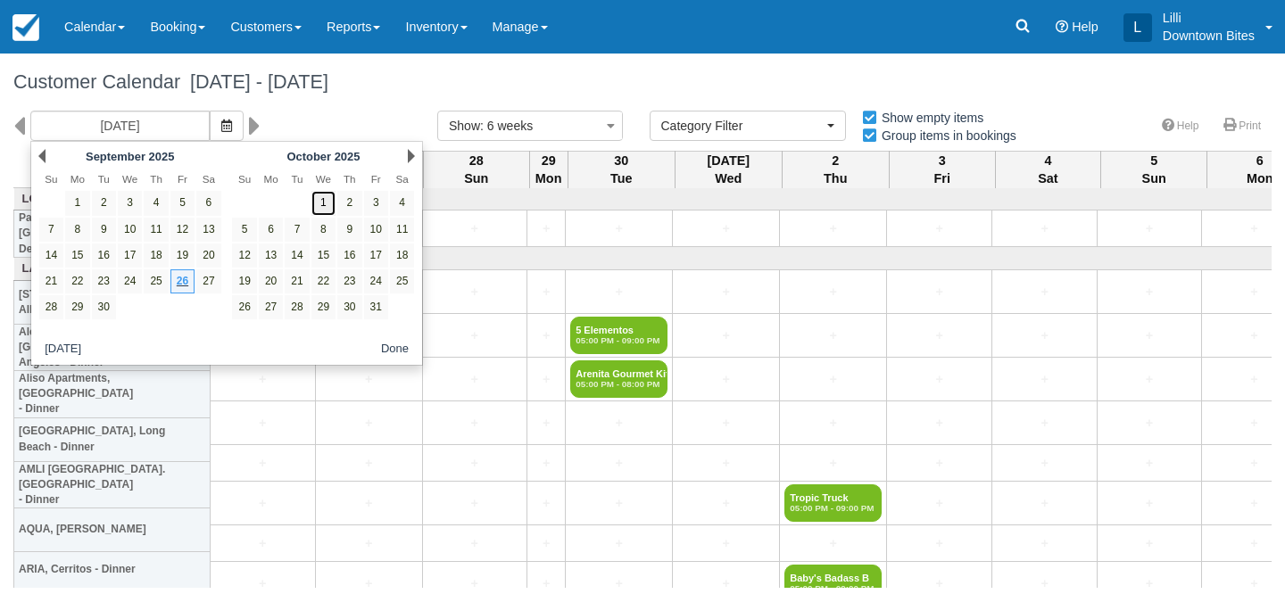
click at [325, 204] on link "1" at bounding box center [324, 203] width 24 height 24
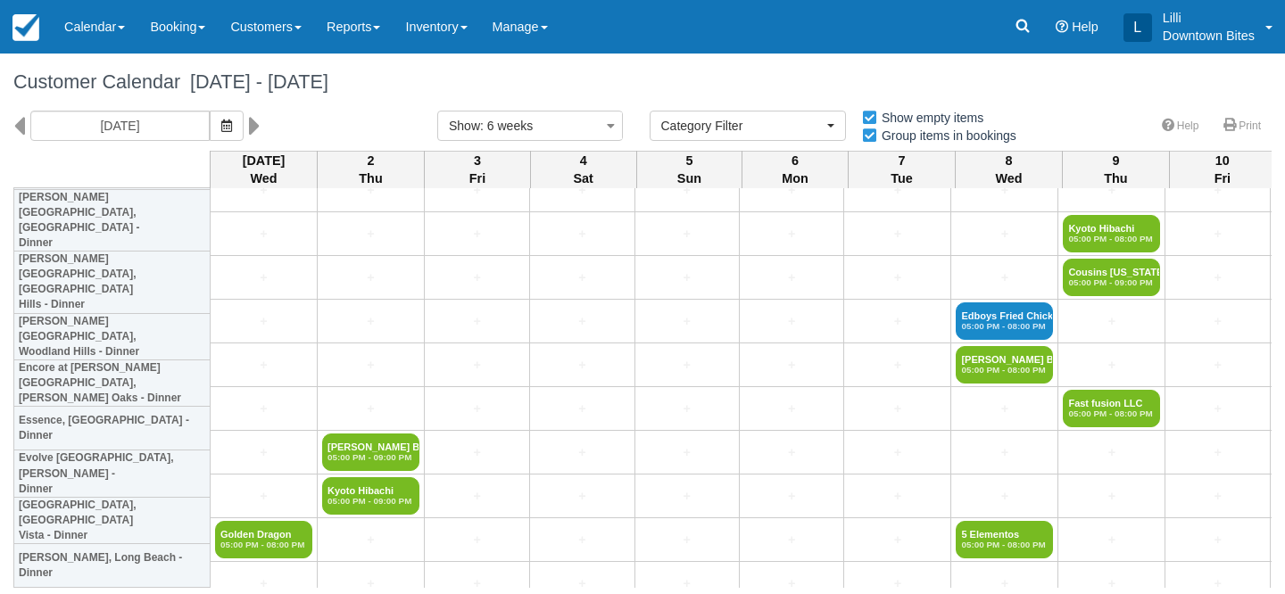
scroll to position [992, 0]
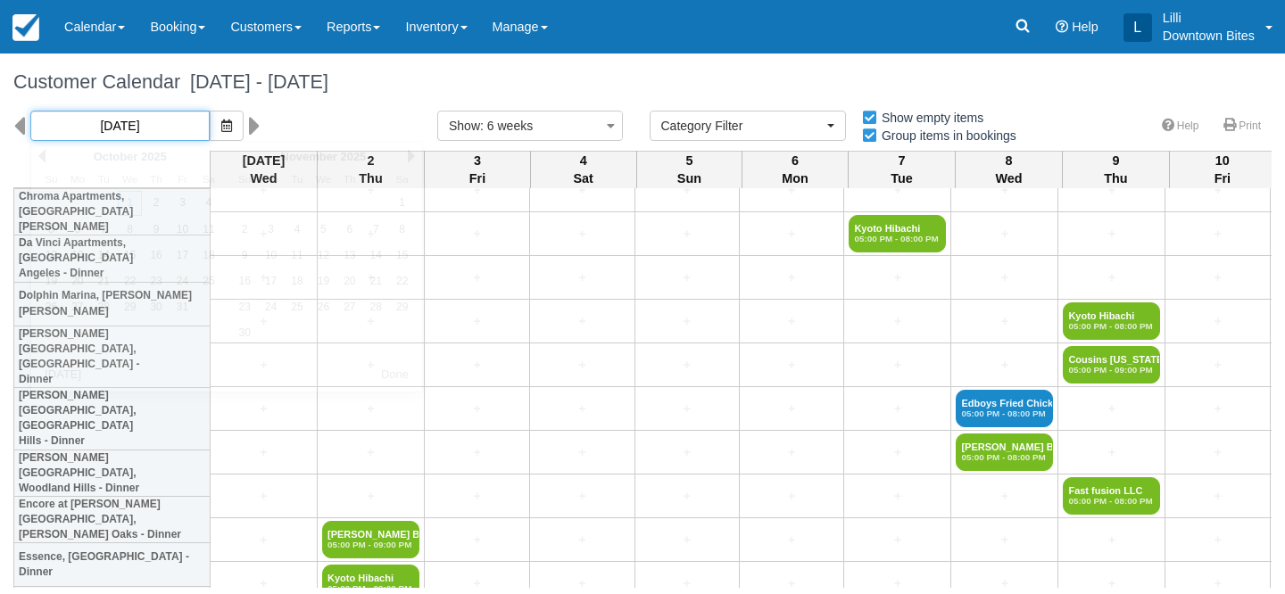
click at [161, 132] on input "[DATE]" at bounding box center [119, 126] width 179 height 30
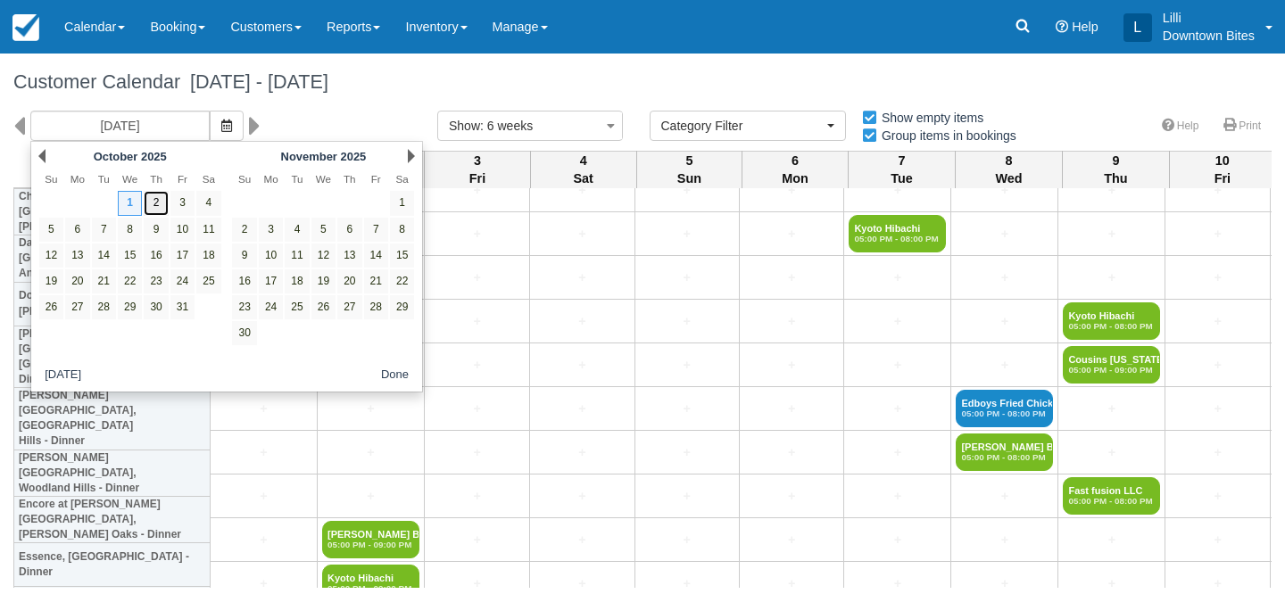
click at [153, 207] on link "2" at bounding box center [156, 203] width 24 height 24
type input "[DATE]"
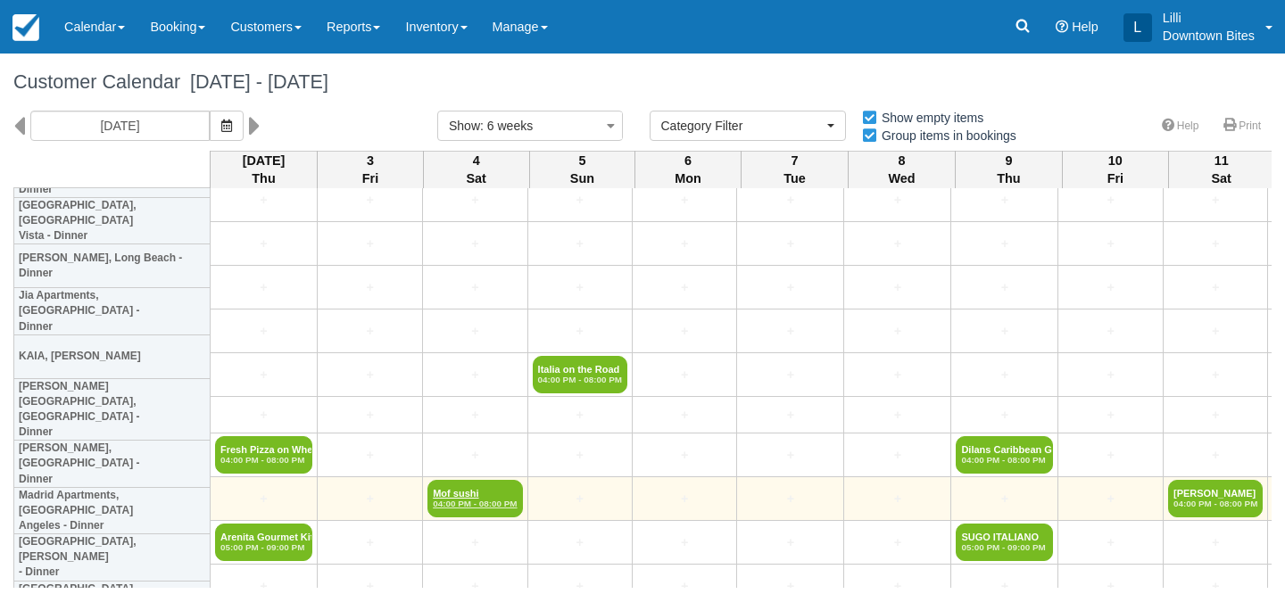
scroll to position [1505, 0]
